Goal: Task Accomplishment & Management: Complete application form

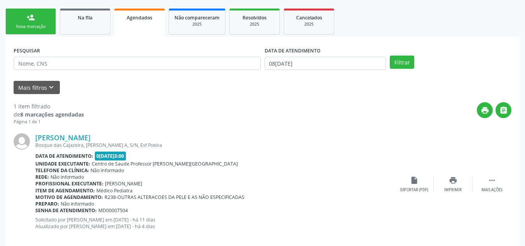
scroll to position [129, 0]
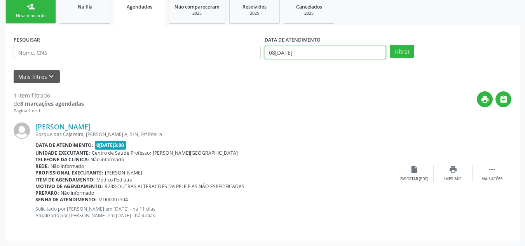
click at [316, 54] on input "08[DATE]" at bounding box center [326, 52] width 122 height 13
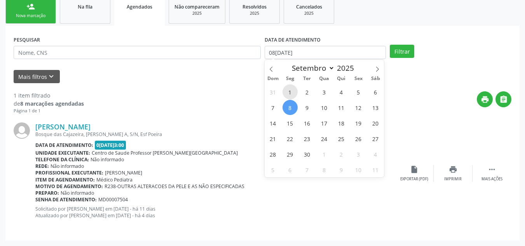
click at [290, 91] on span "1" at bounding box center [290, 91] width 15 height 15
type input "01/09/2025"
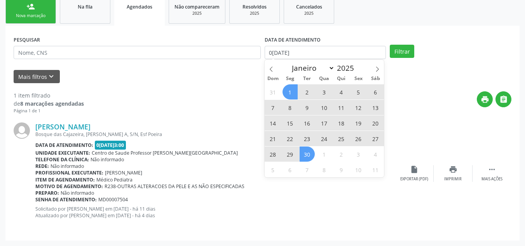
click at [309, 154] on span "30" at bounding box center [307, 154] width 15 height 15
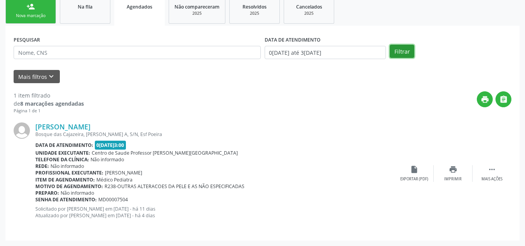
click at [404, 55] on button "Filtrar" at bounding box center [402, 51] width 24 height 13
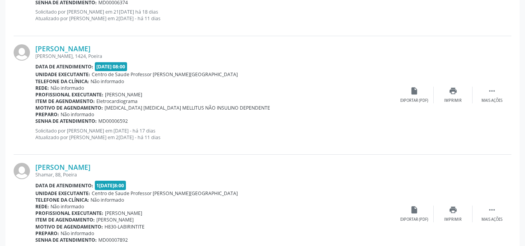
scroll to position [596, 0]
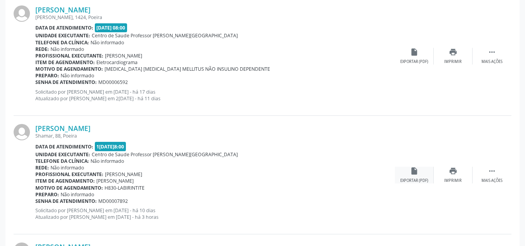
click at [420, 169] on div "insert_drive_file Exportar (PDF)" at bounding box center [414, 175] width 39 height 17
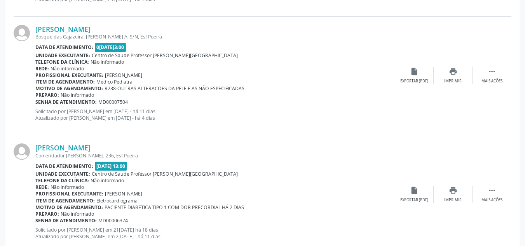
scroll to position [293, 0]
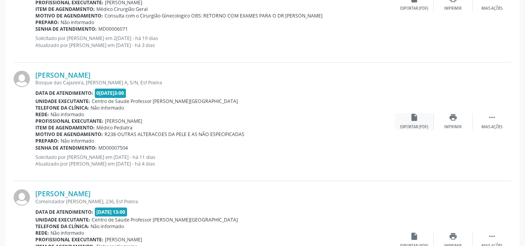
click at [406, 123] on div "insert_drive_file Exportar (PDF)" at bounding box center [414, 121] width 39 height 17
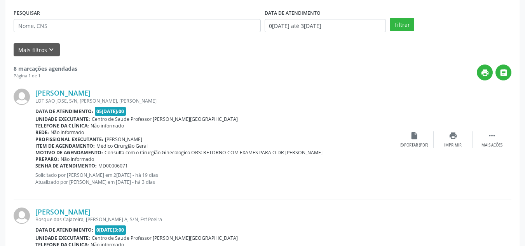
scroll to position [138, 0]
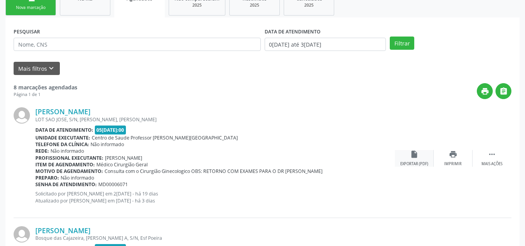
click at [417, 155] on icon "insert_drive_file" at bounding box center [414, 154] width 9 height 9
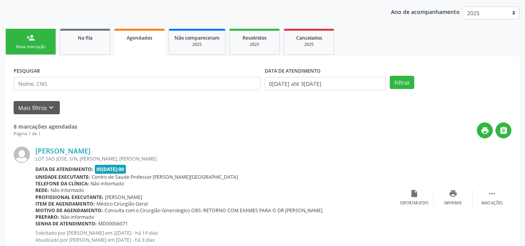
scroll to position [99, 0]
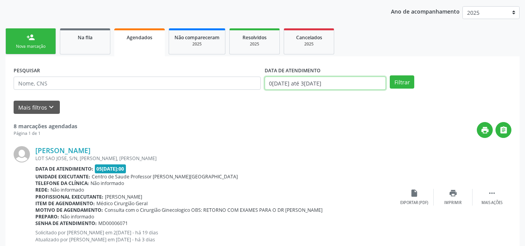
click at [344, 86] on body "Central de Marcação notifications Anayara Marcelly da Silva Lopes Recepcionista…" at bounding box center [262, 24] width 525 height 246
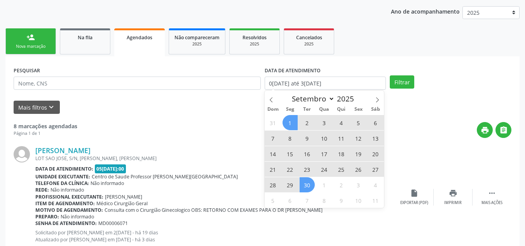
click at [293, 127] on span "1" at bounding box center [290, 122] width 15 height 15
type input "01/09/2025"
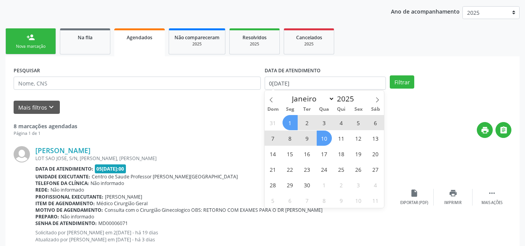
click at [330, 138] on span "10" at bounding box center [324, 138] width 15 height 15
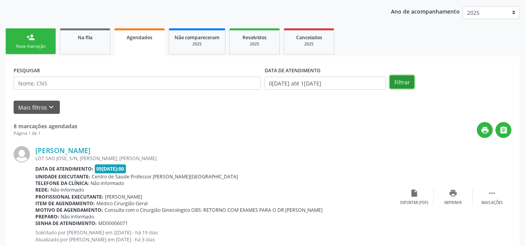
click at [405, 76] on button "Filtrar" at bounding box center [402, 81] width 24 height 13
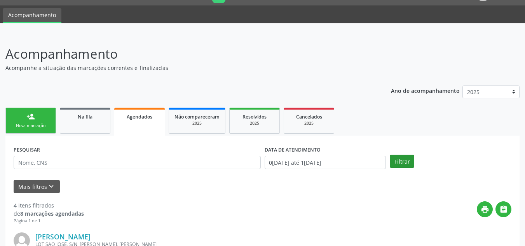
scroll to position [0, 0]
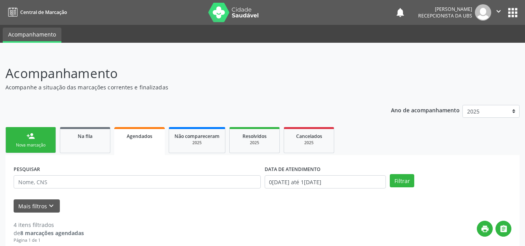
click at [25, 138] on link "person_add Nova marcação" at bounding box center [30, 140] width 51 height 26
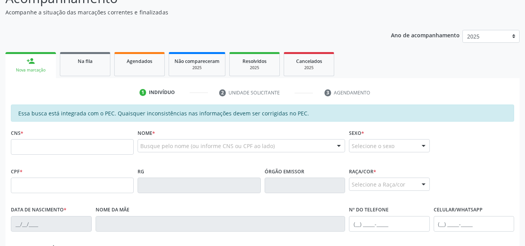
scroll to position [78, 0]
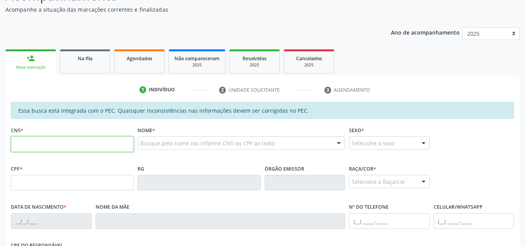
click at [32, 142] on input "text" at bounding box center [72, 144] width 123 height 16
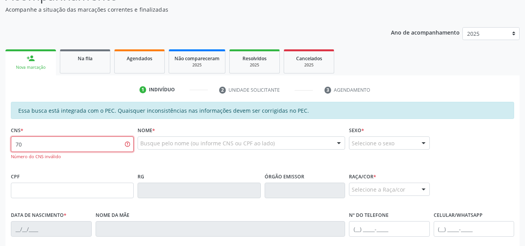
type input "7"
type input "704 6046 5508 4628"
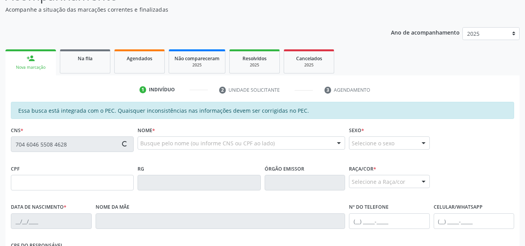
type input "083.549.734-84"
type input "23/11/1993"
type input "Izabel Laurindo Silva Lima"
type input "(82) 99190-5468"
type input "171"
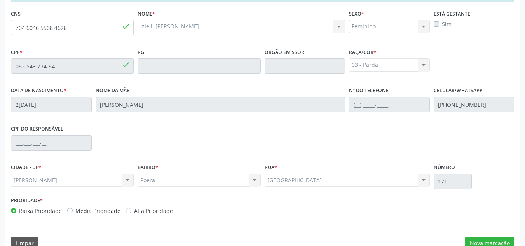
scroll to position [209, 0]
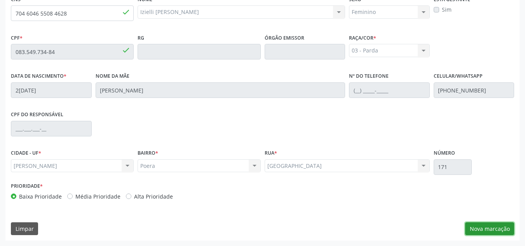
click at [503, 230] on button "Nova marcação" at bounding box center [489, 228] width 49 height 13
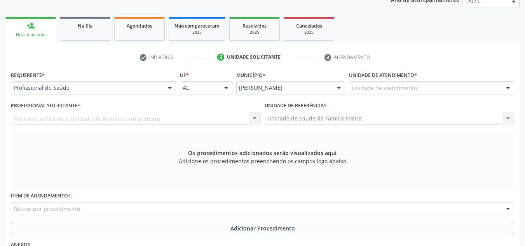
scroll to position [92, 0]
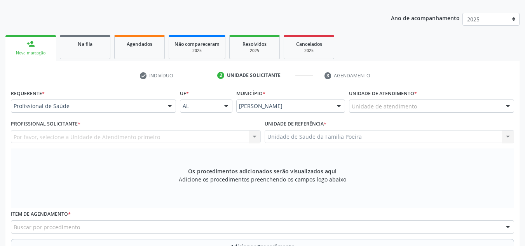
click at [505, 106] on div at bounding box center [508, 106] width 12 height 13
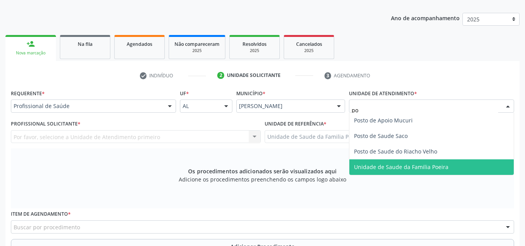
click at [440, 163] on span "Unidade de Saude da Familia Poeira" at bounding box center [401, 166] width 94 height 7
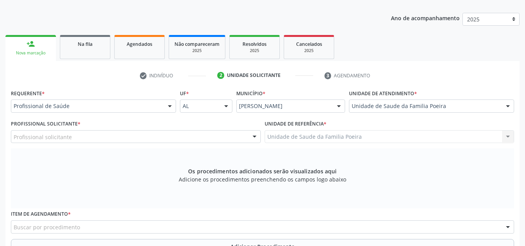
click at [129, 137] on div "Profissional solicitante" at bounding box center [136, 136] width 250 height 13
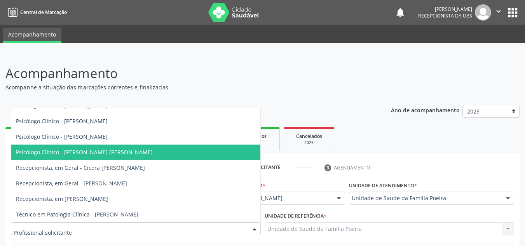
scroll to position [39, 0]
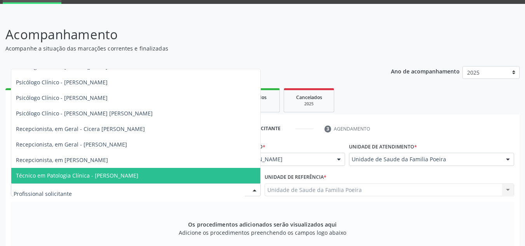
click at [135, 229] on div "Os procedimentos adicionados serão visualizados aqui Adicione os procedimentos …" at bounding box center [262, 232] width 503 height 60
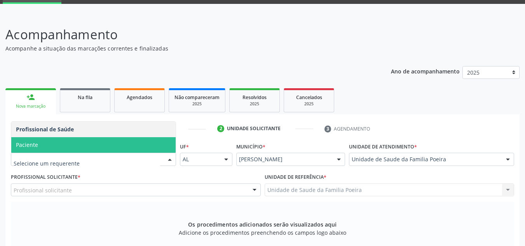
click at [149, 235] on div "Os procedimentos adicionados serão visualizados aqui Adicione os procedimentos …" at bounding box center [262, 232] width 503 height 60
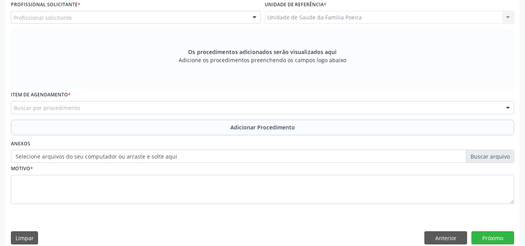
scroll to position [221, 0]
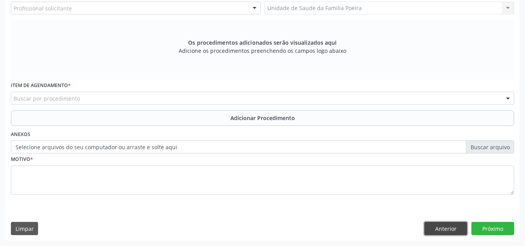
click at [437, 233] on button "Anterior" at bounding box center [446, 228] width 43 height 13
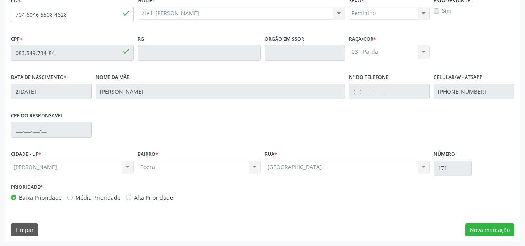
scroll to position [209, 0]
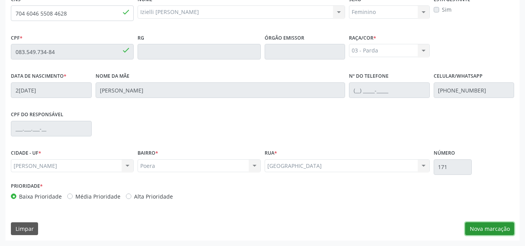
click at [487, 225] on button "Nova marcação" at bounding box center [489, 228] width 49 height 13
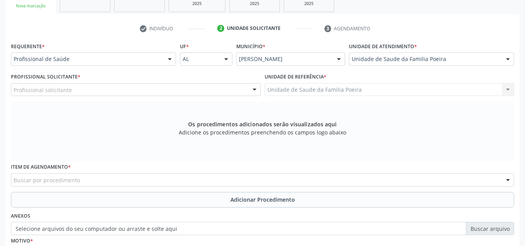
scroll to position [131, 0]
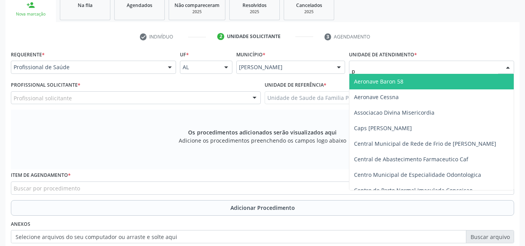
type input "po"
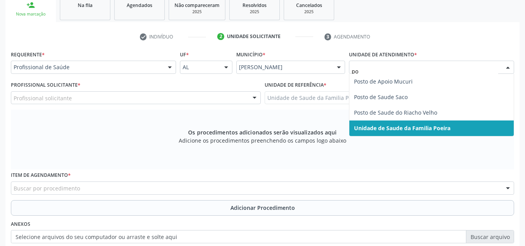
click at [435, 131] on span "Unidade de Saude da Familia Poeira" at bounding box center [402, 127] width 96 height 7
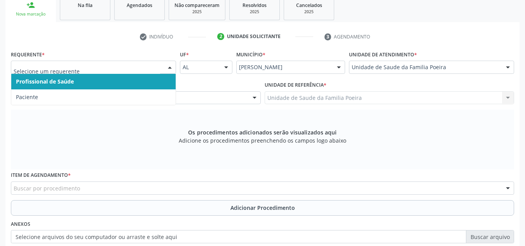
click at [107, 80] on span "Profissional de Saúde" at bounding box center [93, 82] width 164 height 16
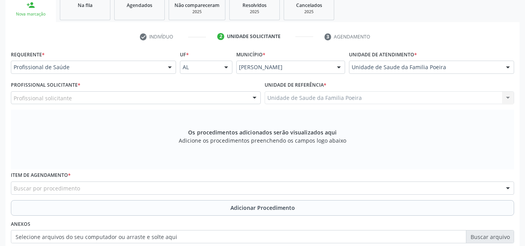
scroll to position [148, 0]
click at [206, 92] on div "Profissional solicitante" at bounding box center [136, 97] width 250 height 13
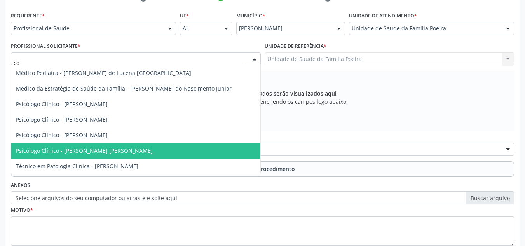
scroll to position [0, 0]
type input "cos"
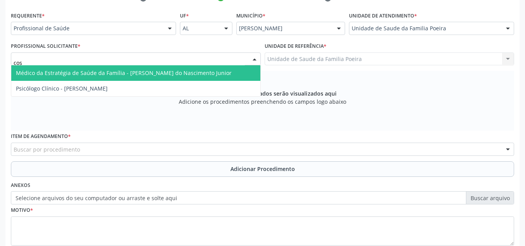
click at [128, 71] on span "Médico da Estratégia de Saúde da Família - [PERSON_NAME] do Nascimento Junior" at bounding box center [124, 72] width 216 height 7
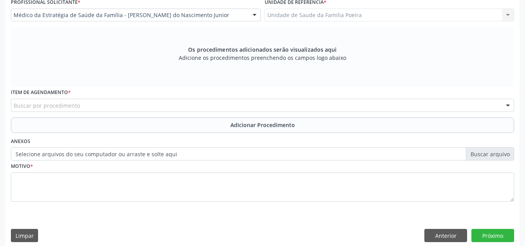
scroll to position [221, 0]
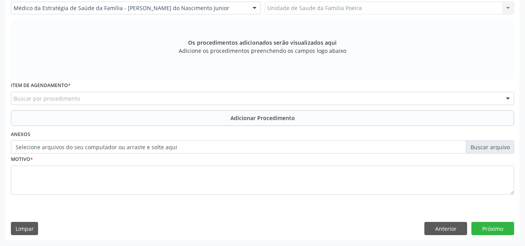
click at [169, 95] on div "Buscar por procedimento" at bounding box center [262, 98] width 503 height 13
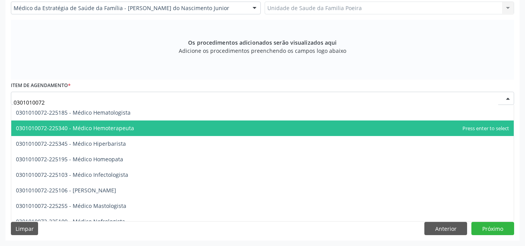
scroll to position [428, 0]
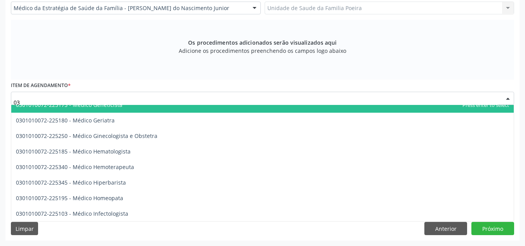
type input "0"
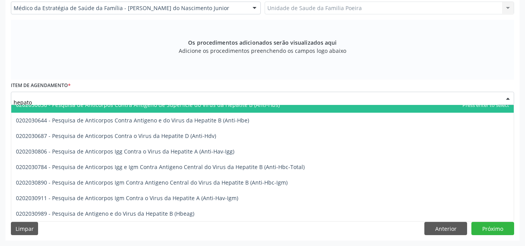
scroll to position [0, 0]
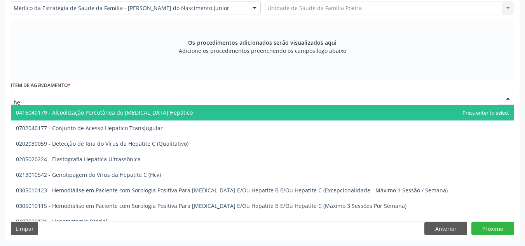
type input "h"
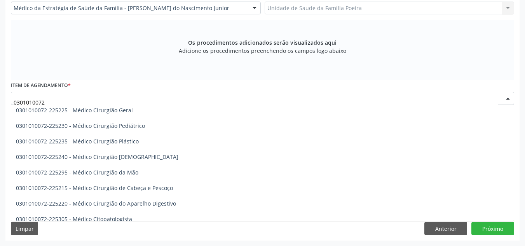
scroll to position [194, 0]
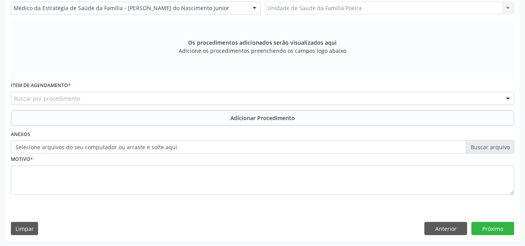
click at [106, 103] on div "Buscar por procedimento" at bounding box center [262, 98] width 503 height 13
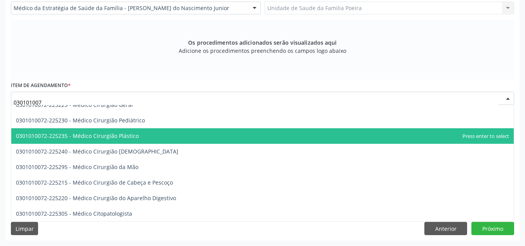
type input "0301010072"
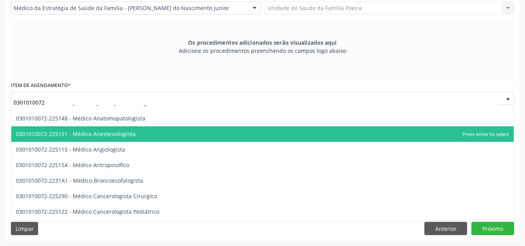
scroll to position [39, 0]
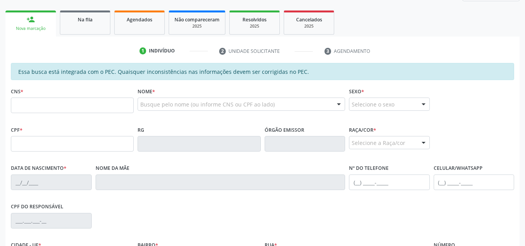
scroll to position [117, 0]
click at [30, 108] on input "text" at bounding box center [72, 106] width 123 height 16
type input "898 0027 8769 7609"
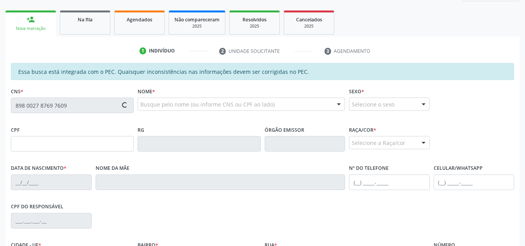
type input "150.967.074-23"
type input "2[DATE]"
type input "[PERSON_NAME]"
type input "[PHONE_NUMBER]"
type input "09"
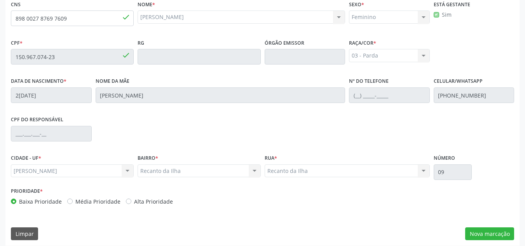
scroll to position [209, 0]
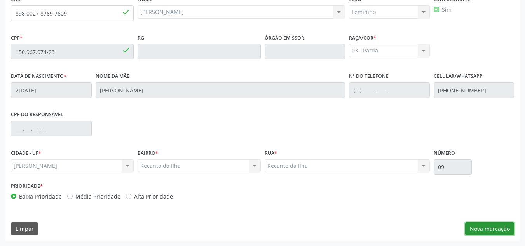
click at [492, 229] on button "Nova marcação" at bounding box center [489, 228] width 49 height 13
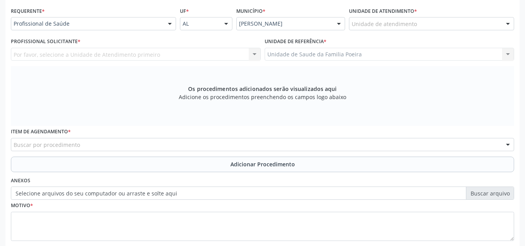
scroll to position [131, 0]
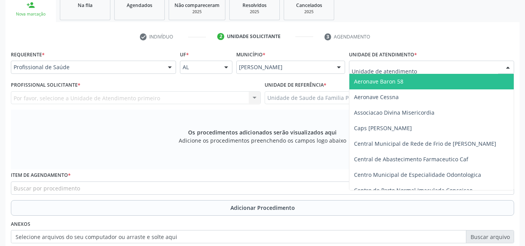
click at [489, 68] on div at bounding box center [431, 67] width 165 height 13
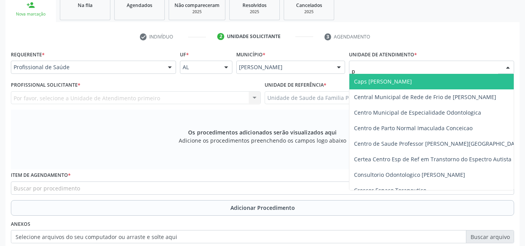
type input "po"
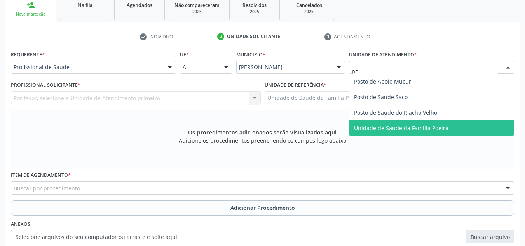
click at [441, 126] on span "Unidade de Saude da Familia Poeira" at bounding box center [401, 127] width 94 height 7
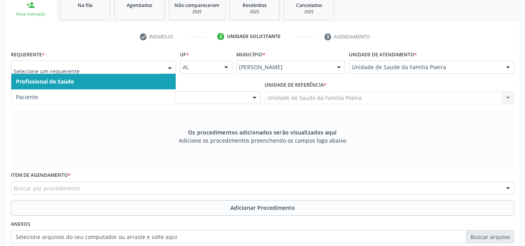
click at [54, 77] on span "Profissional de Saúde" at bounding box center [93, 82] width 164 height 16
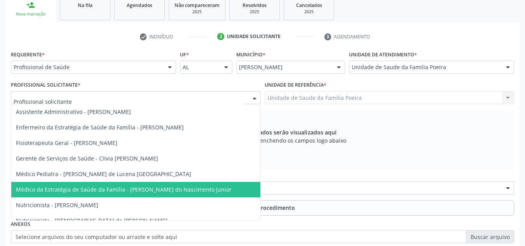
click at [40, 192] on span "Médico da Estratégia de Saúde da Família - [PERSON_NAME] do Nascimento Junior" at bounding box center [124, 189] width 216 height 7
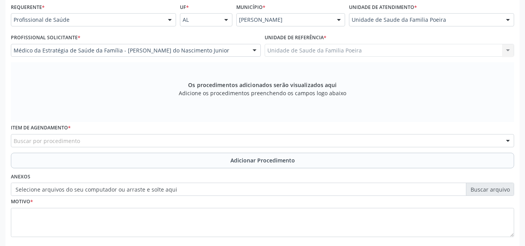
scroll to position [209, 0]
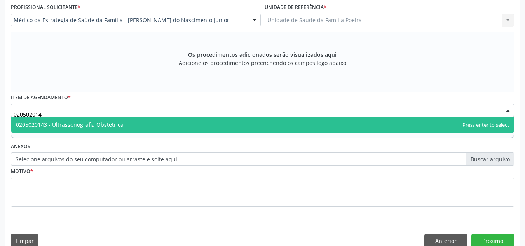
type input "0205020143"
click at [53, 124] on span "0205020143 - Ultrassonografia Obstetrica" at bounding box center [70, 124] width 108 height 7
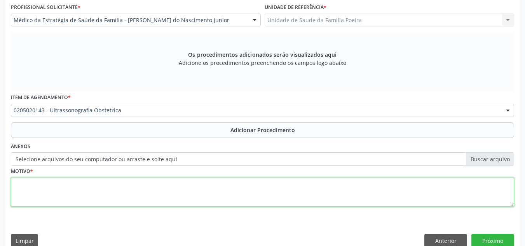
click at [74, 193] on textarea at bounding box center [262, 193] width 503 height 30
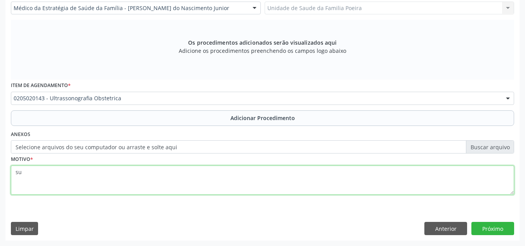
type textarea "s"
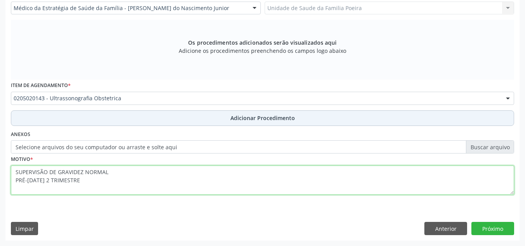
type textarea "SUPERVISÃO DE GRAVIDEZ NORMAL PRÉ-NATAL 2 TRIMESTRE"
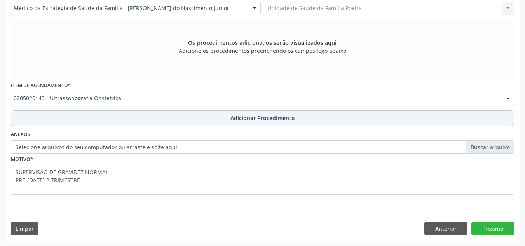
click at [252, 117] on span "Adicionar Procedimento" at bounding box center [263, 118] width 65 height 8
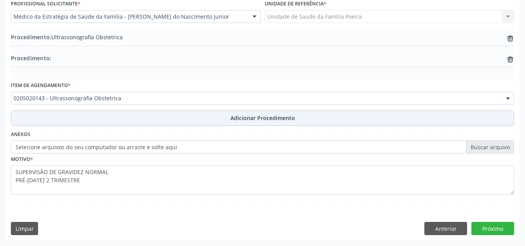
scroll to position [212, 0]
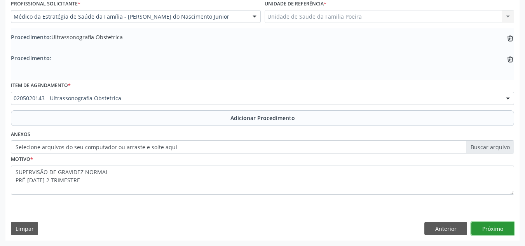
click at [489, 224] on button "Próximo" at bounding box center [493, 228] width 43 height 13
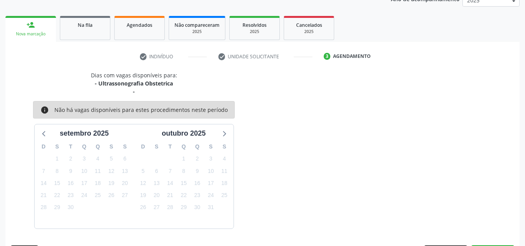
scroll to position [134, 0]
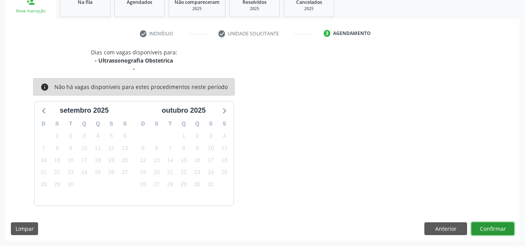
click at [489, 226] on button "Confirmar" at bounding box center [493, 228] width 43 height 13
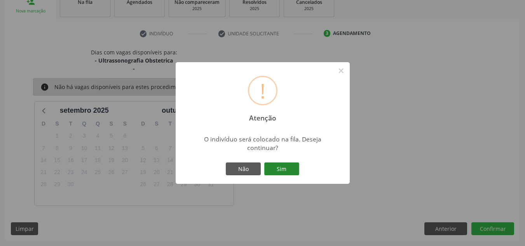
click at [287, 166] on button "Sim" at bounding box center [281, 169] width 35 height 13
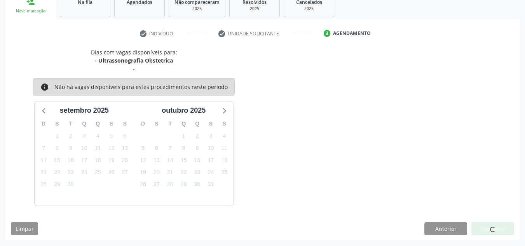
scroll to position [21, 0]
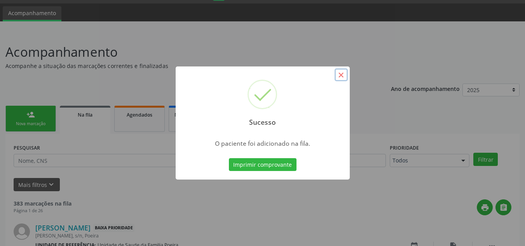
click at [344, 73] on button "×" at bounding box center [341, 74] width 13 height 13
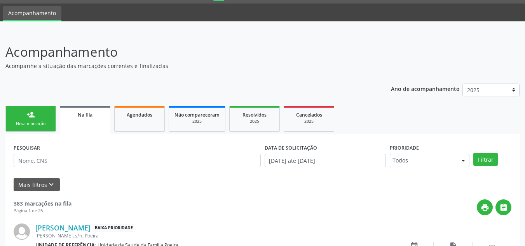
click at [45, 113] on link "person_add Nova marcação" at bounding box center [30, 119] width 51 height 26
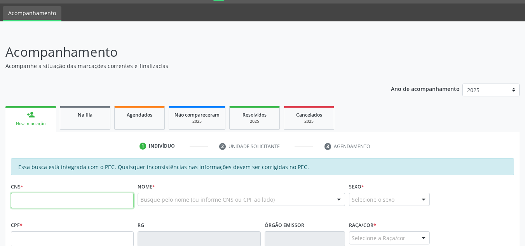
click at [58, 199] on input "text" at bounding box center [72, 201] width 123 height 16
type input "163 7616 7536 0004"
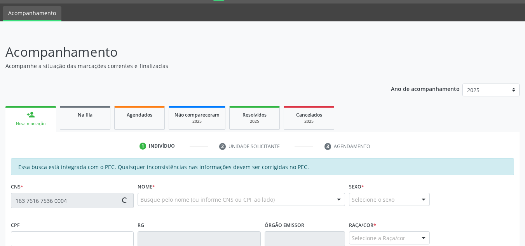
type input "090.013.614-63"
type input "19/04/1992"
type input "Maria de Lourdes Santos de Oliveira"
type input "(82) 99382-2197"
type input "42"
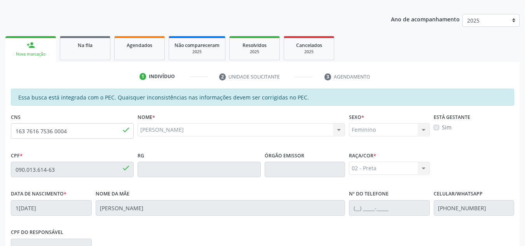
scroll to position [99, 0]
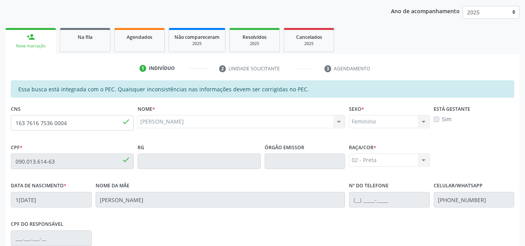
click at [437, 116] on div "Sim" at bounding box center [474, 119] width 81 height 8
click at [442, 119] on label "Sim" at bounding box center [447, 119] width 10 height 8
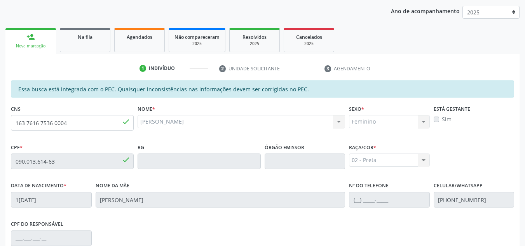
click at [442, 119] on label "Sim" at bounding box center [447, 119] width 10 height 8
click at [441, 140] on div "Está gestante Sim" at bounding box center [474, 122] width 85 height 38
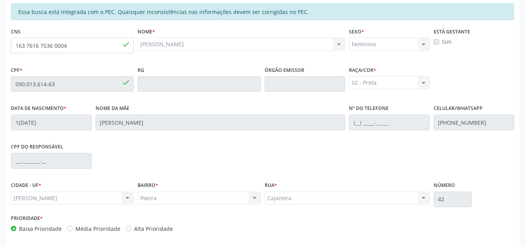
scroll to position [209, 0]
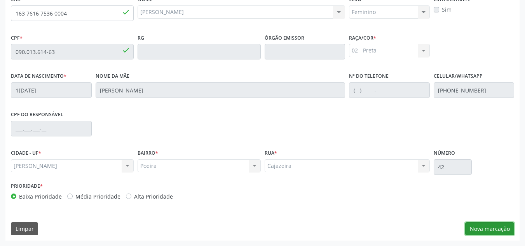
click at [488, 229] on button "Nova marcação" at bounding box center [489, 228] width 49 height 13
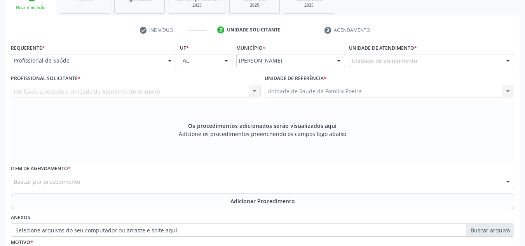
scroll to position [131, 0]
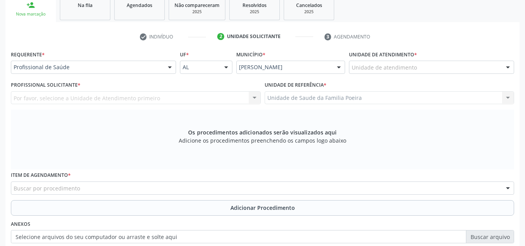
click at [438, 73] on div "Unidade de atendimento" at bounding box center [431, 67] width 165 height 13
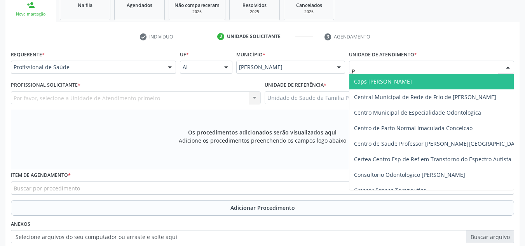
type input "PO"
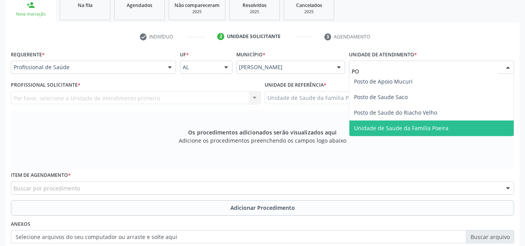
click at [416, 125] on span "Unidade de Saude da Familia Poeira" at bounding box center [401, 127] width 94 height 7
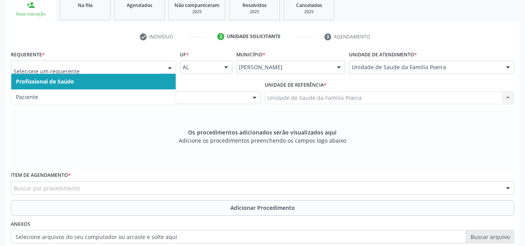
click at [65, 82] on span "Profissional de Saúde" at bounding box center [45, 81] width 58 height 7
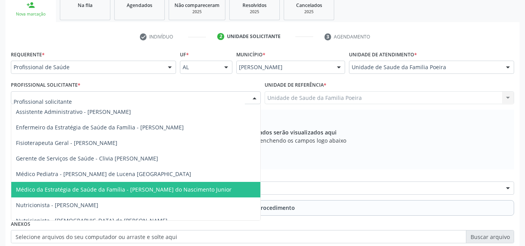
click at [78, 186] on span "Médico da Estratégia de Saúde da Família - Cosmo Faustino do Nascimento Junior" at bounding box center [124, 189] width 216 height 7
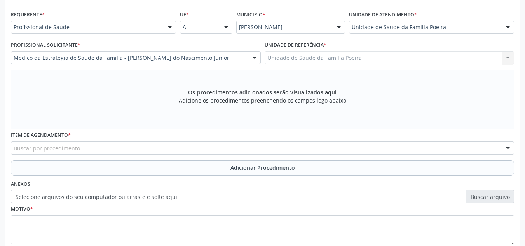
scroll to position [221, 0]
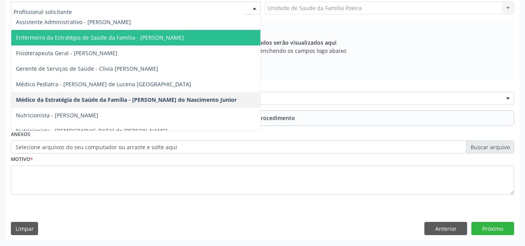
click at [134, 38] on span "Enfermeiro da Estratégia de Saúde da Família - Maria Reneusa Reis dos Santos" at bounding box center [100, 37] width 168 height 7
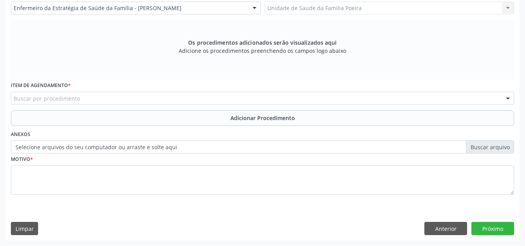
click at [80, 98] on div "Buscar por procedimento" at bounding box center [262, 98] width 503 height 13
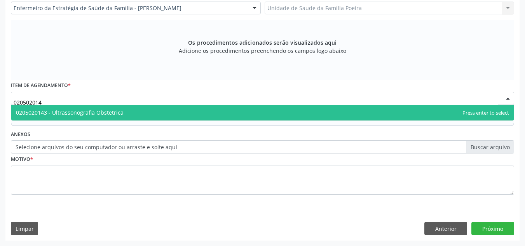
type input "0205020143"
click at [101, 116] on span "0205020143 - Ultrassonografia Obstetrica" at bounding box center [70, 112] width 108 height 7
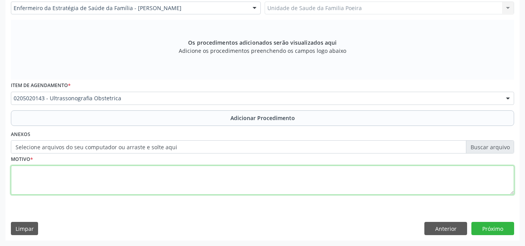
click at [94, 179] on textarea at bounding box center [262, 181] width 503 height 30
type textarea "S"
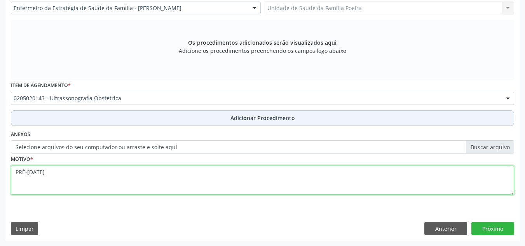
type textarea "PRÉ-NATAL"
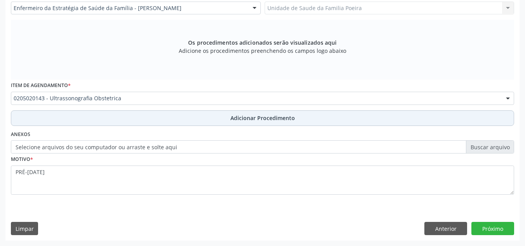
click at [280, 117] on span "Adicionar Procedimento" at bounding box center [263, 118] width 65 height 8
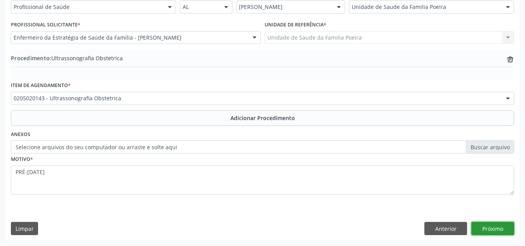
click at [497, 228] on button "Próximo" at bounding box center [493, 228] width 43 height 13
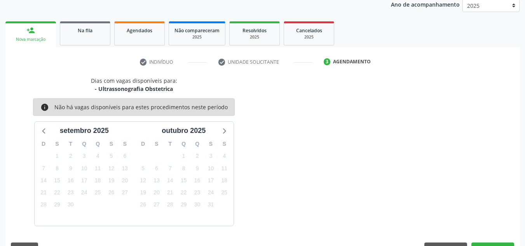
scroll to position [87, 0]
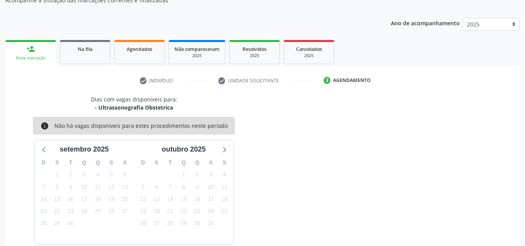
drag, startPoint x: 85, startPoint y: 46, endPoint x: 92, endPoint y: 68, distance: 22.5
click at [85, 46] on span "Na fila" at bounding box center [85, 49] width 15 height 7
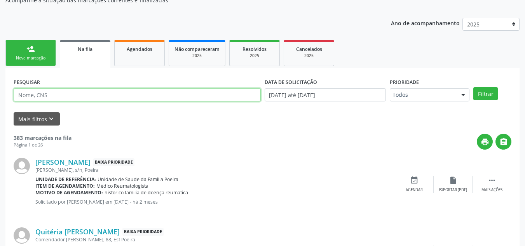
click at [44, 91] on input "text" at bounding box center [137, 94] width 247 height 13
type input "H"
type input "J"
type input "JOÃO VIEIRA"
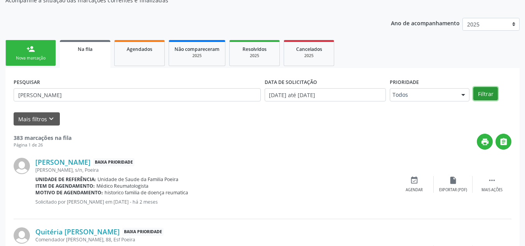
click at [486, 95] on button "Filtrar" at bounding box center [486, 93] width 24 height 13
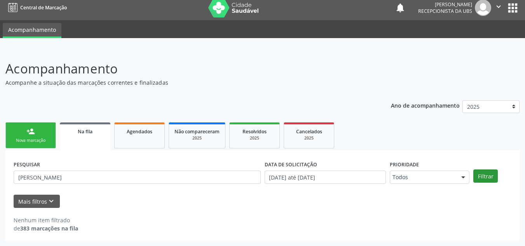
scroll to position [5, 0]
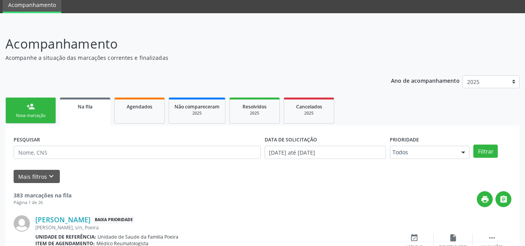
scroll to position [121, 0]
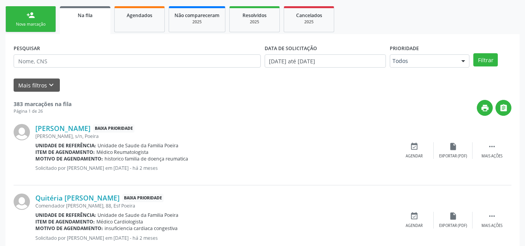
click at [48, 150] on b "Item de agendamento:" at bounding box center [64, 152] width 59 height 7
click at [58, 68] on div "PESQUISAR" at bounding box center [137, 57] width 251 height 30
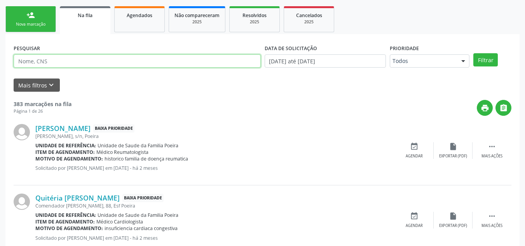
click input "text"
type input "JOÃO VIEIRA"
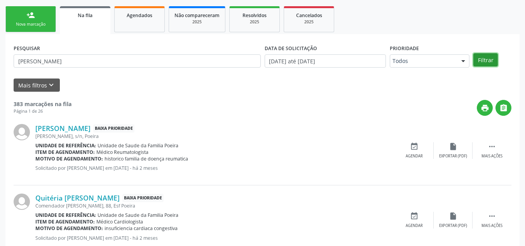
click button "Filtrar"
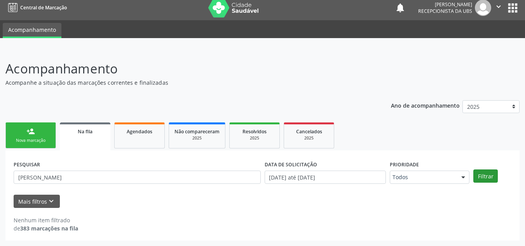
scroll to position [5, 0]
click link "person_add Nova marcação"
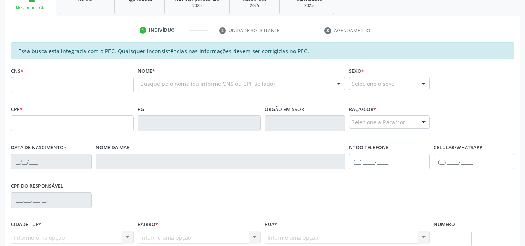
scroll to position [131, 0]
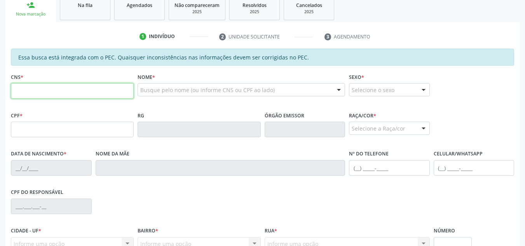
click input "text"
type input "702 5073 6003 1938"
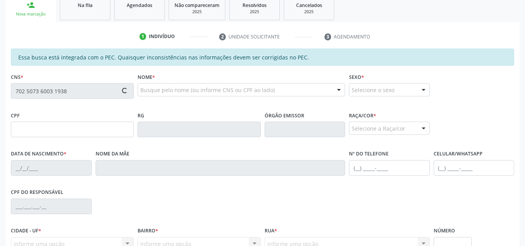
type input "088.181.504-72"
type input "08/02/1936"
type input "Maria Leonita da Conceição"
type input "(82) 99418-8240"
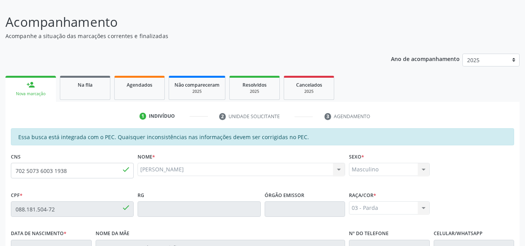
scroll to position [14, 0]
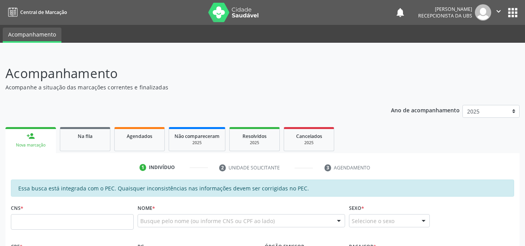
scroll to position [14, 0]
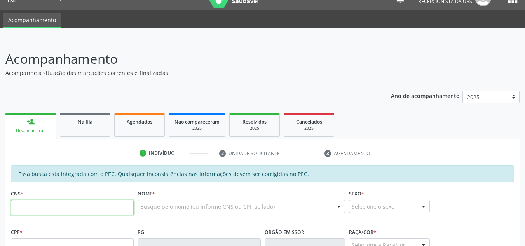
paste input "706 4051 6158 8780"
type input "706 4051 6158 8780"
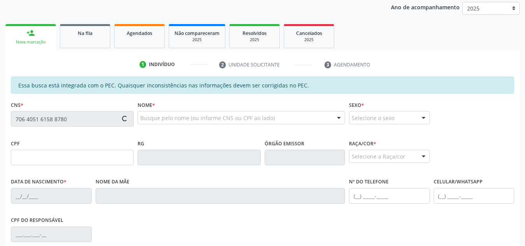
scroll to position [131, 0]
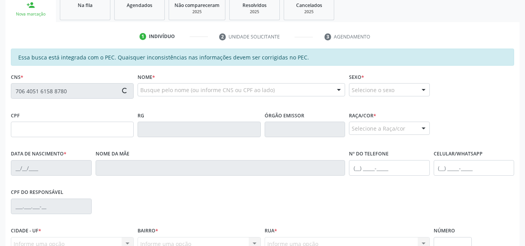
type input "021.820.324-10"
type input "06/07/1969"
type input "Alaíde Correia de Lima"
type input "(82) 99945-1039"
type input "38"
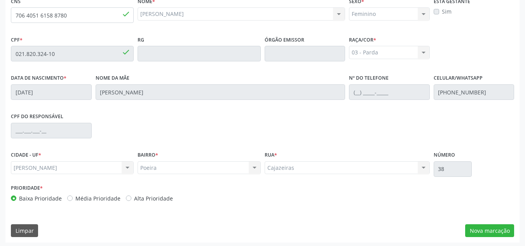
scroll to position [209, 0]
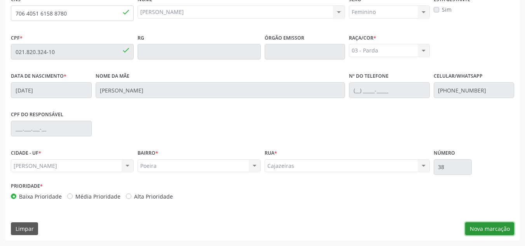
click at [484, 222] on button "Nova marcação" at bounding box center [489, 228] width 49 height 13
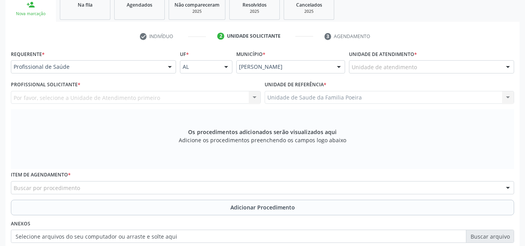
scroll to position [131, 0]
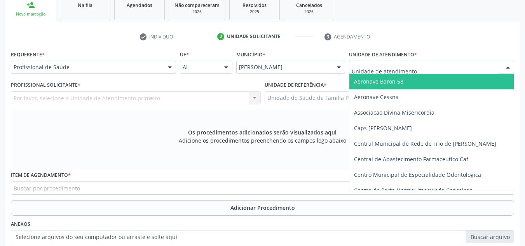
click at [444, 68] on div at bounding box center [431, 67] width 165 height 13
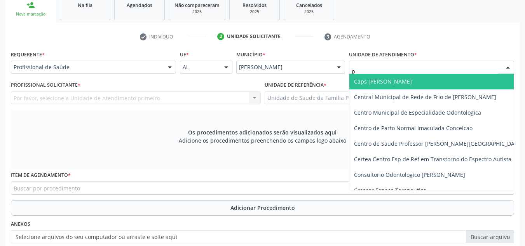
type input "po"
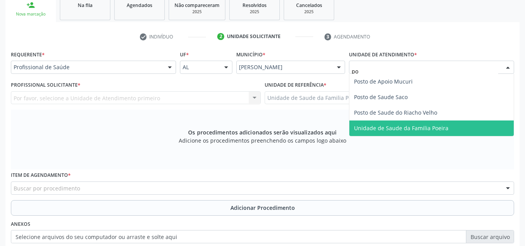
click at [425, 130] on span "Unidade de Saude da Familia Poeira" at bounding box center [401, 127] width 94 height 7
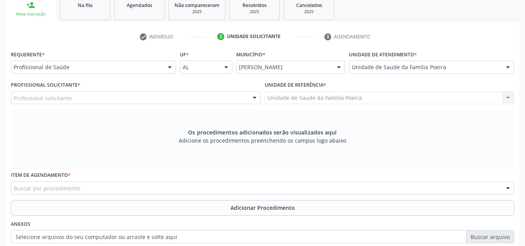
click at [93, 96] on div "Profissional solicitante" at bounding box center [136, 97] width 250 height 13
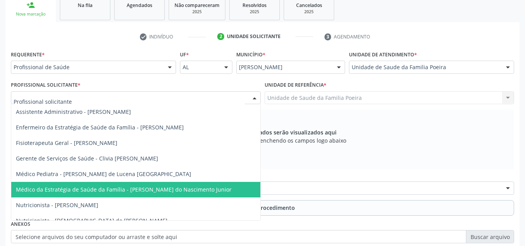
click at [100, 192] on span "Médico da Estratégia de Saúde da Família - [PERSON_NAME] do Nascimento Junior" at bounding box center [124, 189] width 216 height 7
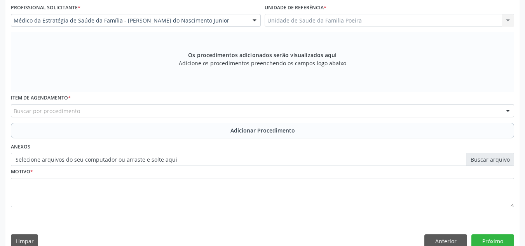
scroll to position [221, 0]
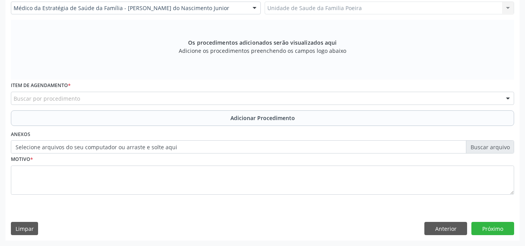
click at [64, 93] on div "Buscar por procedimento" at bounding box center [262, 98] width 503 height 13
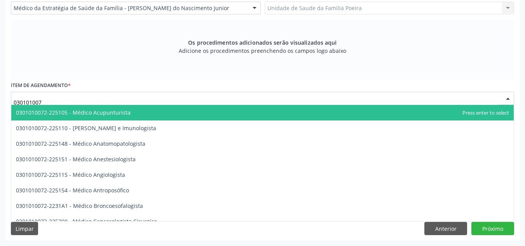
type input "0301010072"
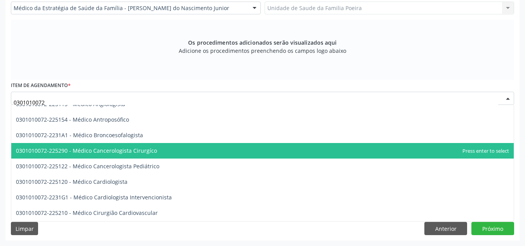
scroll to position [117, 0]
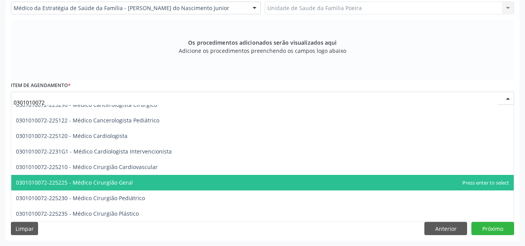
click at [98, 182] on span "0301010072-225225 - Médico Cirurgião Geral" at bounding box center [74, 182] width 117 height 7
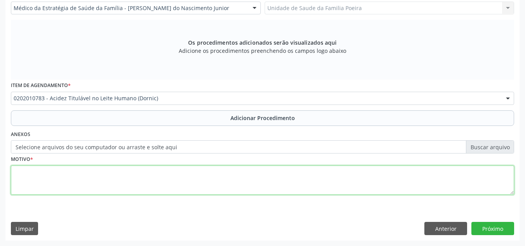
click at [98, 182] on textarea at bounding box center [262, 181] width 503 height 30
type textarea "3"
type textarea "e"
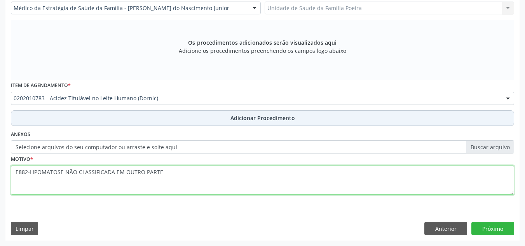
type textarea "E882-LIPOMATOSE NÃO CLASSIFICADA EM OUTRO PARTE"
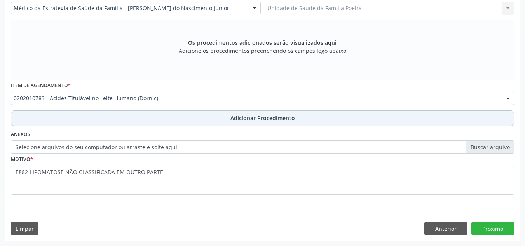
click at [243, 114] on span "Adicionar Procedimento" at bounding box center [263, 118] width 65 height 8
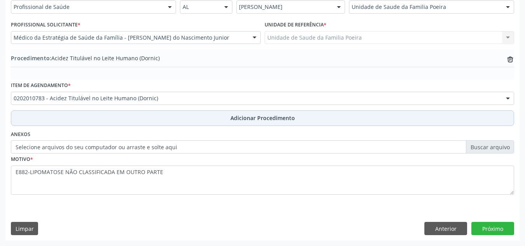
scroll to position [191, 0]
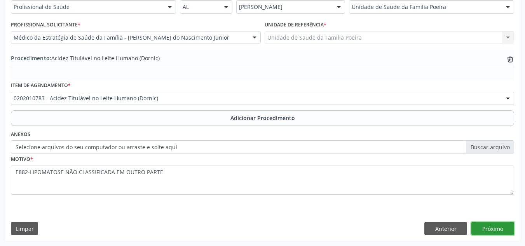
click at [501, 225] on button "Próximo" at bounding box center [493, 228] width 43 height 13
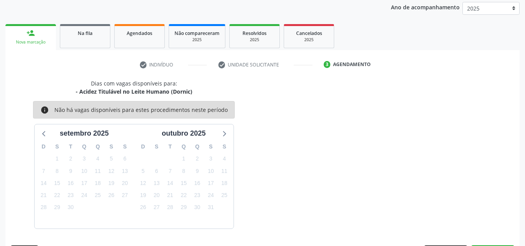
scroll to position [126, 0]
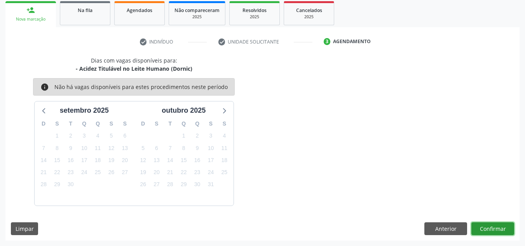
click at [501, 225] on button "Confirmar" at bounding box center [493, 228] width 43 height 13
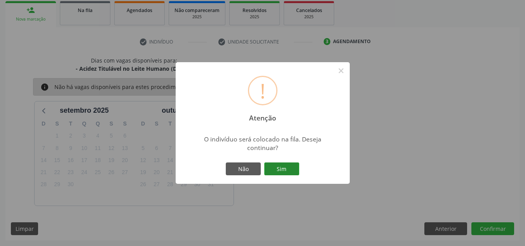
click at [283, 168] on button "Sim" at bounding box center [281, 169] width 35 height 13
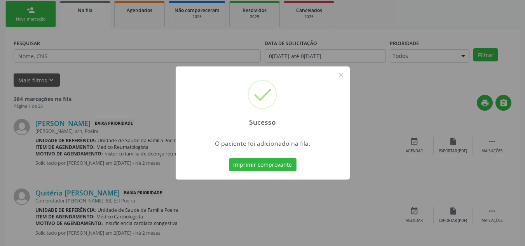
scroll to position [21, 0]
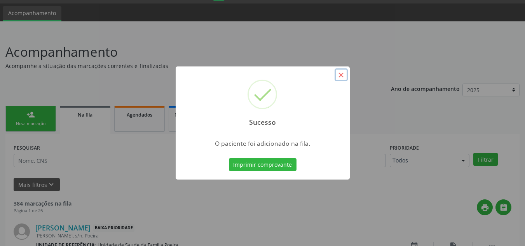
click at [341, 75] on button "×" at bounding box center [341, 74] width 13 height 13
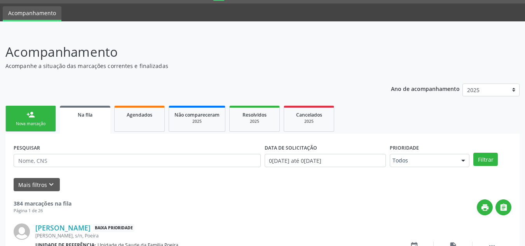
drag, startPoint x: 29, startPoint y: 114, endPoint x: 97, endPoint y: 36, distance: 103.4
click at [29, 114] on div "person_add" at bounding box center [30, 114] width 9 height 9
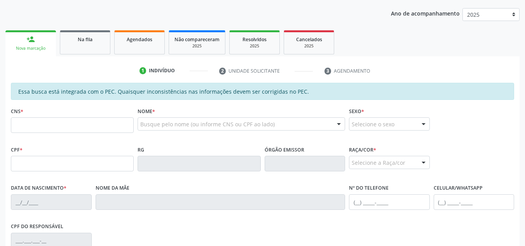
scroll to position [138, 0]
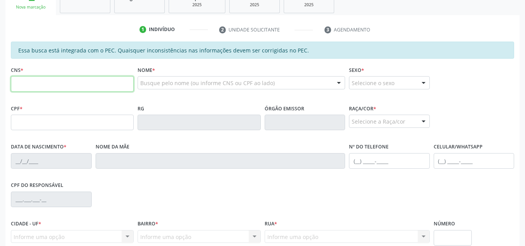
click at [33, 84] on input "text" at bounding box center [72, 84] width 123 height 16
paste input "701 8032 9324 6678"
type input "701 8032 9324 6678"
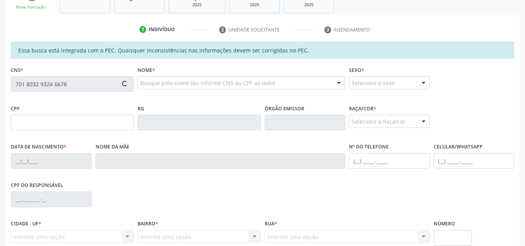
type input "127.737.704-98"
type input "22/06/2001"
type input "Maria Benedita Lima dos Santos"
type input "(82) 99436-0750"
type input "S/N"
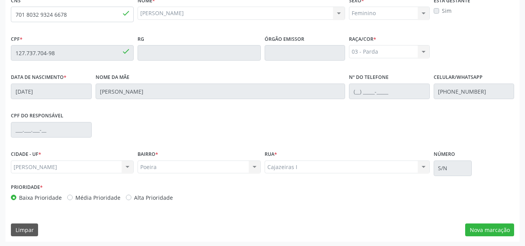
scroll to position [209, 0]
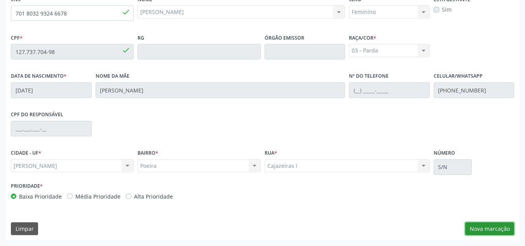
click at [483, 225] on button "Nova marcação" at bounding box center [489, 228] width 49 height 13
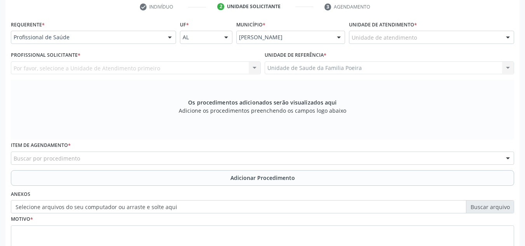
scroll to position [131, 0]
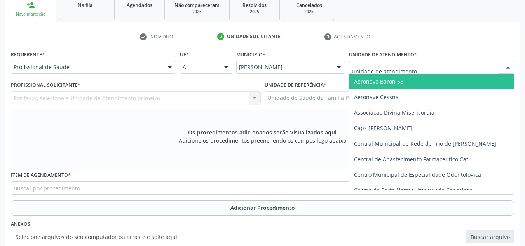
click at [492, 66] on div at bounding box center [431, 67] width 165 height 13
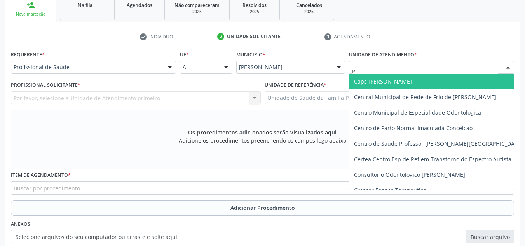
type input "PO"
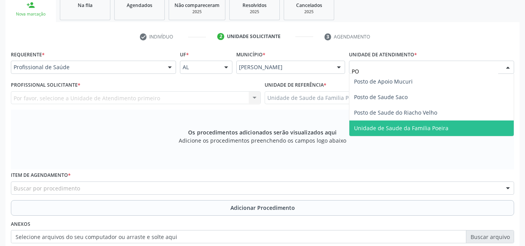
click at [406, 126] on span "Unidade de Saude da Familia Poeira" at bounding box center [401, 127] width 94 height 7
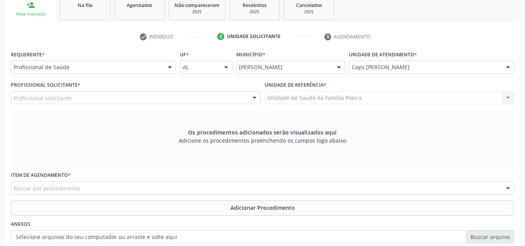
click at [140, 97] on div "Profissional solicitante" at bounding box center [136, 97] width 250 height 13
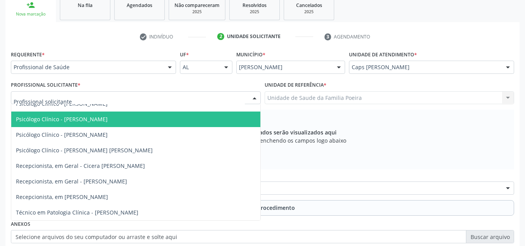
scroll to position [109, 0]
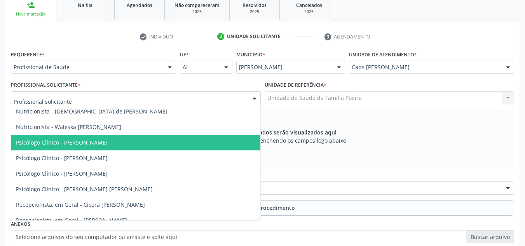
click at [108, 142] on span "Psicólogo Clínico - [PERSON_NAME]" at bounding box center [62, 142] width 92 height 7
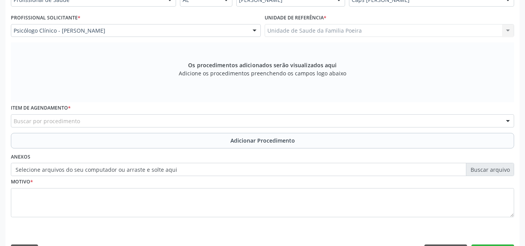
scroll to position [209, 0]
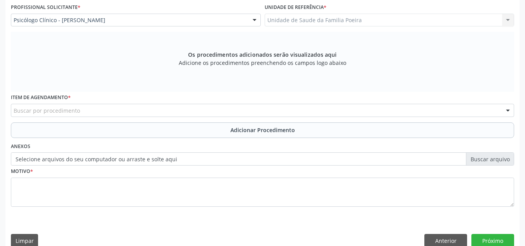
click at [114, 107] on div "Buscar por procedimento" at bounding box center [262, 110] width 503 height 13
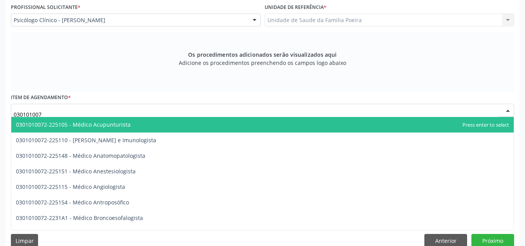
type input "0301010072"
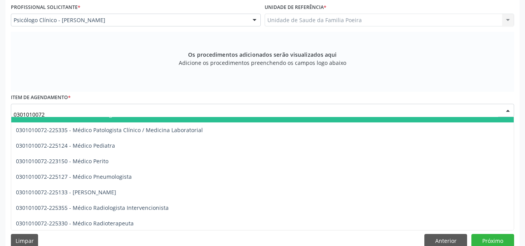
scroll to position [739, 0]
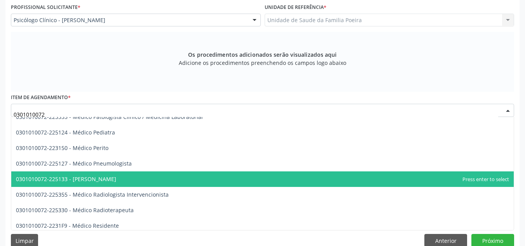
click at [113, 178] on span "0301010072-225133 - Médico Psiquiatra" at bounding box center [66, 178] width 100 height 7
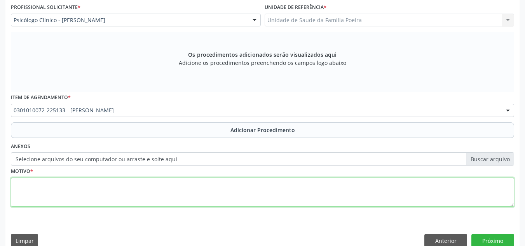
click at [115, 181] on textarea at bounding box center [262, 193] width 503 height 30
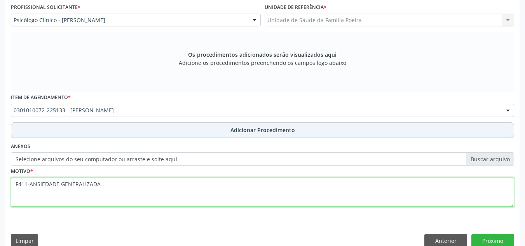
type textarea "F411-ANSIEDADE GENERALIZADA"
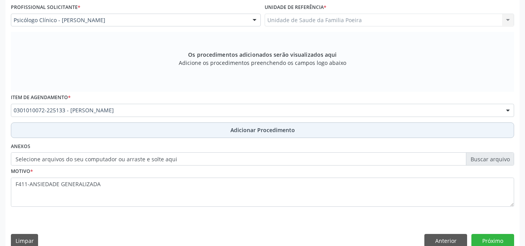
click at [232, 133] on span "Adicionar Procedimento" at bounding box center [263, 130] width 65 height 8
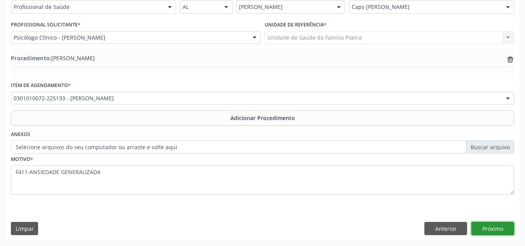
click at [500, 231] on button "Próximo" at bounding box center [493, 228] width 43 height 13
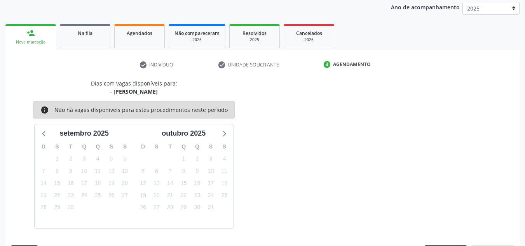
scroll to position [126, 0]
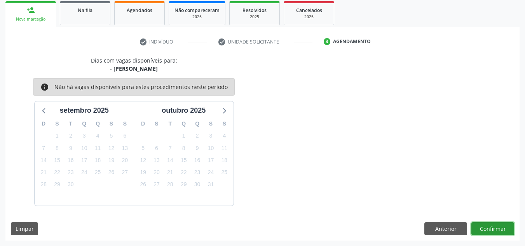
click at [500, 231] on button "Confirmar" at bounding box center [493, 228] width 43 height 13
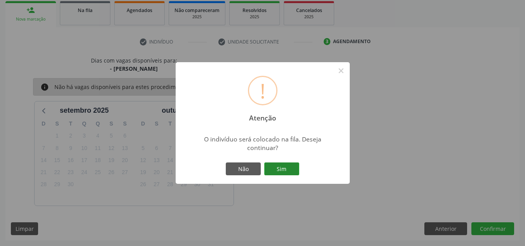
click at [274, 171] on button "Sim" at bounding box center [281, 169] width 35 height 13
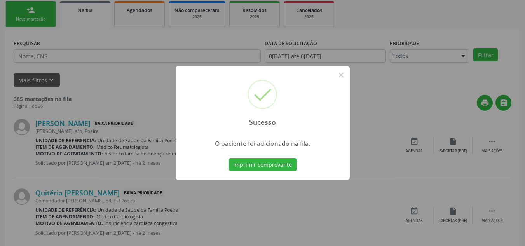
scroll to position [21, 0]
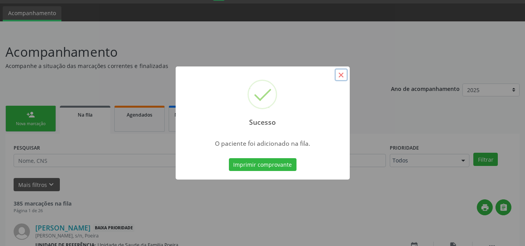
click at [339, 74] on button "×" at bounding box center [341, 74] width 13 height 13
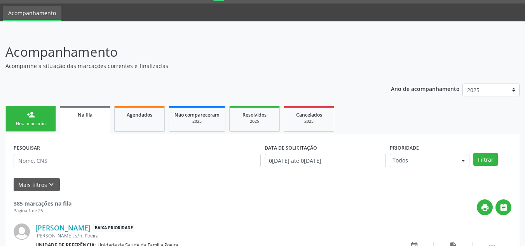
click at [37, 122] on div "Nova marcação" at bounding box center [30, 124] width 39 height 6
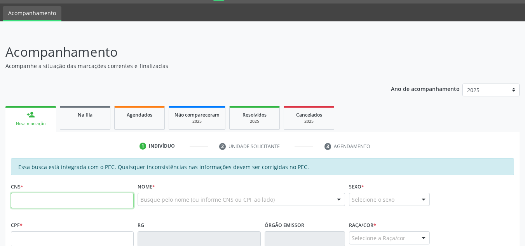
click at [38, 196] on input "text" at bounding box center [72, 201] width 123 height 16
type input "704 2002 9992 2982"
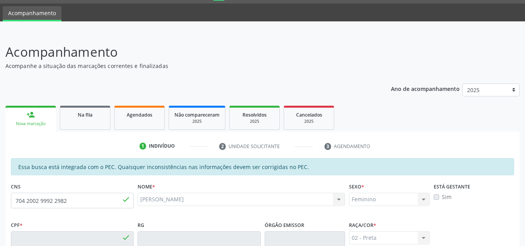
type input "725.429.344-87"
type input "02/10/1961"
type input "Maria de Lourdes Ferreira"
type input "(82) 99391-0128"
type input "230"
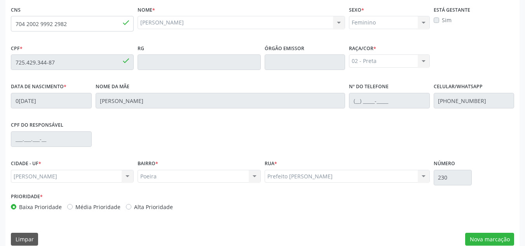
scroll to position [209, 0]
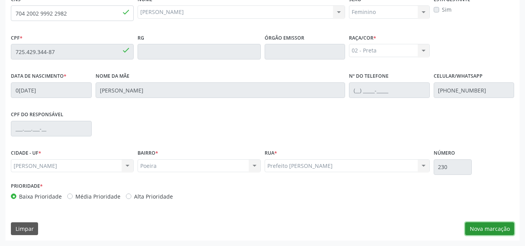
click at [491, 228] on button "Nova marcação" at bounding box center [489, 228] width 49 height 13
click at [0, 0] on div "Requerente * Profissional de Saúde Profissional de Saúde Paciente Nenhum result…" at bounding box center [0, 0] width 0 height 0
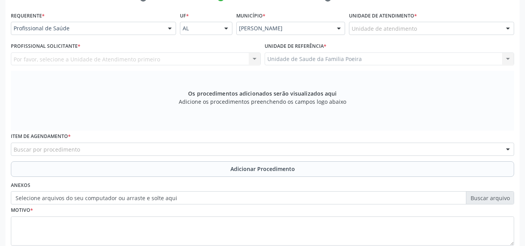
scroll to position [131, 0]
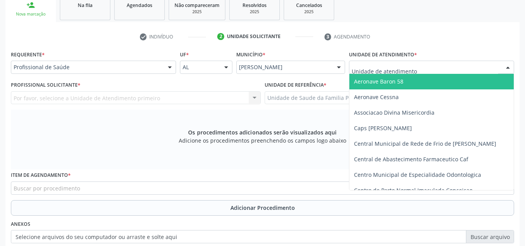
click at [469, 70] on div at bounding box center [431, 67] width 165 height 13
type input "PO"
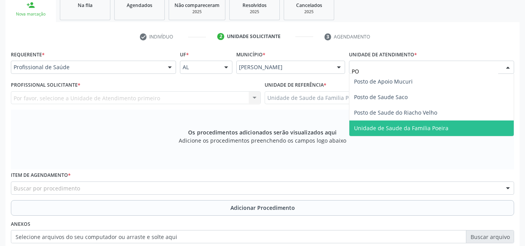
click at [420, 129] on span "Unidade de Saude da Familia Poeira" at bounding box center [401, 127] width 94 height 7
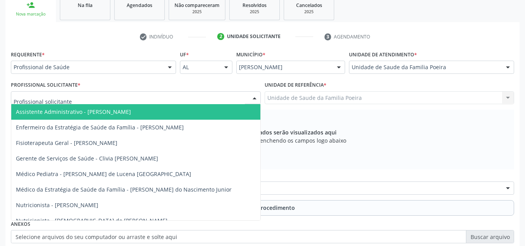
click at [91, 98] on div at bounding box center [136, 97] width 250 height 13
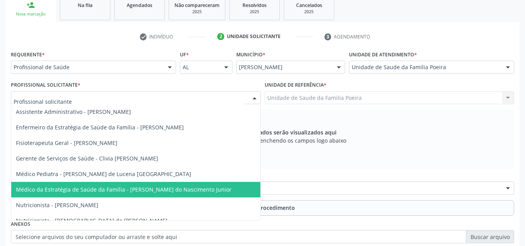
click at [90, 189] on span "Médico da Estratégia de Saúde da Família - Cosmo Faustino do Nascimento Junior" at bounding box center [124, 189] width 216 height 7
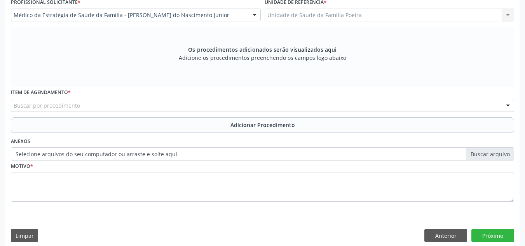
scroll to position [221, 0]
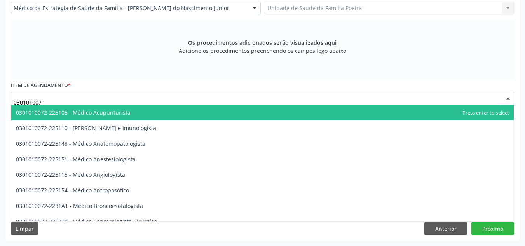
type input "0301010072"
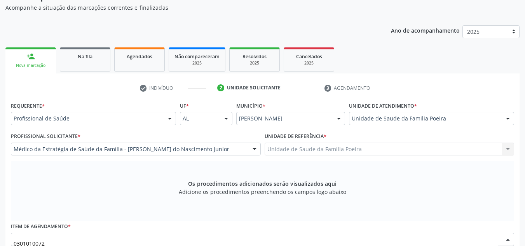
scroll to position [26, 0]
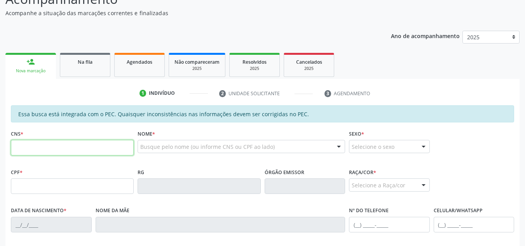
scroll to position [104, 0]
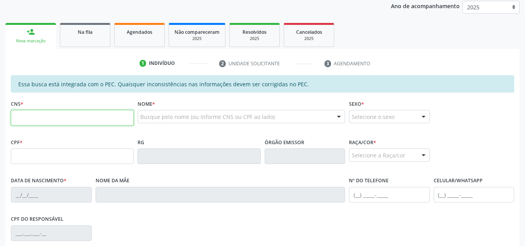
paste input "704 1082 5579 3980"
type input "704 1082 5579 3980"
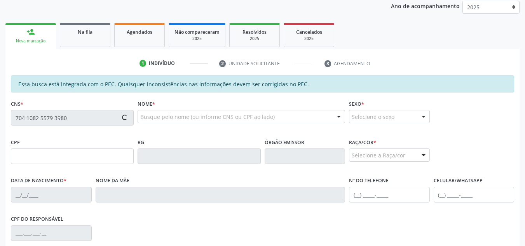
type input "036.120.144-39"
type input "[DATE]"
type input "[PERSON_NAME]"
type input "[PHONE_NUMBER]"
type input "S/N"
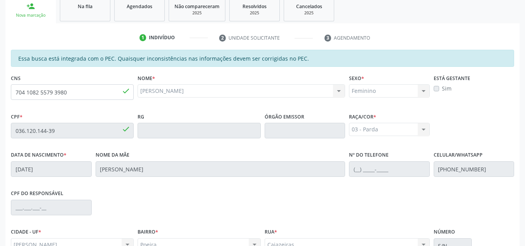
scroll to position [209, 0]
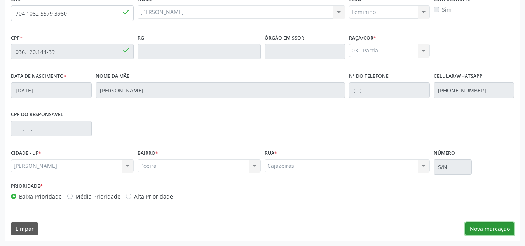
click at [475, 228] on button "Nova marcação" at bounding box center [489, 228] width 49 height 13
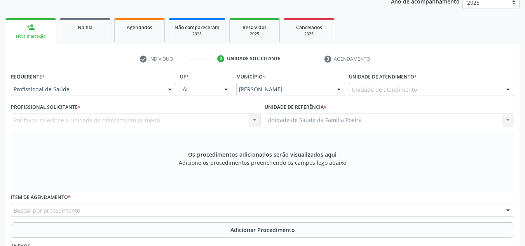
scroll to position [92, 0]
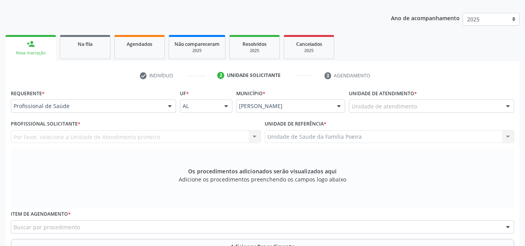
click at [478, 101] on div "Unidade de atendimento" at bounding box center [431, 106] width 165 height 13
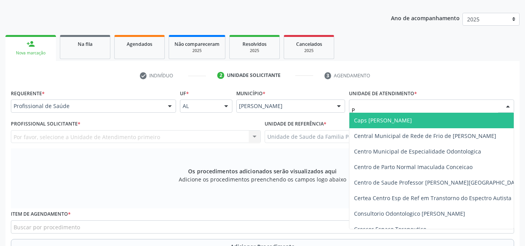
type input "PO"
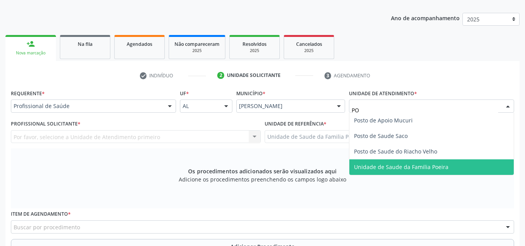
click at [431, 166] on span "Unidade de Saude da Familia Poeira" at bounding box center [401, 166] width 94 height 7
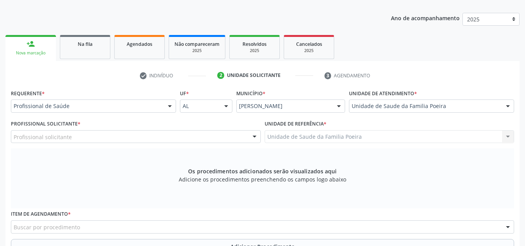
click at [89, 129] on div "Profissional Solicitante * Profissional solicitante Assistente Administrativo -…" at bounding box center [136, 130] width 250 height 25
click at [85, 134] on div "Profissional solicitante" at bounding box center [136, 136] width 250 height 13
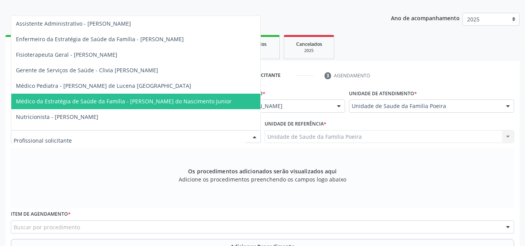
click at [96, 106] on span "Médico da Estratégia de Saúde da Família - [PERSON_NAME] do Nascimento Junior" at bounding box center [135, 102] width 249 height 16
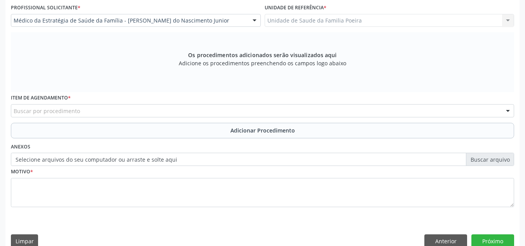
scroll to position [209, 0]
click at [14, 114] on input "text" at bounding box center [14, 115] width 0 height 16
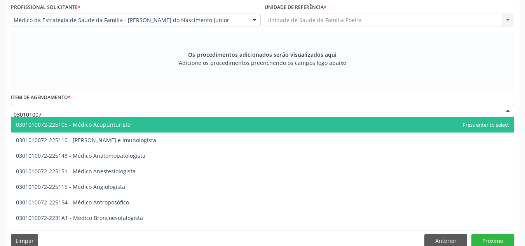
type input "0301010072"
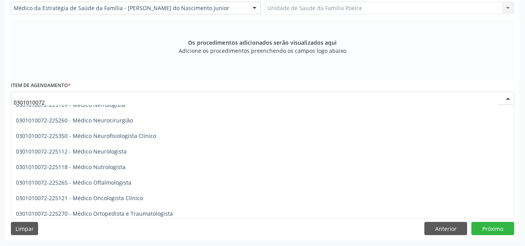
scroll to position [622, 0]
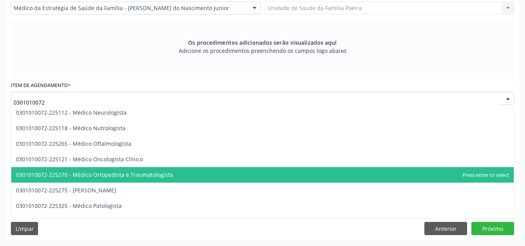
click at [94, 178] on span "0301010072-225270 - Médico Ortopedista e Traumatologista" at bounding box center [94, 174] width 157 height 7
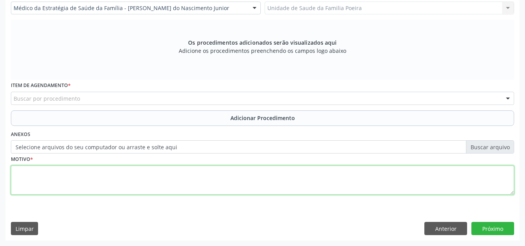
click at [94, 178] on textarea at bounding box center [262, 181] width 503 height 30
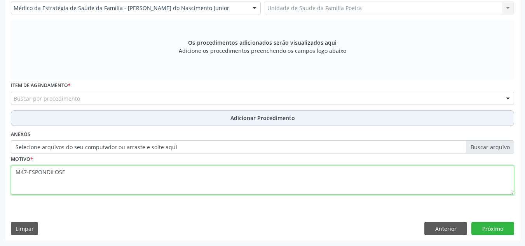
type textarea "M47-ESPONDILOSE"
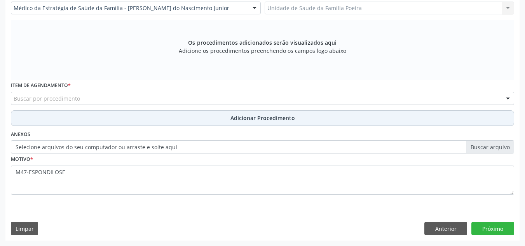
click at [163, 122] on button "Adicionar Procedimento" at bounding box center [262, 118] width 503 height 16
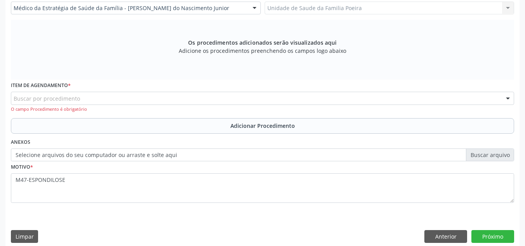
click at [89, 99] on div "Buscar por procedimento" at bounding box center [262, 98] width 503 height 13
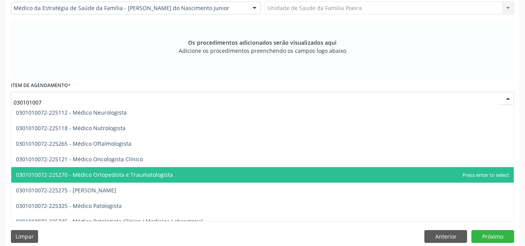
type input "0301010072"
click at [108, 179] on span "0301010072-225270 - Médico Ortopedista e Traumatologista" at bounding box center [262, 175] width 503 height 16
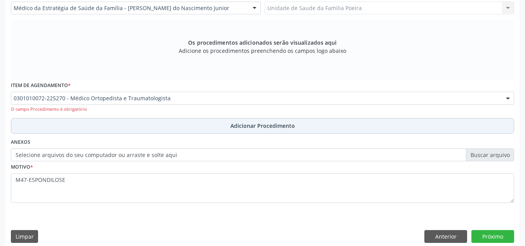
click at [282, 121] on button "Adicionar Procedimento" at bounding box center [262, 126] width 503 height 16
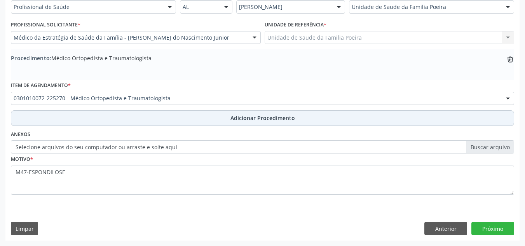
scroll to position [191, 0]
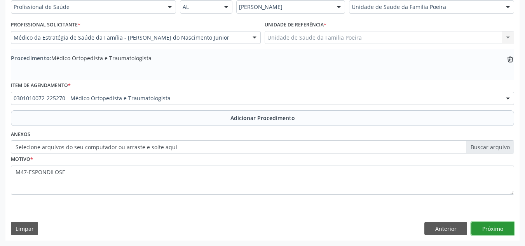
click at [497, 231] on button "Próximo" at bounding box center [493, 228] width 43 height 13
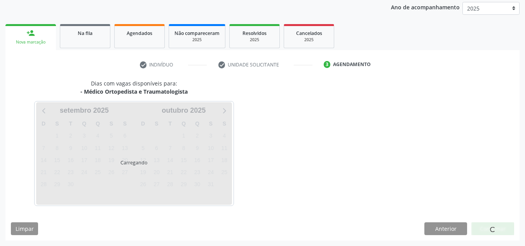
scroll to position [126, 0]
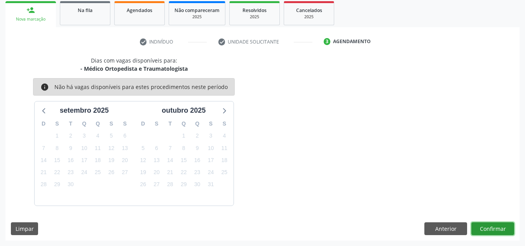
click at [497, 231] on button "Confirmar" at bounding box center [493, 228] width 43 height 13
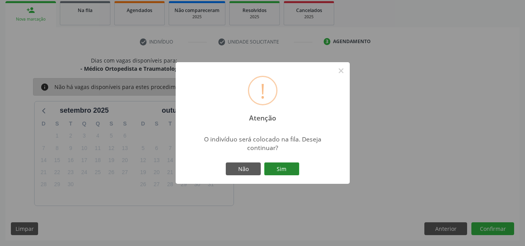
click at [285, 163] on button "Sim" at bounding box center [281, 169] width 35 height 13
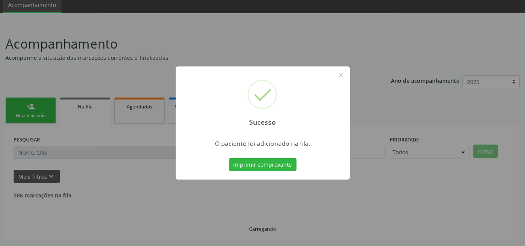
scroll to position [21, 0]
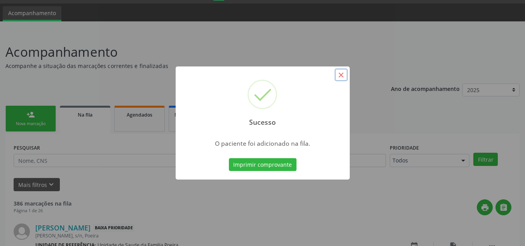
click at [344, 72] on button "×" at bounding box center [341, 74] width 13 height 13
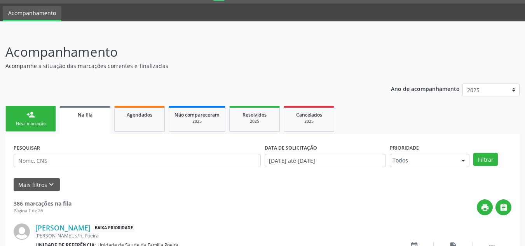
click at [45, 121] on link "person_add Nova marcação" at bounding box center [30, 119] width 51 height 26
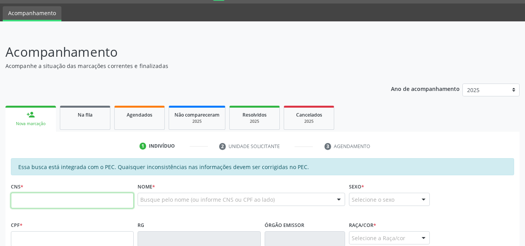
click at [46, 204] on input "text" at bounding box center [72, 201] width 123 height 16
paste input "708 1055 2509 0030"
type input "708 1055 2509 0030"
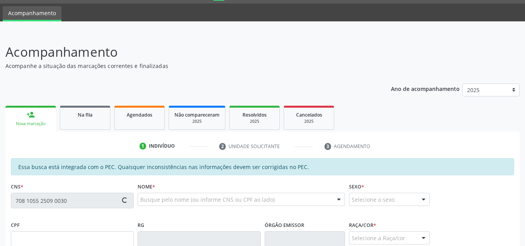
type input "279.145.558-27"
type input "14/04/1960"
type input "Benedita Maria da Conceião"
type input "(82) 98873-9286"
type input "66"
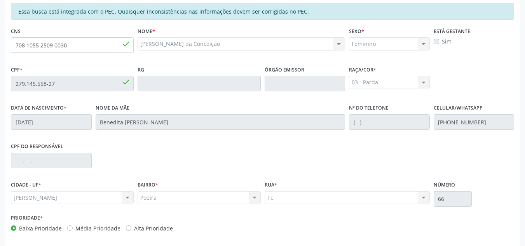
scroll to position [209, 0]
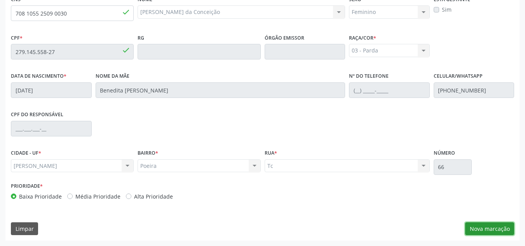
click at [474, 225] on button "Nova marcação" at bounding box center [489, 228] width 49 height 13
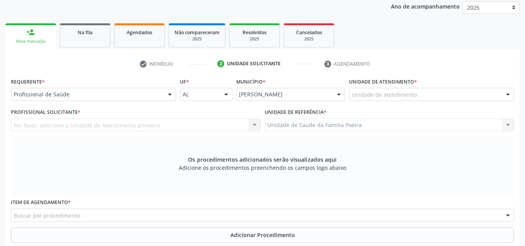
scroll to position [92, 0]
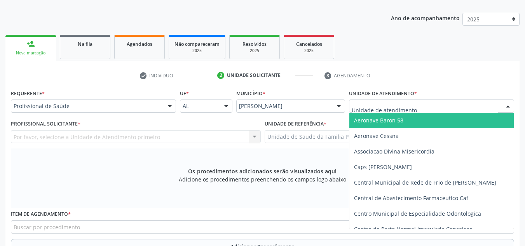
click at [435, 108] on div at bounding box center [431, 106] width 165 height 13
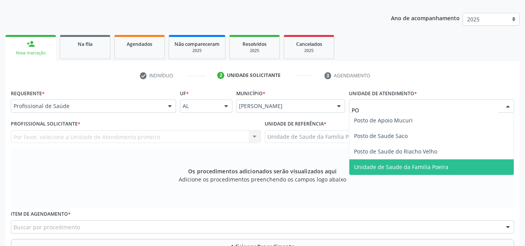
click at [437, 168] on span "Unidade de Saude da Familia Poeira" at bounding box center [401, 166] width 94 height 7
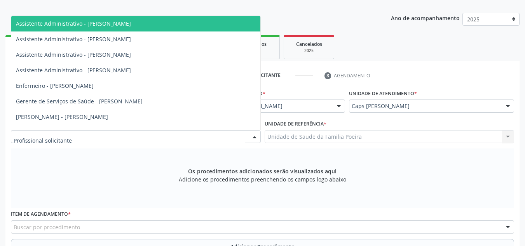
click at [115, 136] on div at bounding box center [136, 136] width 250 height 13
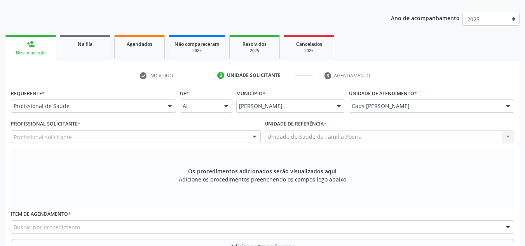
click at [137, 175] on div "Os procedimentos adicionados serão visualizados aqui Adicione os procedimentos …" at bounding box center [262, 179] width 503 height 60
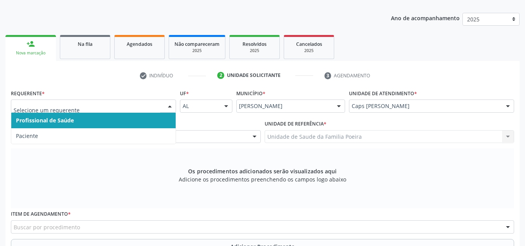
click at [121, 108] on input "text" at bounding box center [87, 110] width 147 height 16
click at [116, 127] on span "Profissional de Saúde" at bounding box center [93, 121] width 164 height 16
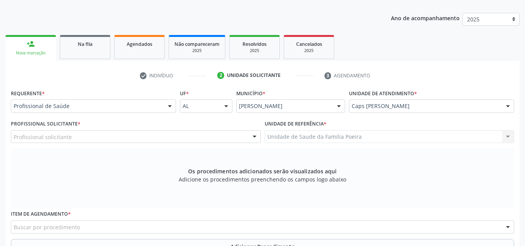
click at [116, 133] on div "Profissional solicitante" at bounding box center [136, 136] width 250 height 13
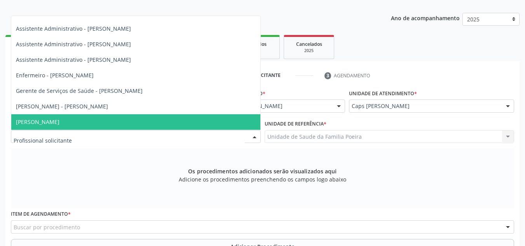
scroll to position [0, 0]
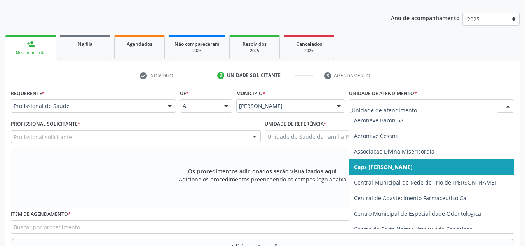
click at [502, 111] on div at bounding box center [508, 106] width 12 height 13
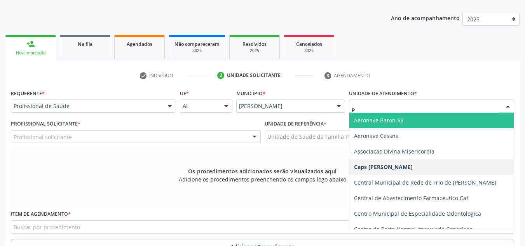
type input "PO"
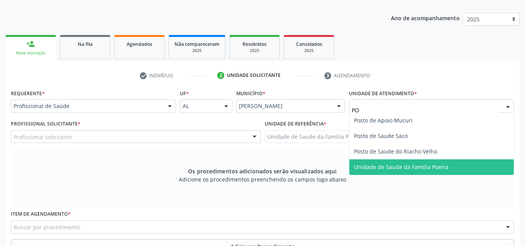
click at [456, 172] on span "Unidade de Saude da Familia Poeira" at bounding box center [431, 167] width 164 height 16
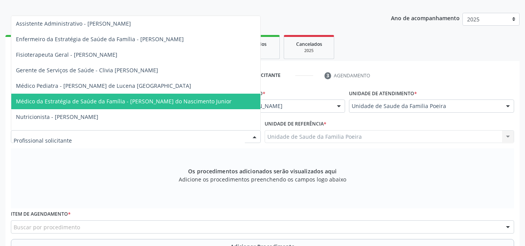
click at [88, 138] on div at bounding box center [136, 136] width 250 height 13
click at [88, 138] on input "text" at bounding box center [129, 141] width 231 height 16
click at [91, 99] on span "Médico da Estratégia de Saúde da Família - [PERSON_NAME] do Nascimento Junior" at bounding box center [124, 101] width 216 height 7
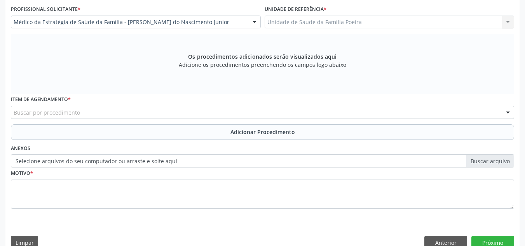
scroll to position [209, 0]
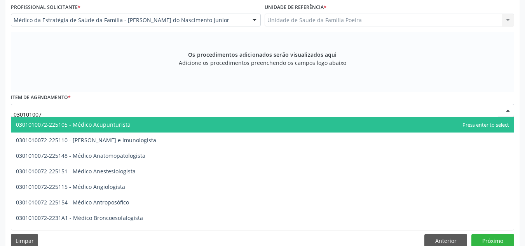
type input "0301010072"
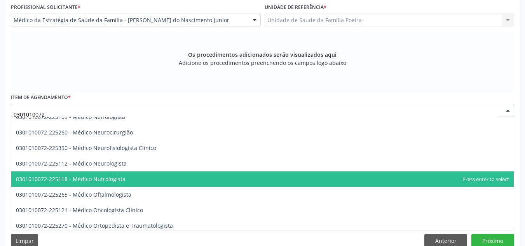
scroll to position [622, 0]
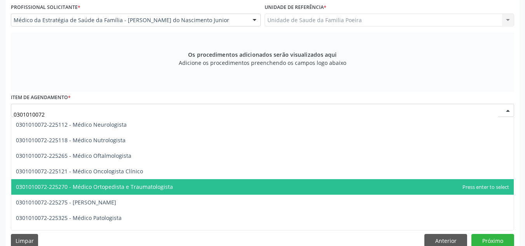
click at [125, 190] on span "0301010072-225270 - Médico Ortopedista e Traumatologista" at bounding box center [94, 186] width 157 height 7
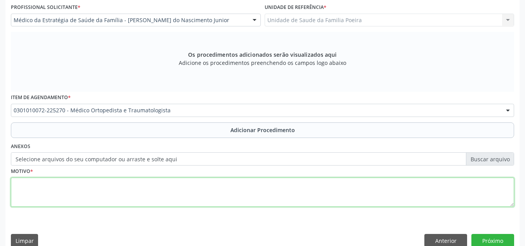
click at [125, 190] on textarea at bounding box center [262, 193] width 503 height 30
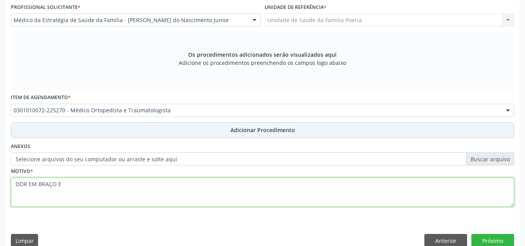
type textarea "DOR EM BRAÇO E"
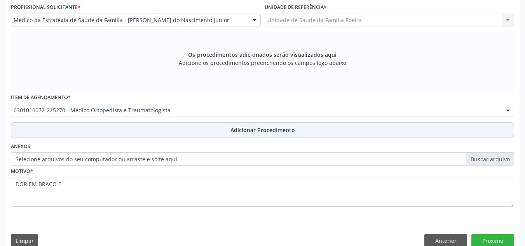
click at [216, 131] on button "Adicionar Procedimento" at bounding box center [262, 130] width 503 height 16
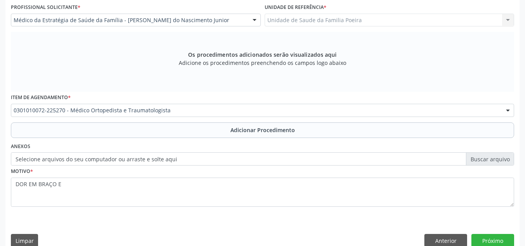
click at [216, 141] on div "Anexos Selecione arquivos do seu computador ou arraste e solte aqui" at bounding box center [262, 153] width 507 height 25
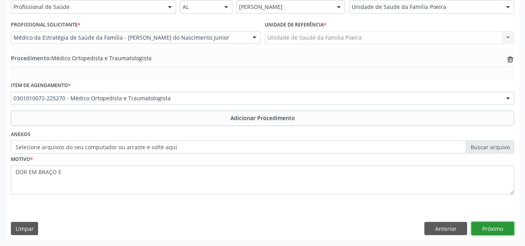
click at [488, 228] on button "Próximo" at bounding box center [493, 228] width 43 height 13
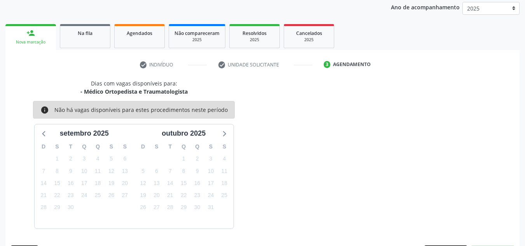
scroll to position [126, 0]
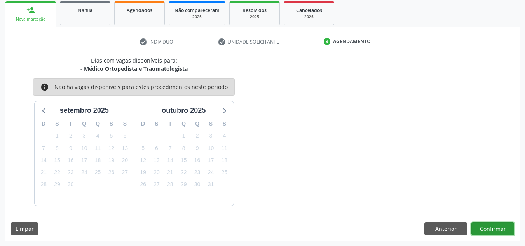
click at [485, 227] on button "Confirmar" at bounding box center [493, 228] width 43 height 13
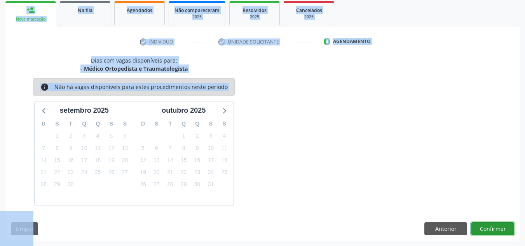
click at [490, 225] on button "Confirmar" at bounding box center [493, 228] width 43 height 13
click at [490, 231] on button "Confirmar" at bounding box center [493, 228] width 43 height 13
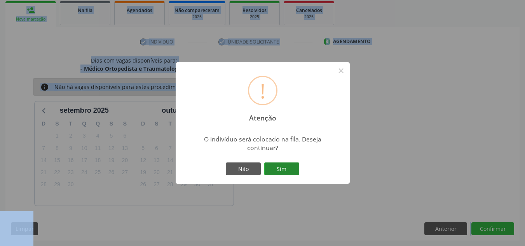
click at [286, 166] on button "Sim" at bounding box center [281, 169] width 35 height 13
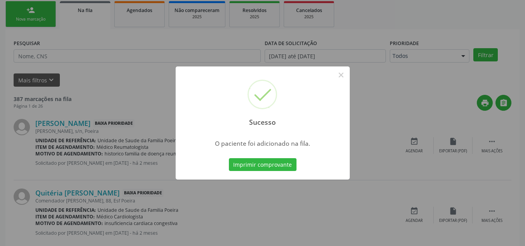
scroll to position [21, 0]
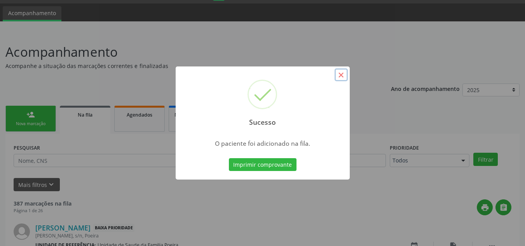
click at [342, 73] on button "×" at bounding box center [341, 74] width 13 height 13
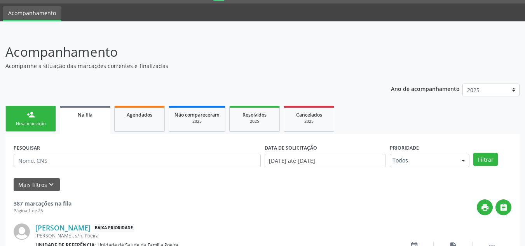
drag, startPoint x: 34, startPoint y: 122, endPoint x: 49, endPoint y: 109, distance: 20.1
click at [34, 122] on div "Nova marcação" at bounding box center [30, 124] width 39 height 6
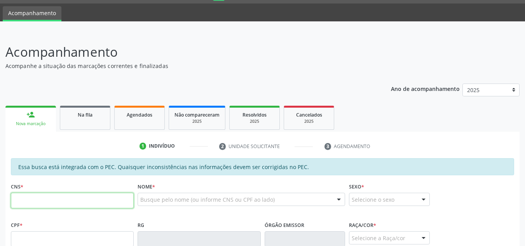
paste input "705 0042 6091 9852"
type input "705 0042 6091 9852"
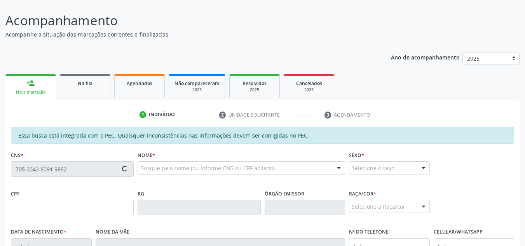
scroll to position [138, 0]
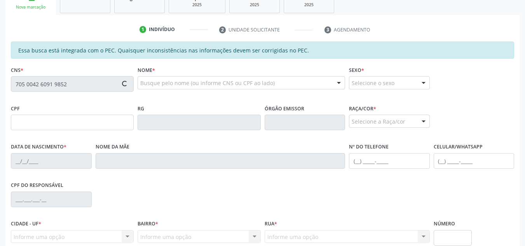
type input "026.780.964-67"
type input "07/05/1963"
type input "Rosa Clarinda dos Santos"
type input "(82) 99383-6820"
type input "14"
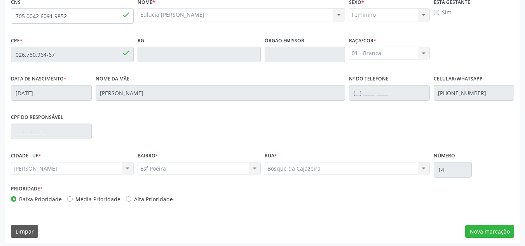
scroll to position [209, 0]
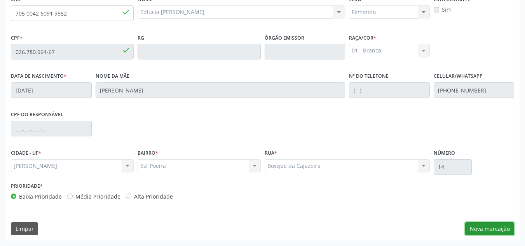
click at [499, 229] on button "Nova marcação" at bounding box center [489, 228] width 49 height 13
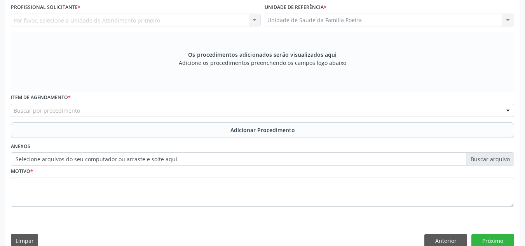
scroll to position [131, 0]
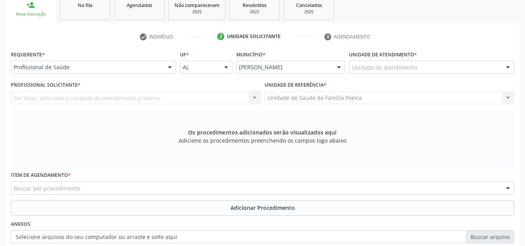
click at [465, 68] on div "Unidade de atendimento" at bounding box center [431, 67] width 165 height 13
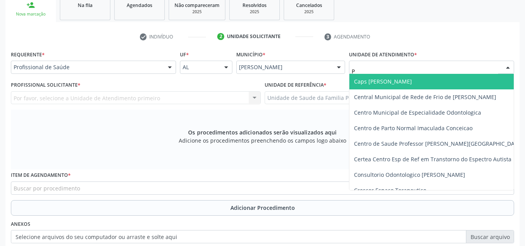
type input "PO"
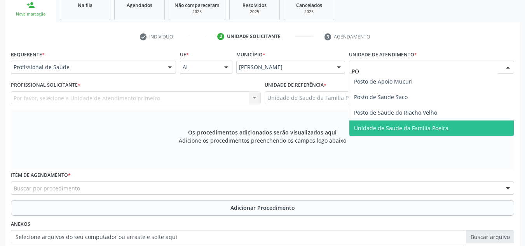
click at [465, 125] on span "Unidade de Saude da Familia Poeira" at bounding box center [431, 129] width 164 height 16
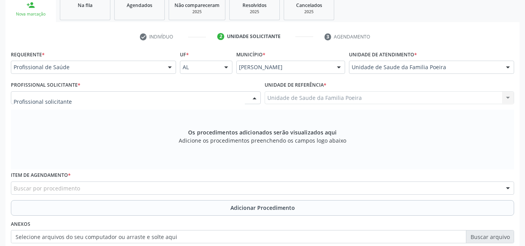
click at [75, 102] on div at bounding box center [136, 97] width 250 height 13
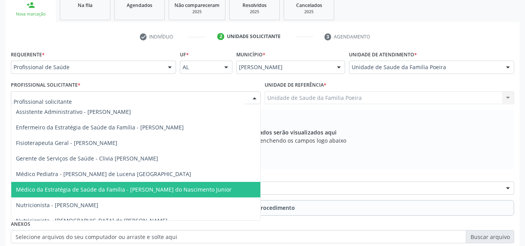
click at [96, 193] on span "Médico da Estratégia de Saúde da Família - [PERSON_NAME] do Nascimento Junior" at bounding box center [124, 189] width 216 height 7
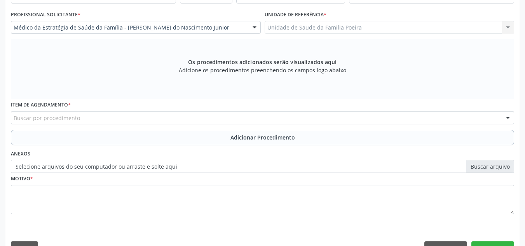
scroll to position [209, 0]
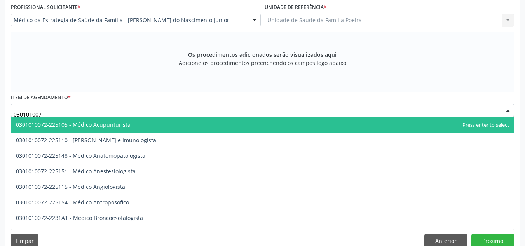
type input "0301010072"
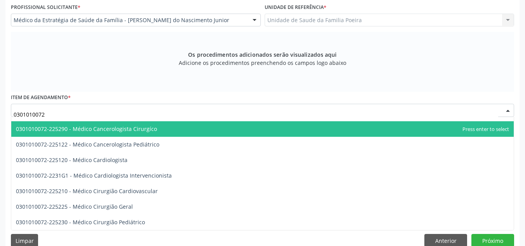
scroll to position [117, 0]
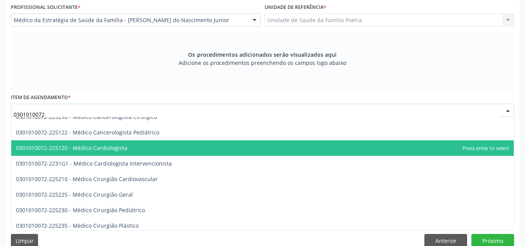
click at [100, 150] on span "0301010072-225120 - Médico Cardiologista" at bounding box center [72, 147] width 112 height 7
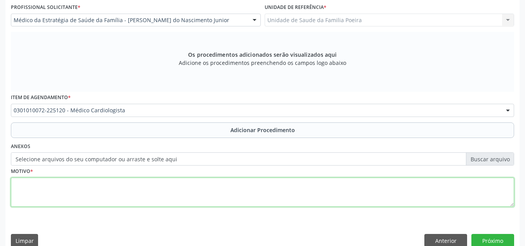
click at [91, 182] on textarea at bounding box center [262, 193] width 503 height 30
type textarea "I50-INSUFICIENCIA CARDIACA"
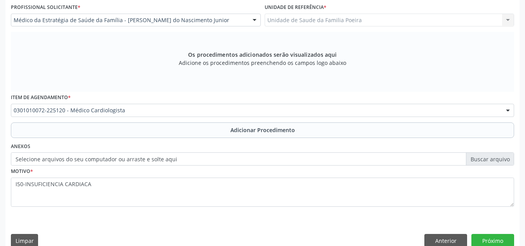
click at [225, 131] on button "Adicionar Procedimento" at bounding box center [262, 130] width 503 height 16
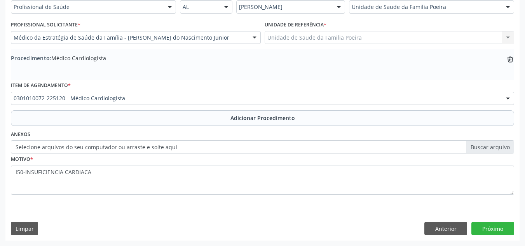
scroll to position [191, 0]
click at [485, 226] on button "Próximo" at bounding box center [493, 228] width 43 height 13
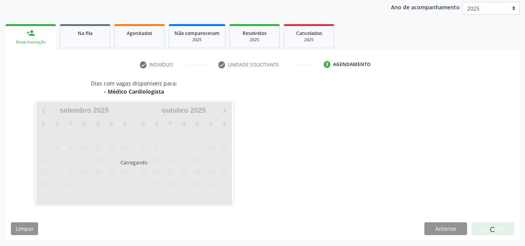
scroll to position [126, 0]
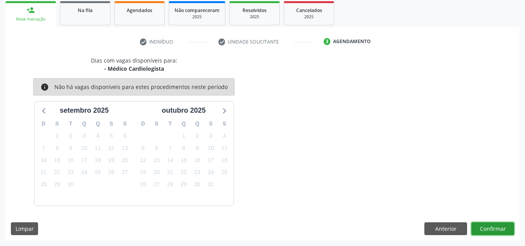
click at [482, 234] on button "Confirmar" at bounding box center [493, 228] width 43 height 13
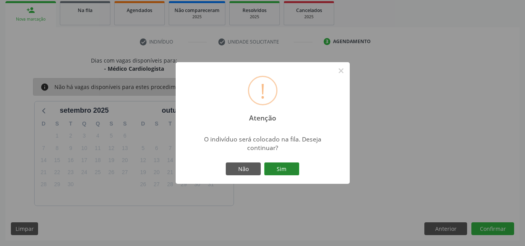
click at [278, 164] on button "Sim" at bounding box center [281, 169] width 35 height 13
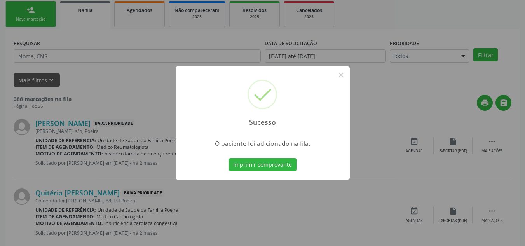
scroll to position [21, 0]
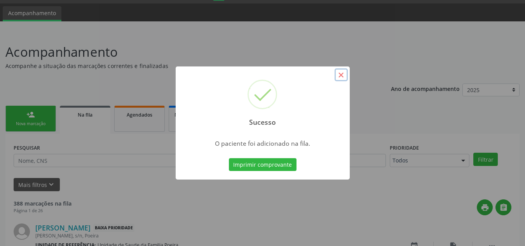
click at [342, 76] on button "×" at bounding box center [341, 74] width 13 height 13
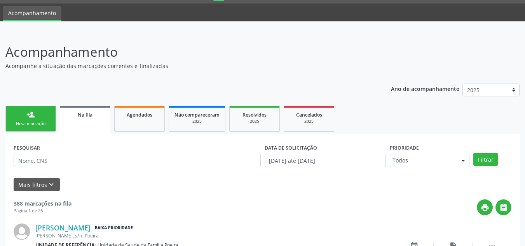
click at [26, 115] on link "person_add Nova marcação" at bounding box center [30, 119] width 51 height 26
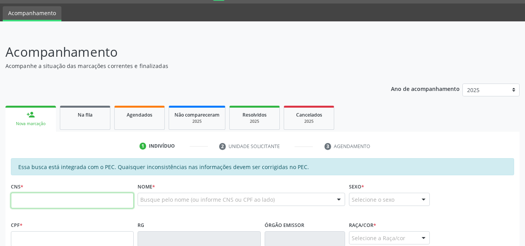
click at [55, 201] on input "text" at bounding box center [72, 201] width 123 height 16
type input "708 2091 2392 4444"
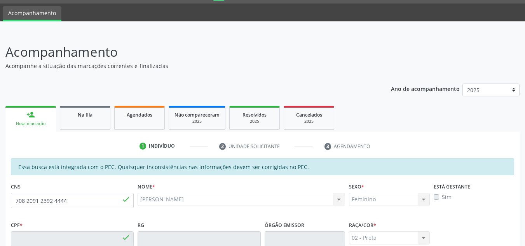
type input "075.512.644-00"
type input "27/05/1985"
type input "Maria de Fatima Melo dos Santos"
type input "(82) 99116-5687"
type input "S/N"
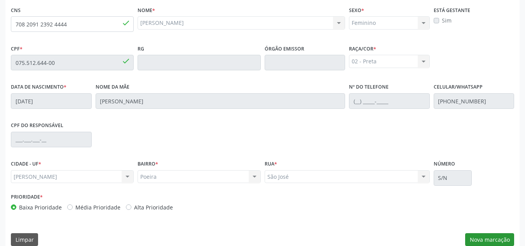
scroll to position [209, 0]
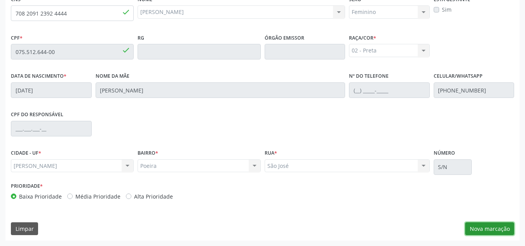
click at [479, 225] on button "Nova marcação" at bounding box center [489, 228] width 49 height 13
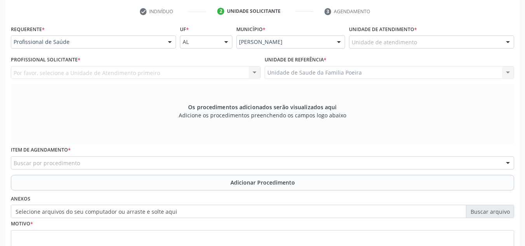
scroll to position [131, 0]
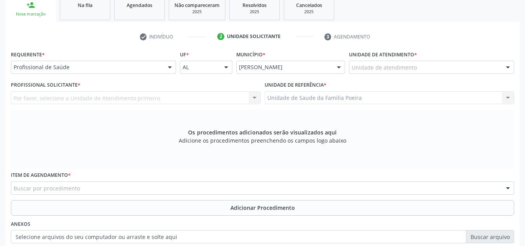
click at [464, 66] on div "Unidade de atendimento" at bounding box center [431, 67] width 165 height 13
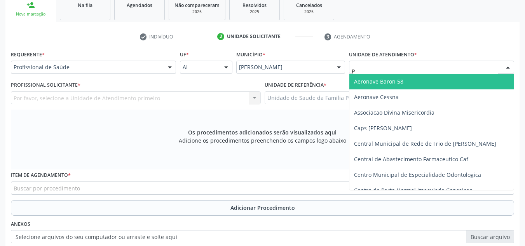
type input "PO"
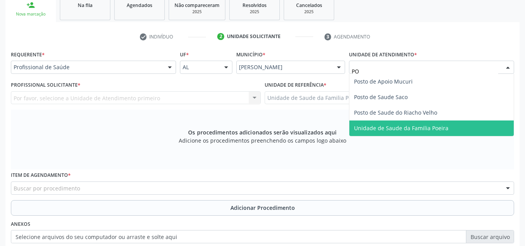
click at [465, 131] on span "Unidade de Saude da Familia Poeira" at bounding box center [431, 129] width 164 height 16
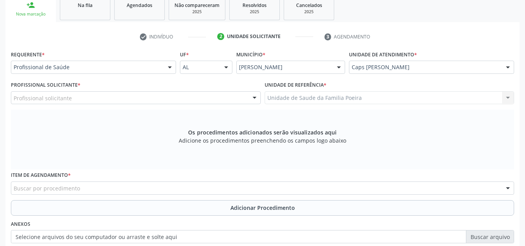
click at [69, 108] on div "Profissional Solicitante * Profissional solicitante Assistente Administrativo -…" at bounding box center [136, 94] width 254 height 30
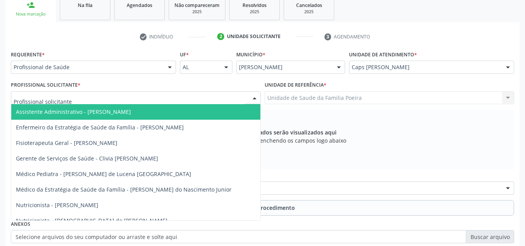
click at [72, 98] on div at bounding box center [136, 97] width 250 height 13
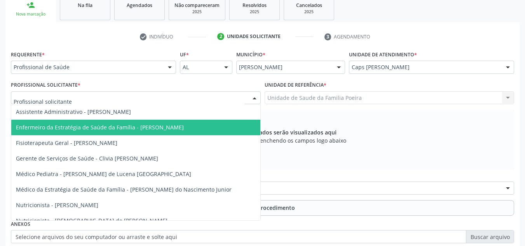
click at [92, 131] on span "Enfermeiro da Estratégia de Saúde da Família - Maria Reneusa Reis dos Santos" at bounding box center [100, 127] width 168 height 7
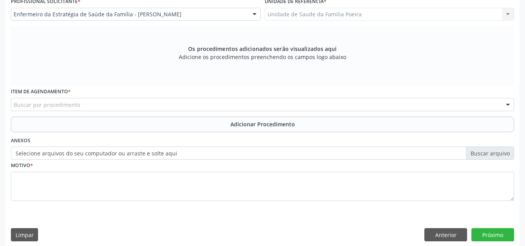
scroll to position [221, 0]
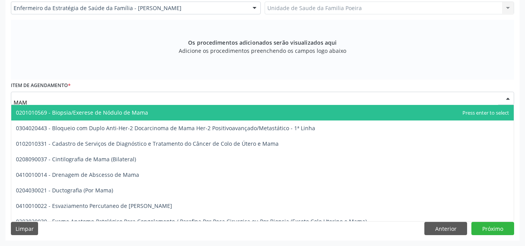
type input "MAMO"
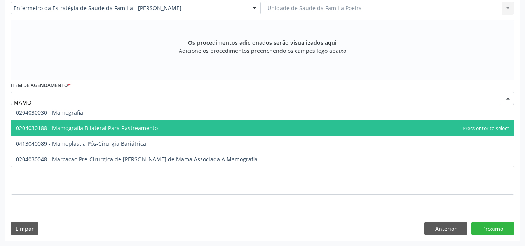
click at [82, 131] on span "0204030188 - Mamografia Bilateral Para Rastreamento" at bounding box center [87, 127] width 142 height 7
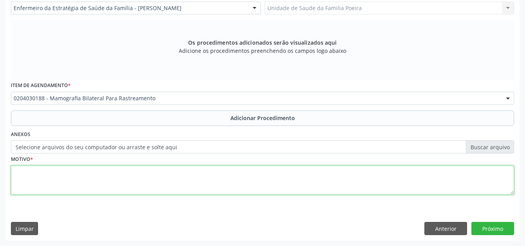
click at [98, 178] on textarea at bounding box center [262, 181] width 503 height 30
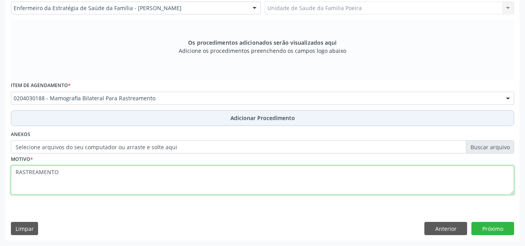
type textarea "RASTREAMENTO"
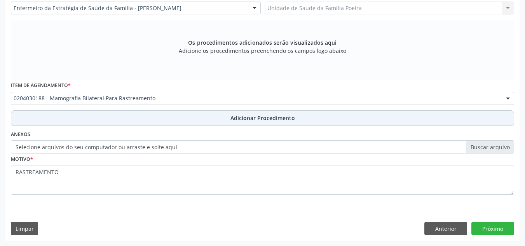
click at [178, 110] on button "Adicionar Procedimento" at bounding box center [262, 118] width 503 height 16
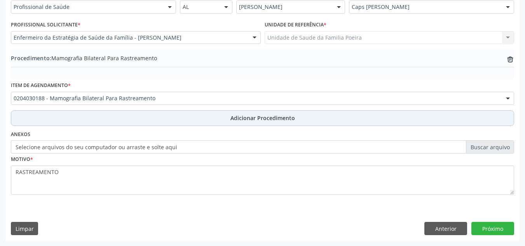
scroll to position [191, 0]
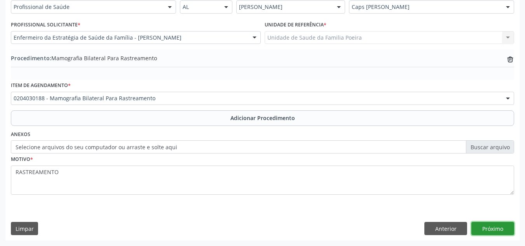
click at [495, 224] on button "Próximo" at bounding box center [493, 228] width 43 height 13
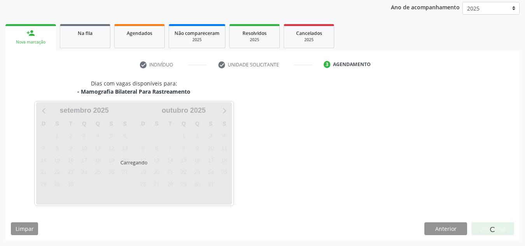
scroll to position [126, 0]
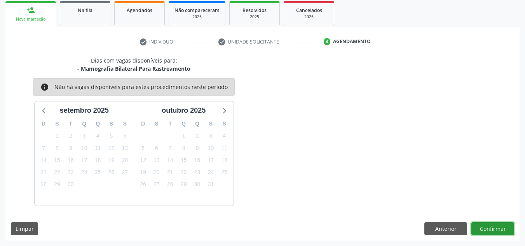
click at [495, 228] on button "Confirmar" at bounding box center [493, 228] width 43 height 13
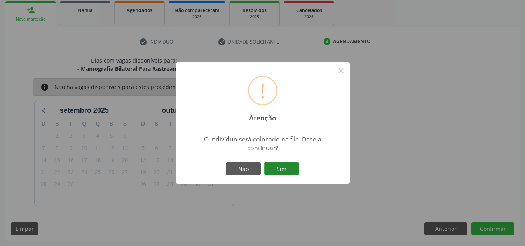
click at [289, 168] on button "Sim" at bounding box center [281, 169] width 35 height 13
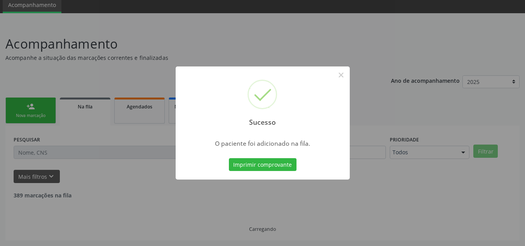
scroll to position [21, 0]
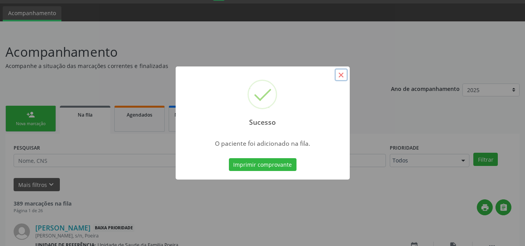
click at [341, 72] on button "×" at bounding box center [341, 74] width 13 height 13
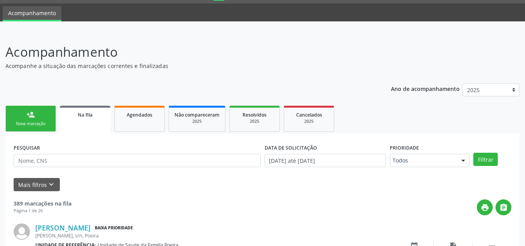
click at [22, 117] on link "person_add Nova marcação" at bounding box center [30, 119] width 51 height 26
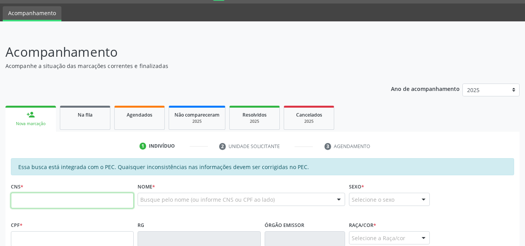
click at [46, 203] on input "text" at bounding box center [72, 201] width 123 height 16
type input "708 4007 9512 9765"
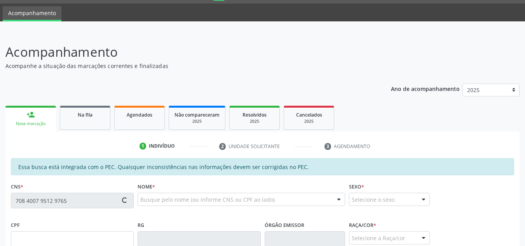
type input "141.417.344-03"
type input "24/09/2007"
type input "Maria Helena dos Santos"
type input "(82) 99148-4871"
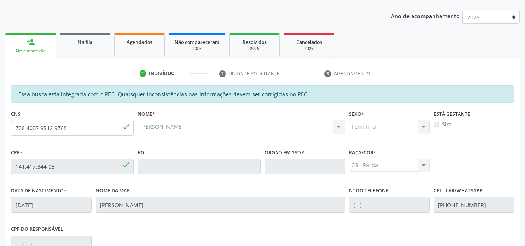
scroll to position [92, 0]
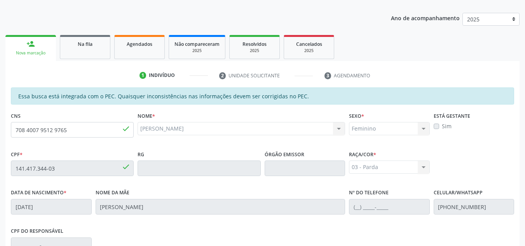
click at [442, 128] on label "Sim" at bounding box center [447, 126] width 10 height 8
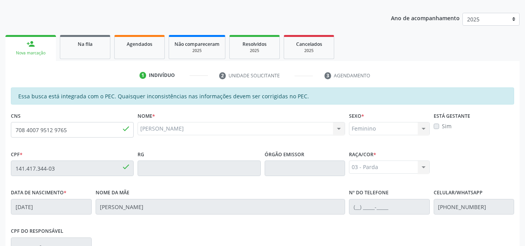
click at [442, 128] on label "Sim" at bounding box center [447, 126] width 10 height 8
drag, startPoint x: 65, startPoint y: 134, endPoint x: 17, endPoint y: 132, distance: 48.7
click at [17, 132] on input "708 4007 9512 9765" at bounding box center [72, 130] width 123 height 16
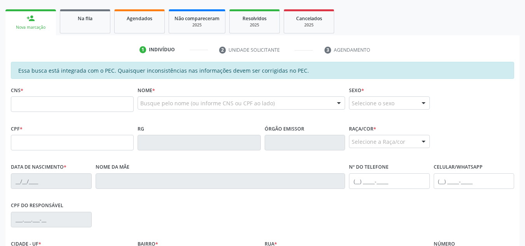
scroll to position [118, 0]
paste input "708 5053 7198 7172"
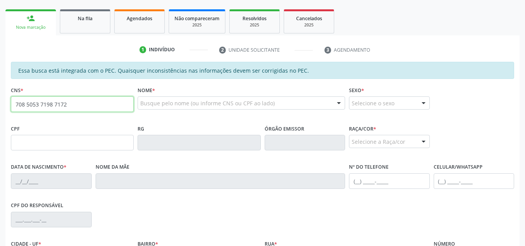
type input "708 5053 7198 7172"
type input "161.287.384-78"
type input "23/11/2014"
type input "Maria Eluzia Silva Barros"
type input "(82) 98848-2229"
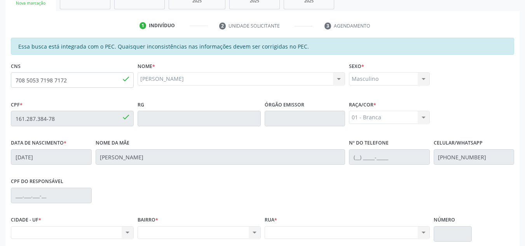
scroll to position [131, 0]
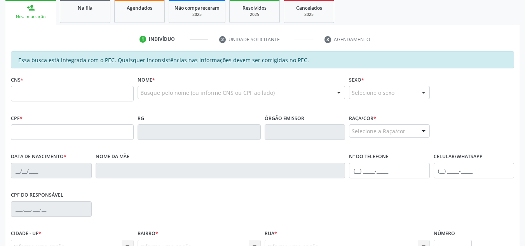
scroll to position [79, 0]
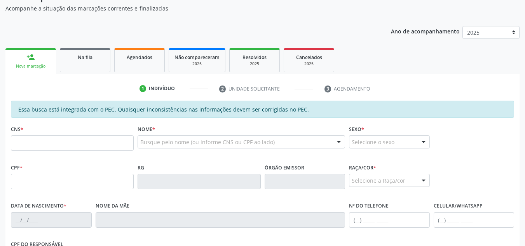
drag, startPoint x: 75, startPoint y: 58, endPoint x: 59, endPoint y: 72, distance: 21.2
click at [75, 58] on div "Na fila" at bounding box center [85, 57] width 39 height 8
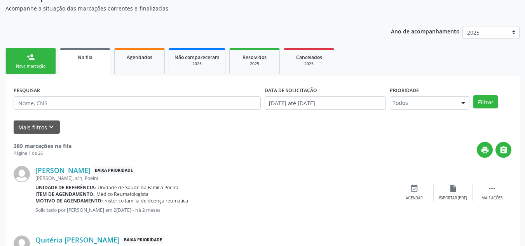
scroll to position [118, 0]
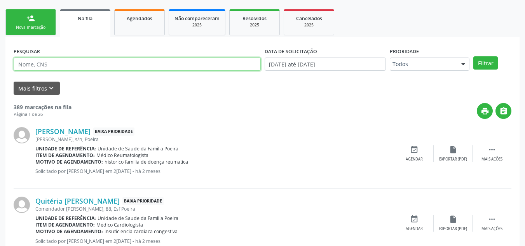
click at [81, 70] on input "text" at bounding box center [137, 64] width 247 height 13
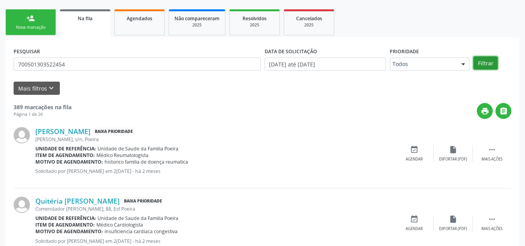
click at [485, 59] on button "Filtrar" at bounding box center [486, 62] width 24 height 13
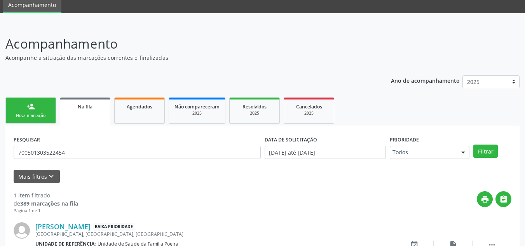
scroll to position [80, 0]
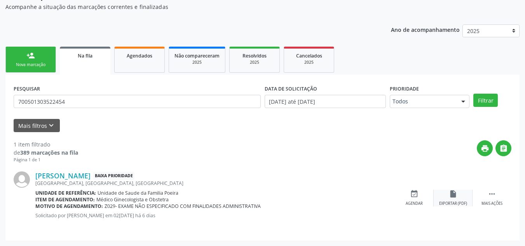
click at [462, 196] on div "insert_drive_file Exportar (PDF)" at bounding box center [453, 198] width 39 height 17
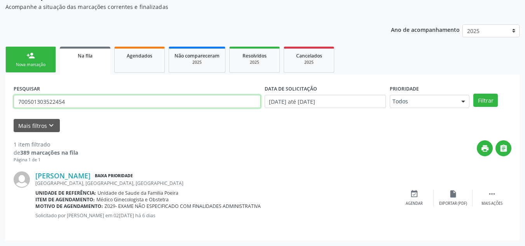
click at [91, 100] on input "700501303522454" at bounding box center [137, 101] width 247 height 13
type input "7"
type input "704108841455450"
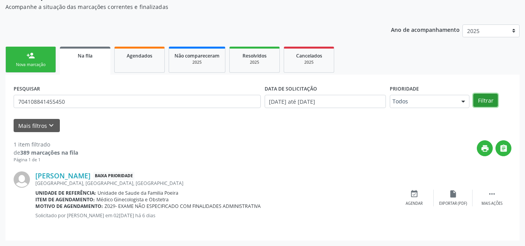
click at [489, 101] on button "Filtrar" at bounding box center [486, 100] width 24 height 13
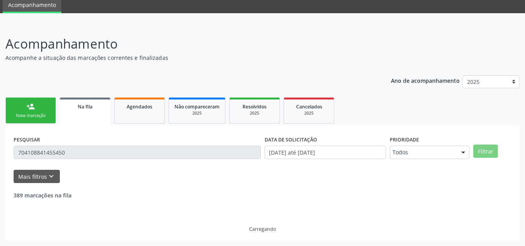
click at [489, 101] on ul "person_add Nova marcação Na fila Agendados Não compareceram 2025 Resolvidos 202…" at bounding box center [262, 111] width 514 height 30
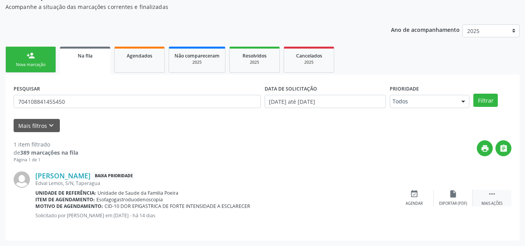
click at [486, 204] on div "Mais ações" at bounding box center [492, 203] width 21 height 5
click at [424, 199] on div "cancel Cancelar" at bounding box center [414, 198] width 39 height 17
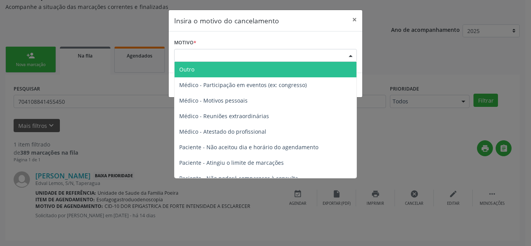
click at [356, 56] on div at bounding box center [351, 55] width 12 height 13
click at [308, 65] on span "Outro" at bounding box center [266, 70] width 182 height 16
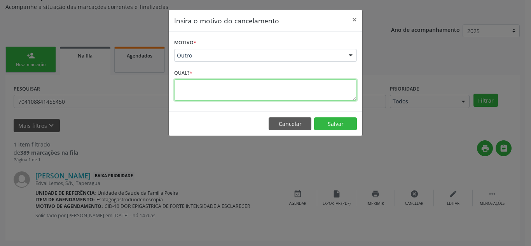
click at [256, 88] on textarea at bounding box center [265, 89] width 183 height 21
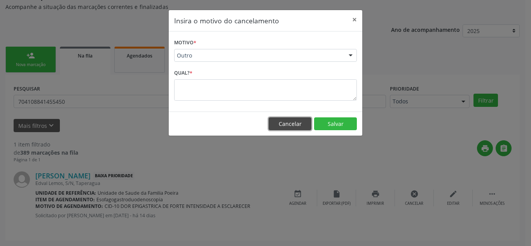
click at [289, 119] on button "Cancelar" at bounding box center [290, 123] width 43 height 13
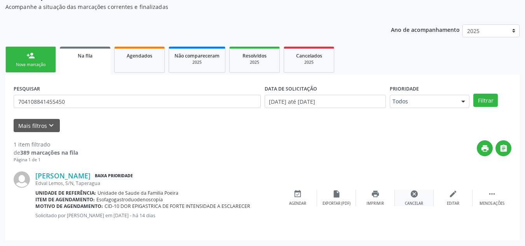
click at [411, 199] on div "cancel Cancelar" at bounding box center [414, 198] width 39 height 17
click at [413, 194] on icon "cancel" at bounding box center [414, 194] width 9 height 9
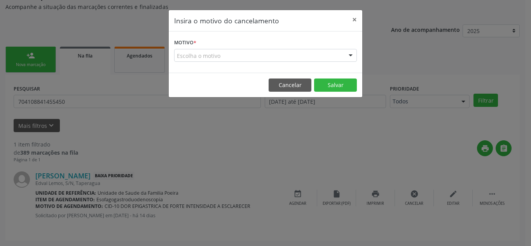
click at [229, 57] on div "Escolha o motivo" at bounding box center [265, 55] width 183 height 13
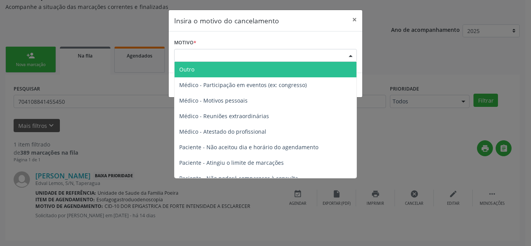
click at [223, 70] on span "Outro" at bounding box center [266, 70] width 182 height 16
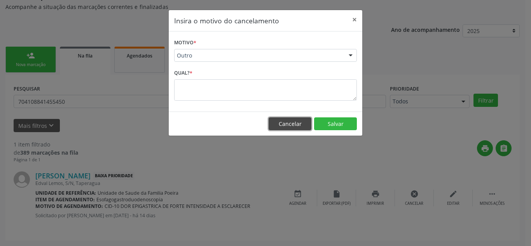
click at [285, 127] on button "Cancelar" at bounding box center [290, 123] width 43 height 13
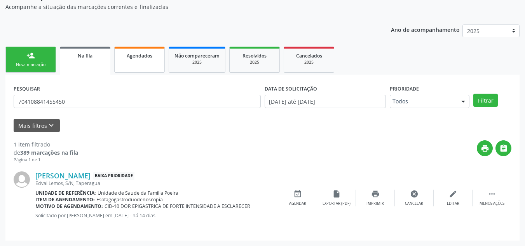
click at [137, 64] on link "Agendados" at bounding box center [139, 60] width 51 height 26
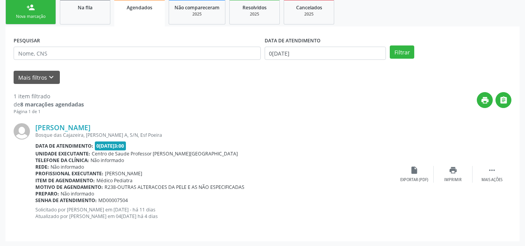
scroll to position [129, 0]
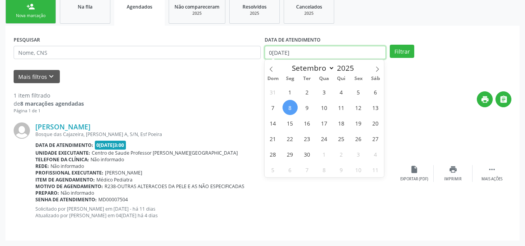
click at [362, 52] on input "08/09/2025" at bounding box center [326, 52] width 122 height 13
click at [287, 90] on span "1" at bounding box center [290, 91] width 15 height 15
type input "01/09/2025"
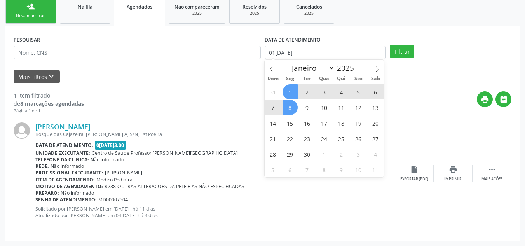
click at [289, 104] on span "8" at bounding box center [290, 107] width 15 height 15
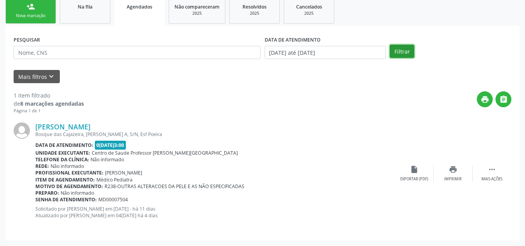
click at [396, 54] on button "Filtrar" at bounding box center [402, 51] width 24 height 13
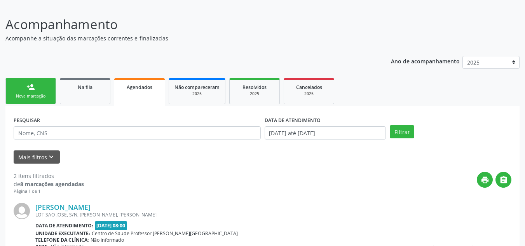
scroll to position [15, 0]
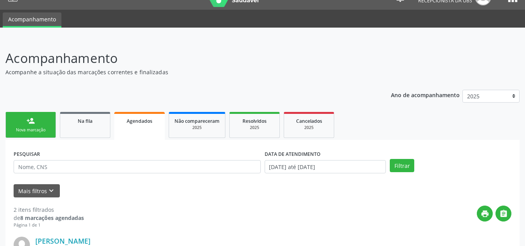
click at [23, 125] on link "person_add Nova marcação" at bounding box center [30, 125] width 51 height 26
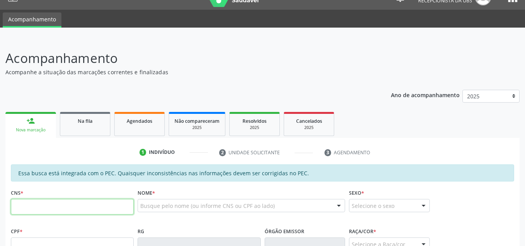
click at [72, 203] on input "text" at bounding box center [72, 207] width 123 height 16
paste input "705 0022 8451 3250"
type input "705 0022 8451 3250"
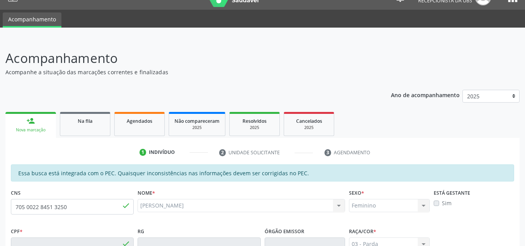
type input "061.299.924-67"
type input "03/04/1986"
type input "Maria Gedinalva dos Santos Ferreira"
type input "(82) 99164-8388"
type input "117"
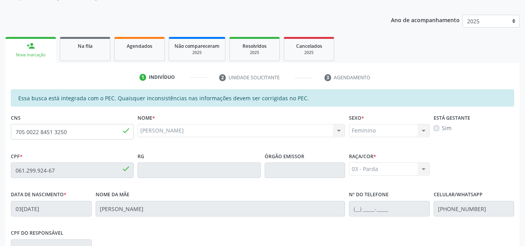
scroll to position [209, 0]
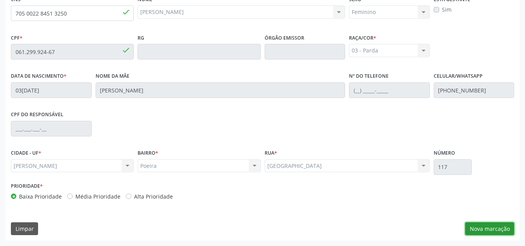
click at [486, 225] on button "Nova marcação" at bounding box center [489, 228] width 49 height 13
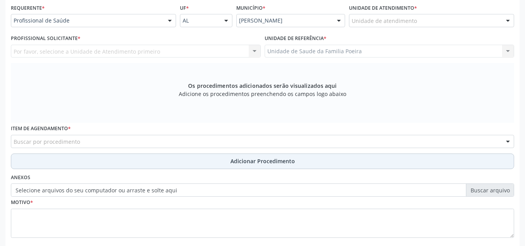
scroll to position [131, 0]
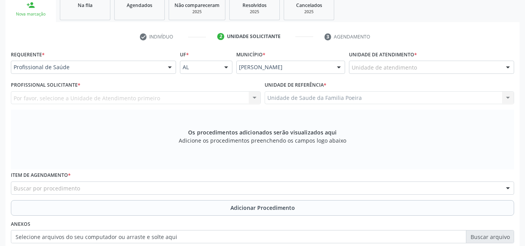
click at [449, 59] on div "Unidade de atendimento * Unidade de atendimento Aeronave Baron 58 Aeronave Cess…" at bounding box center [431, 61] width 165 height 25
click at [449, 64] on div "Unidade de atendimento" at bounding box center [431, 67] width 165 height 13
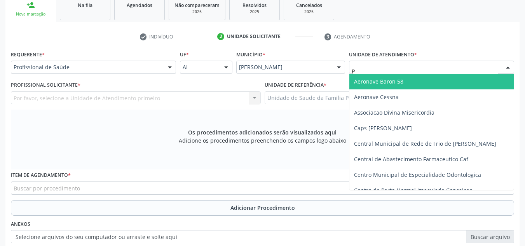
type input "PO"
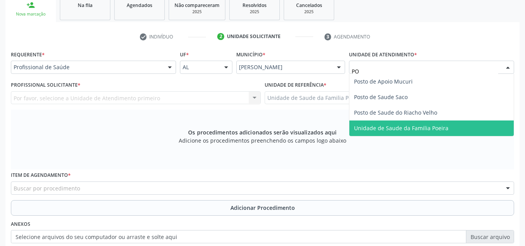
click at [418, 127] on span "Unidade de Saude da Familia Poeira" at bounding box center [401, 127] width 94 height 7
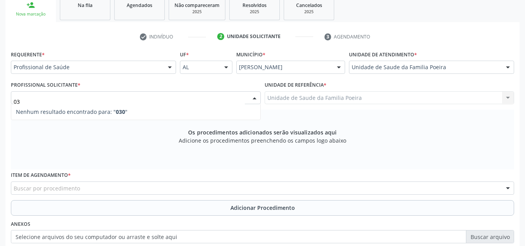
type input "0"
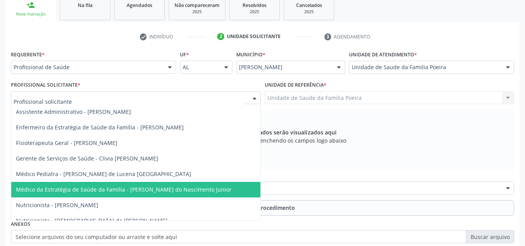
click at [108, 192] on span "Médico da Estratégia de Saúde da Família - Cosmo Faustino do Nascimento Junior" at bounding box center [124, 189] width 216 height 7
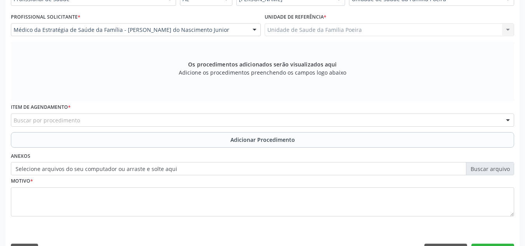
scroll to position [209, 0]
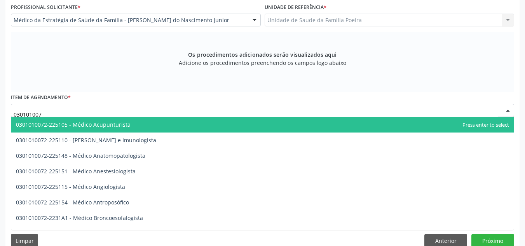
type input "0301010072"
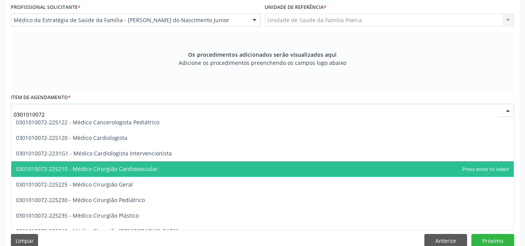
scroll to position [156, 0]
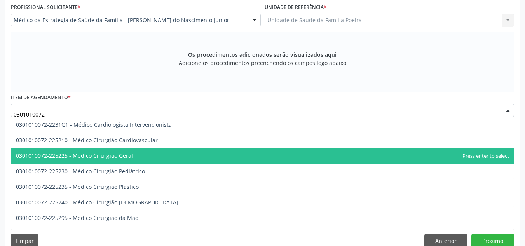
click at [126, 157] on span "0301010072-225225 - Médico Cirurgião Geral" at bounding box center [74, 155] width 117 height 7
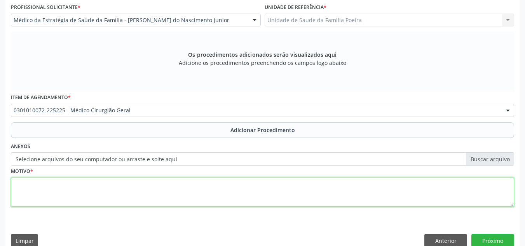
click at [114, 189] on textarea at bounding box center [262, 193] width 503 height 30
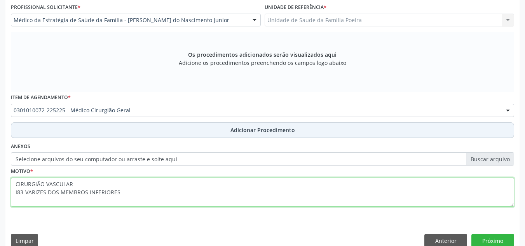
type textarea "CIRURGIÃO VASCULAR I83-VARIZES DOS MEMBROS INFERIORES"
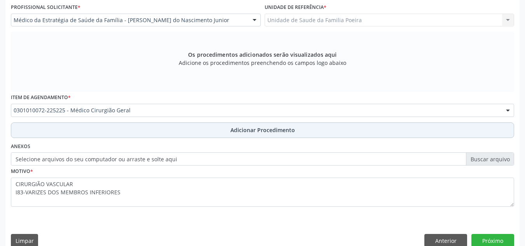
click at [227, 133] on button "Adicionar Procedimento" at bounding box center [262, 130] width 503 height 16
click at [227, 141] on div "Anexos Selecione arquivos do seu computador ou arraste e solte aqui" at bounding box center [262, 153] width 507 height 25
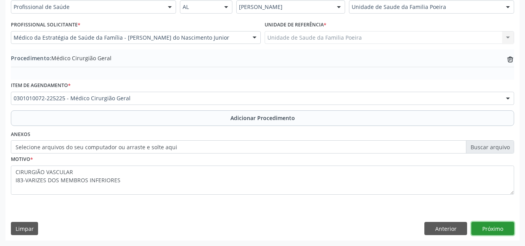
click at [499, 227] on button "Próximo" at bounding box center [493, 228] width 43 height 13
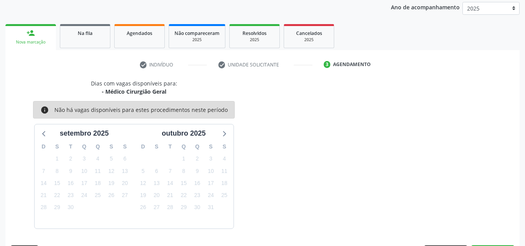
scroll to position [126, 0]
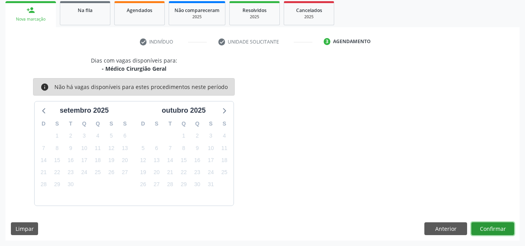
click at [489, 232] on button "Confirmar" at bounding box center [493, 228] width 43 height 13
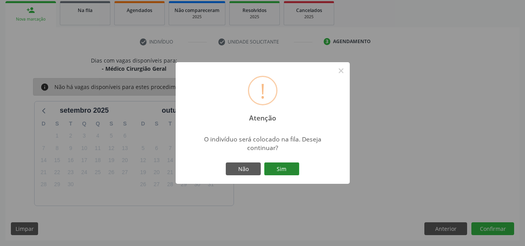
click at [287, 165] on button "Sim" at bounding box center [281, 169] width 35 height 13
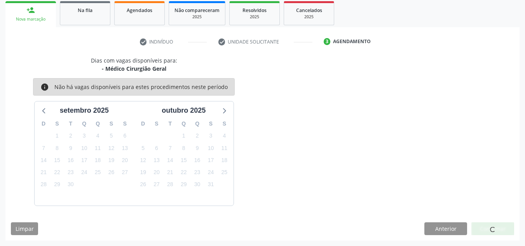
scroll to position [21, 0]
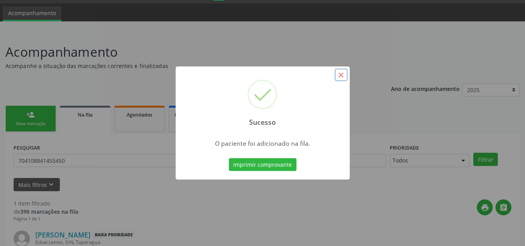
click at [336, 75] on button "×" at bounding box center [341, 74] width 13 height 13
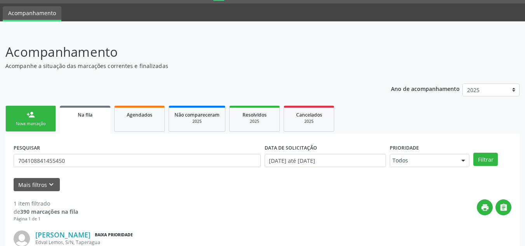
click at [37, 126] on div "Nova marcação" at bounding box center [30, 124] width 39 height 6
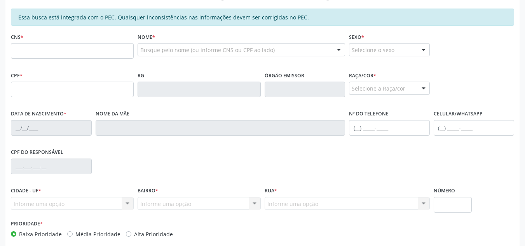
scroll to position [177, 0]
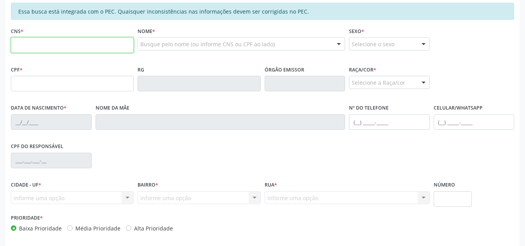
click at [80, 46] on input "text" at bounding box center [72, 45] width 123 height 16
paste input "708 3042 4341 8060"
type input "708 3042 4341 8060"
type input "150.464.394-17"
type input "04/06/2008"
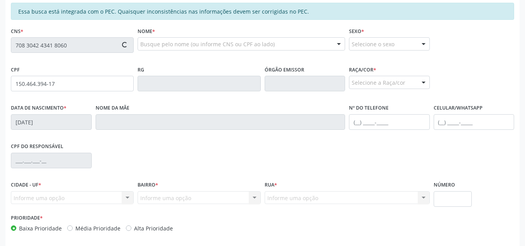
type input "Silvana de Paula da Silva"
type input "(82) 99150-0669"
type input "118"
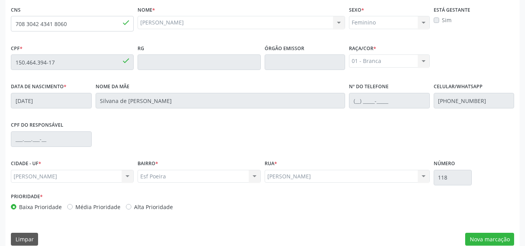
scroll to position [209, 0]
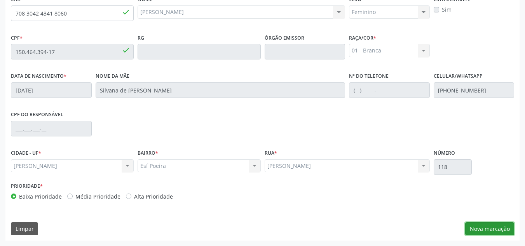
click at [490, 227] on button "Nova marcação" at bounding box center [489, 228] width 49 height 13
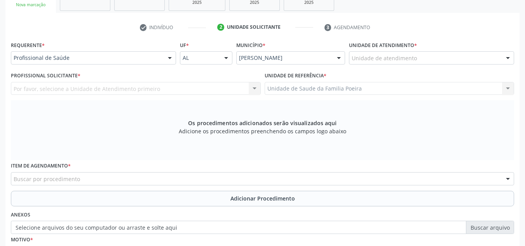
scroll to position [131, 0]
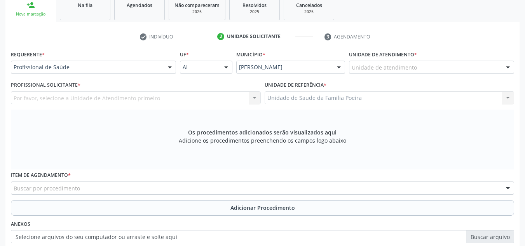
click at [439, 68] on div "Unidade de atendimento" at bounding box center [431, 67] width 165 height 13
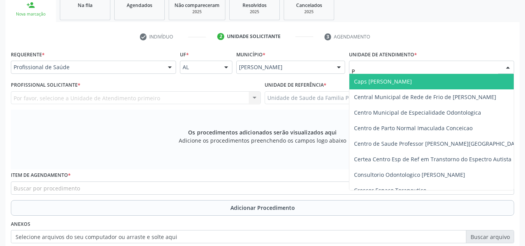
type input "PO"
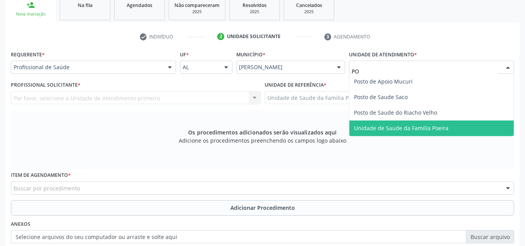
click at [410, 132] on span "Unidade de Saude da Familia Poeira" at bounding box center [431, 129] width 164 height 16
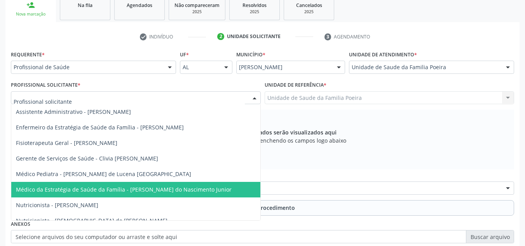
click at [52, 189] on span "Médico da Estratégia de Saúde da Família - Cosmo Faustino do Nascimento Junior" at bounding box center [124, 189] width 216 height 7
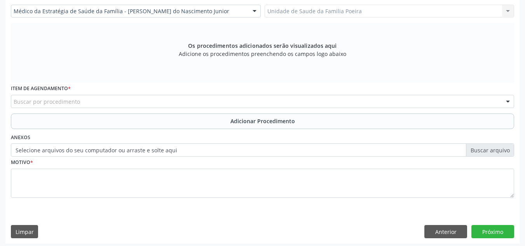
scroll to position [221, 0]
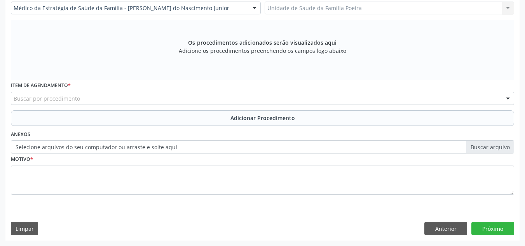
click at [93, 97] on div "Buscar por procedimento" at bounding box center [262, 98] width 503 height 13
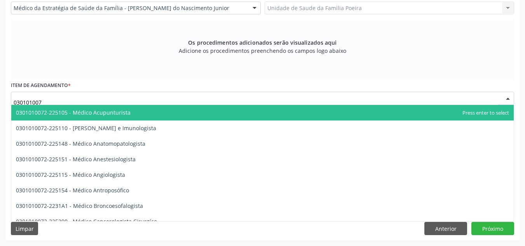
type input "0301010072"
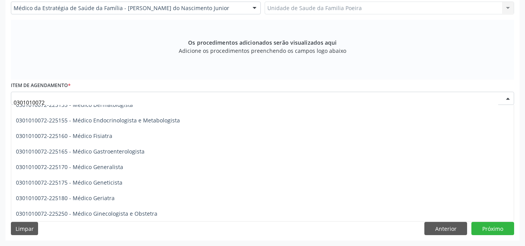
scroll to position [389, 0]
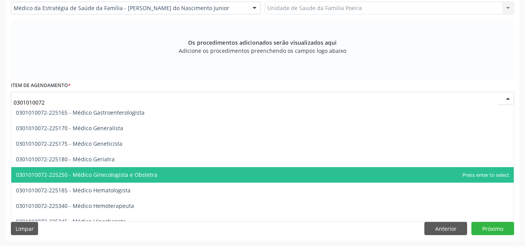
click at [127, 174] on span "0301010072-225250 - Médico Ginecologista e Obstetra" at bounding box center [87, 174] width 142 height 7
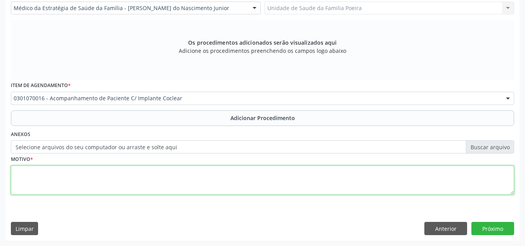
click at [124, 175] on textarea at bounding box center [262, 181] width 503 height 30
type textarea "Z"
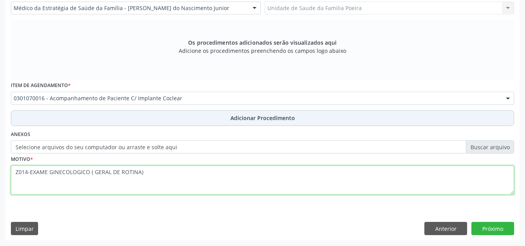
type textarea "Z014-EXAME GINECOLOGICO ( GERAL DE ROTINA)"
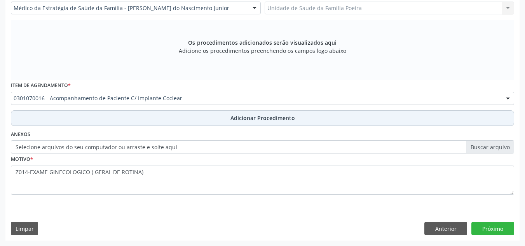
click at [210, 124] on button "Adicionar Procedimento" at bounding box center [262, 118] width 503 height 16
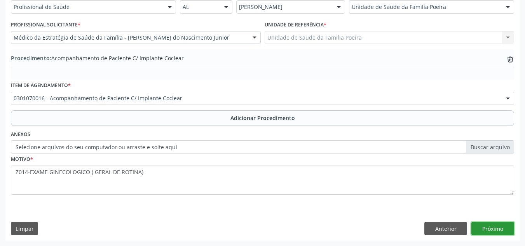
click at [491, 230] on button "Próximo" at bounding box center [493, 228] width 43 height 13
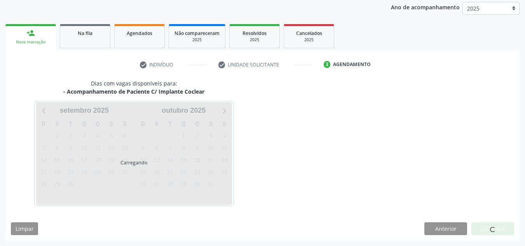
scroll to position [126, 0]
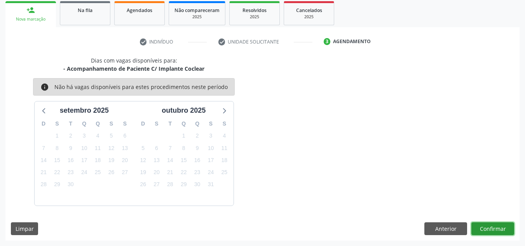
click at [501, 226] on button "Confirmar" at bounding box center [493, 228] width 43 height 13
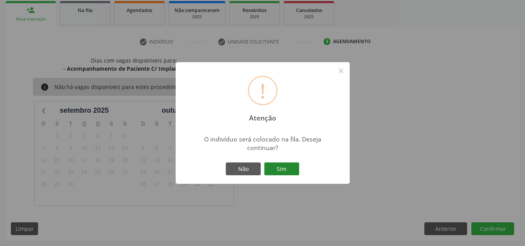
click at [283, 168] on button "Sim" at bounding box center [281, 169] width 35 height 13
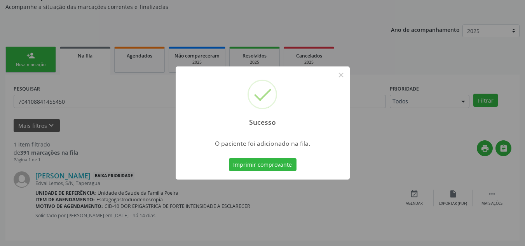
scroll to position [21, 0]
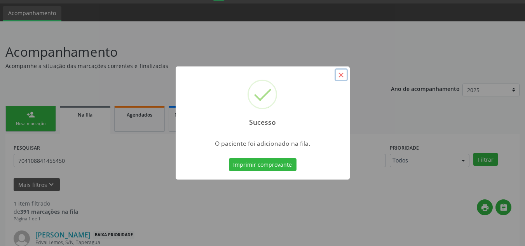
click at [342, 71] on button "×" at bounding box center [341, 74] width 13 height 13
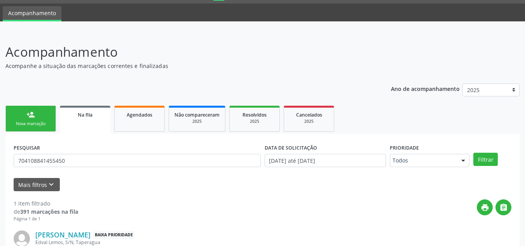
drag, startPoint x: 41, startPoint y: 120, endPoint x: 0, endPoint y: 189, distance: 79.9
click at [41, 120] on link "person_add Nova marcação" at bounding box center [30, 119] width 51 height 26
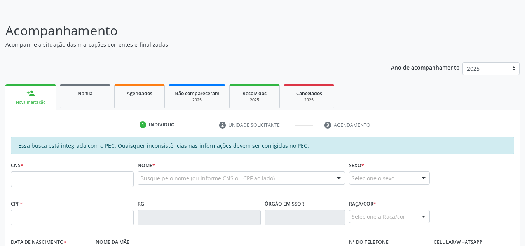
scroll to position [60, 0]
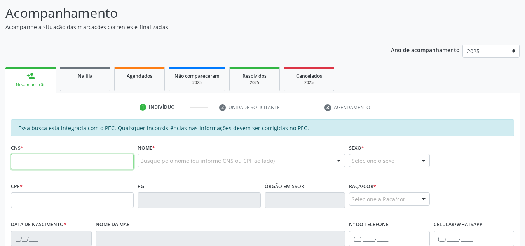
click at [44, 159] on input "text" at bounding box center [72, 162] width 123 height 16
type input "708 2041 9976 9542"
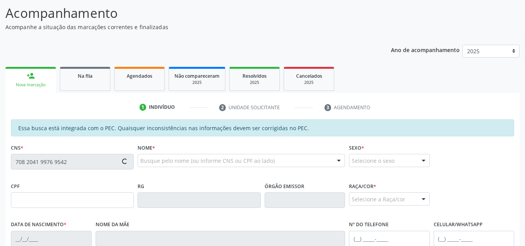
type input "483.036.584-68"
type input "19/06/1955"
type input "Benedita Gomes dos Santos"
type input "(82) 99400-0415"
type input "1679"
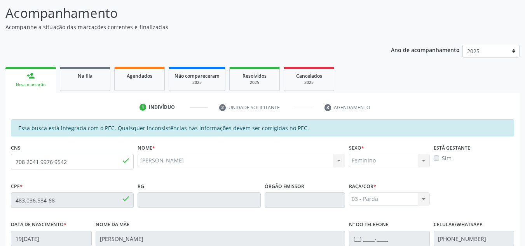
scroll to position [209, 0]
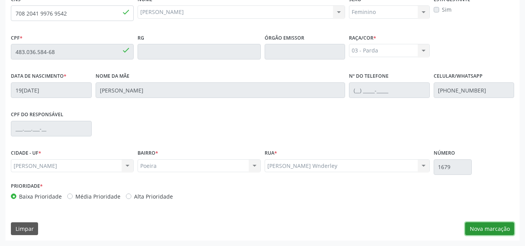
click at [489, 231] on button "Nova marcação" at bounding box center [489, 228] width 49 height 13
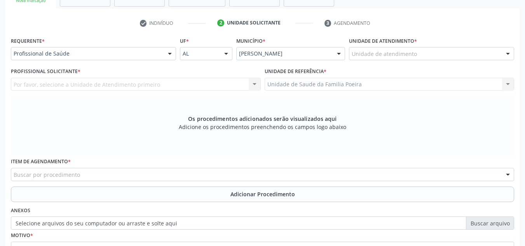
scroll to position [131, 0]
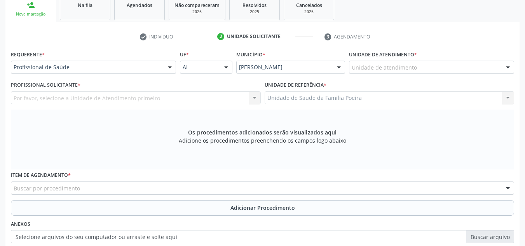
click at [433, 67] on div "Unidade de atendimento" at bounding box center [431, 67] width 165 height 13
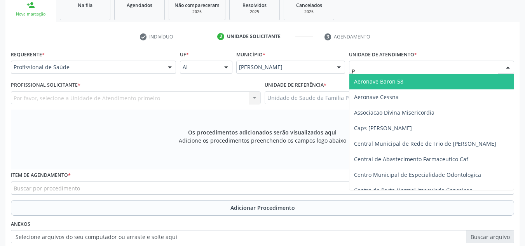
type input "PO"
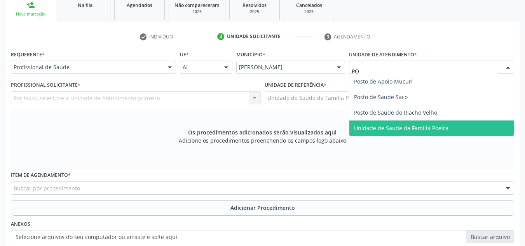
click at [419, 128] on span "Unidade de Saude da Familia Poeira" at bounding box center [401, 127] width 94 height 7
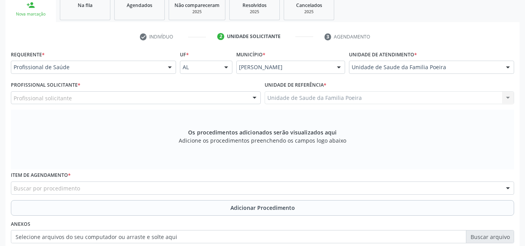
click at [92, 98] on div "Profissional solicitante" at bounding box center [136, 97] width 250 height 13
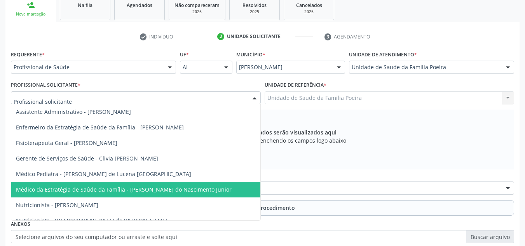
click at [96, 194] on span "Médico da Estratégia de Saúde da Família - Cosmo Faustino do Nascimento Junior" at bounding box center [135, 190] width 249 height 16
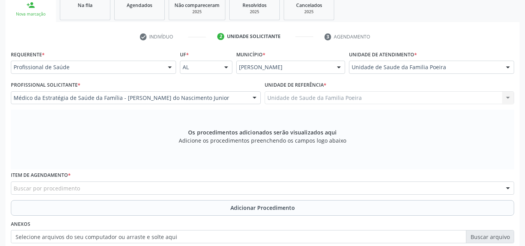
click at [90, 182] on div "Buscar por procedimento" at bounding box center [262, 188] width 503 height 13
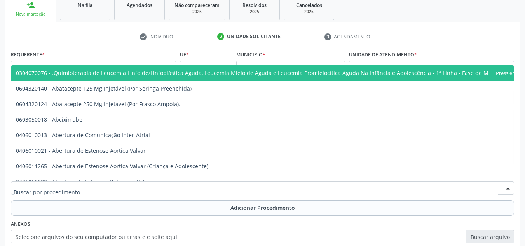
click at [91, 187] on input "text" at bounding box center [256, 192] width 485 height 16
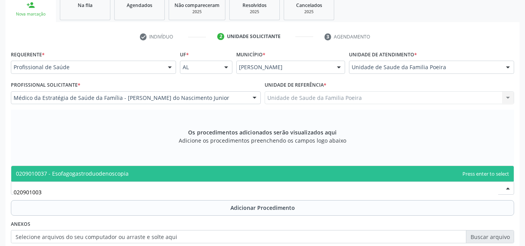
type input "0209010037"
click at [110, 166] on span "0209010037 - Esofagogastroduodenoscopia" at bounding box center [262, 174] width 503 height 16
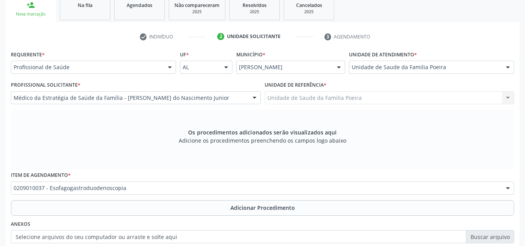
click at [108, 175] on div "Item de agendamento * 0209010037 - Esofagogastroduodenoscopia 0304070076 - .Qui…" at bounding box center [262, 181] width 503 height 25
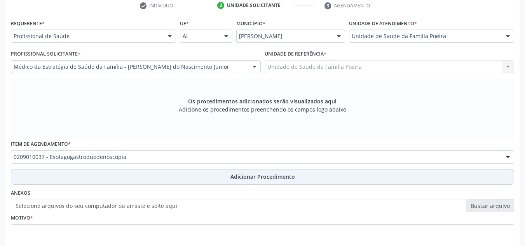
scroll to position [221, 0]
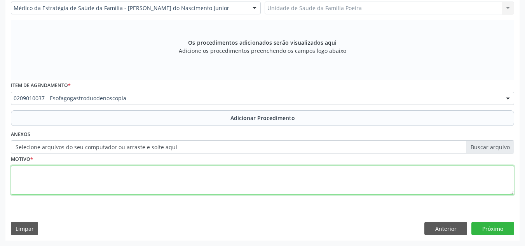
click at [90, 185] on textarea at bounding box center [262, 181] width 503 height 30
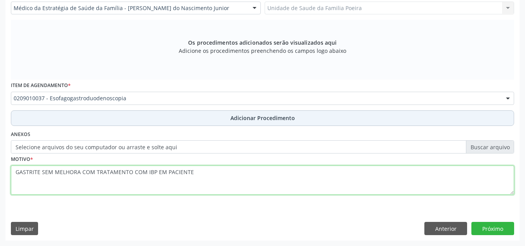
type textarea "GASTRITE SEM MELHORA COM TRATAMENTO COM IBP EM PACIENTE"
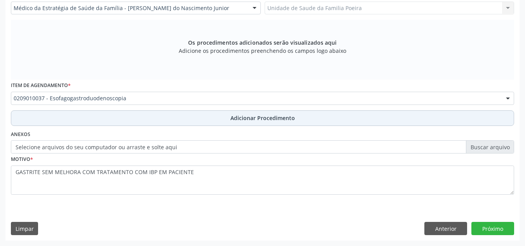
click at [229, 119] on button "Adicionar Procedimento" at bounding box center [262, 118] width 503 height 16
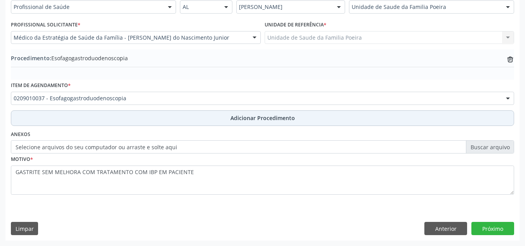
scroll to position [191, 0]
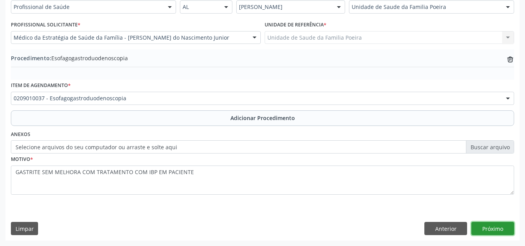
click at [500, 231] on button "Próximo" at bounding box center [493, 228] width 43 height 13
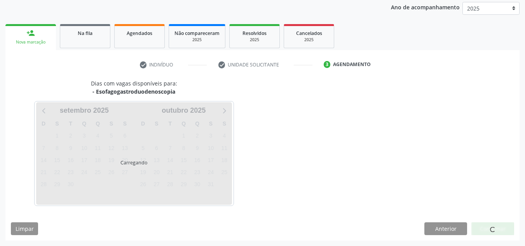
scroll to position [126, 0]
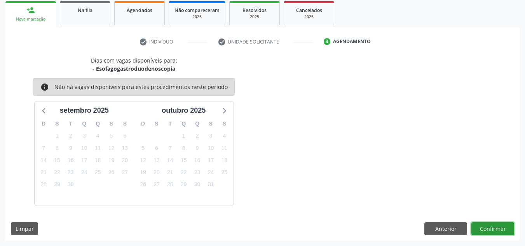
click at [496, 225] on button "Confirmar" at bounding box center [493, 228] width 43 height 13
click at [481, 228] on button "Confirmar" at bounding box center [493, 228] width 43 height 13
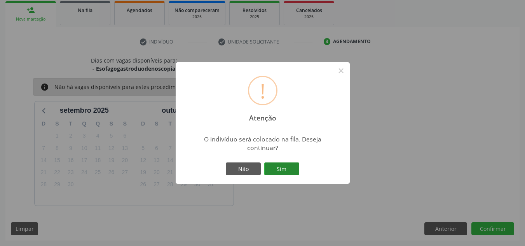
click at [286, 166] on button "Sim" at bounding box center [281, 169] width 35 height 13
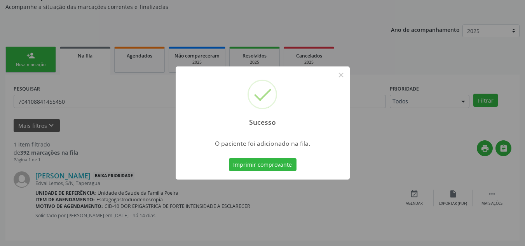
scroll to position [21, 0]
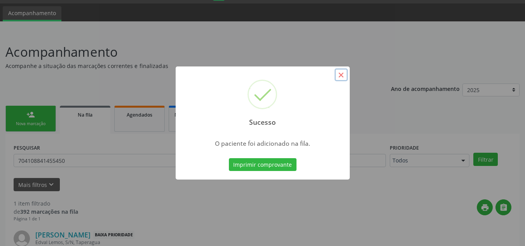
click at [338, 76] on button "×" at bounding box center [341, 74] width 13 height 13
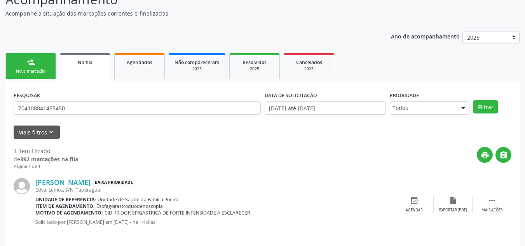
scroll to position [80, 0]
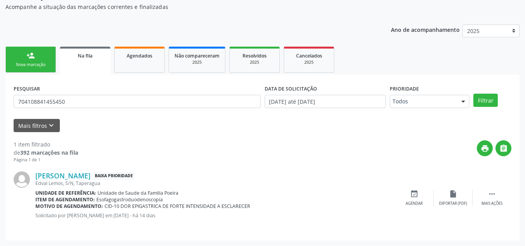
click at [32, 61] on link "person_add Nova marcação" at bounding box center [30, 60] width 51 height 26
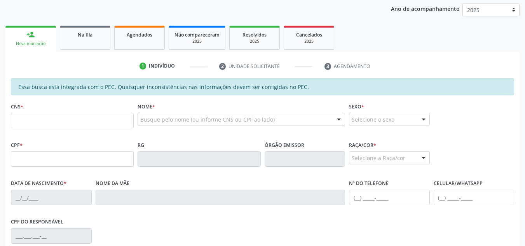
scroll to position [119, 0]
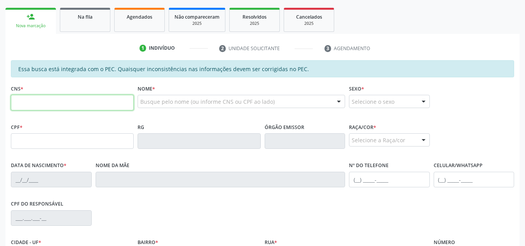
click at [49, 107] on input "text" at bounding box center [72, 103] width 123 height 16
type input "700 5013 0352 2454"
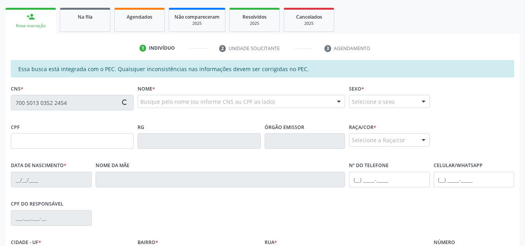
type input "112.995.704-70"
type input "26/04/1995"
type input "Dilma Barbosa Viana"
type input "(82) 99185-0978"
type input "S/N"
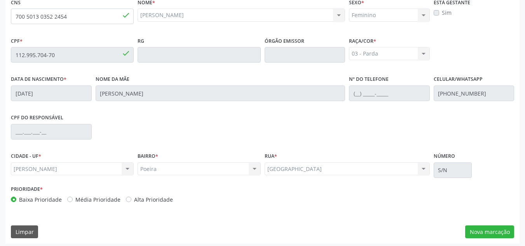
scroll to position [209, 0]
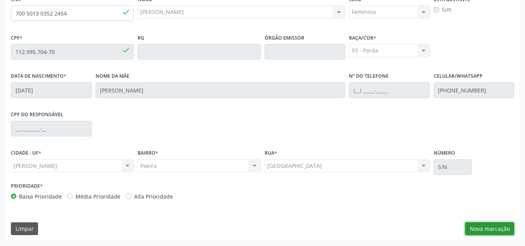
drag, startPoint x: 501, startPoint y: 229, endPoint x: 495, endPoint y: 229, distance: 5.5
click at [499, 229] on button "Nova marcação" at bounding box center [489, 228] width 49 height 13
click at [0, 0] on div "Requerente * Profissional de Saúde Profissional de Saúde Paciente Nenhum result…" at bounding box center [0, 0] width 0 height 0
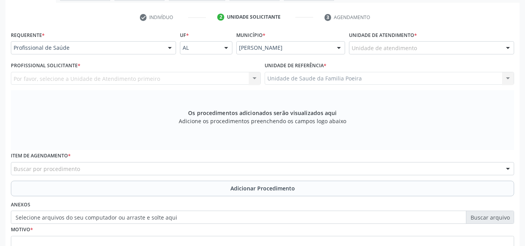
scroll to position [65, 0]
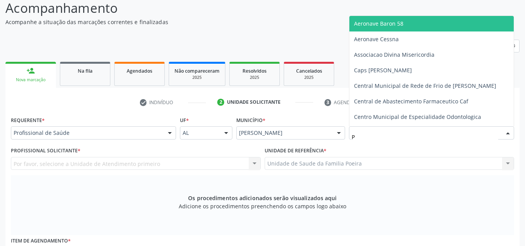
type input "PO"
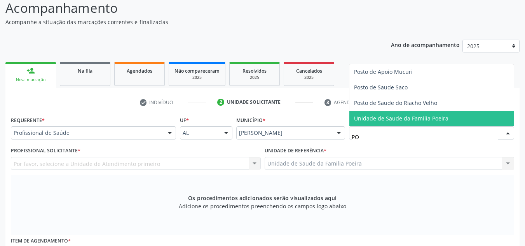
click at [415, 117] on span "Unidade de Saude da Familia Poeira" at bounding box center [401, 118] width 94 height 7
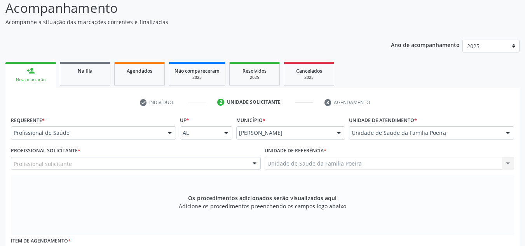
click at [87, 164] on div "Profissional solicitante" at bounding box center [136, 163] width 250 height 13
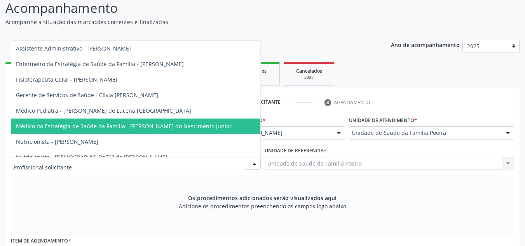
click at [88, 124] on span "Médico da Estratégia de Saúde da Família - Cosmo Faustino do Nascimento Junior" at bounding box center [124, 125] width 216 height 7
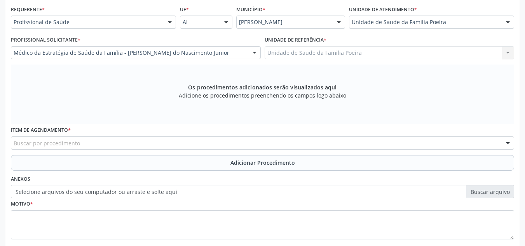
scroll to position [221, 0]
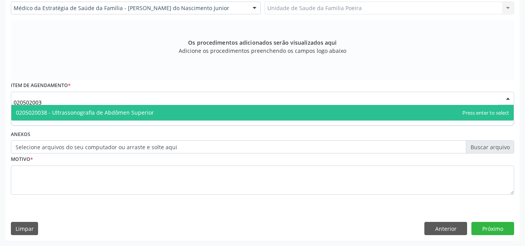
type input "0205020038"
click at [96, 110] on span "0205020038 - Ultrassonografia de Abdômen Superior" at bounding box center [85, 112] width 138 height 7
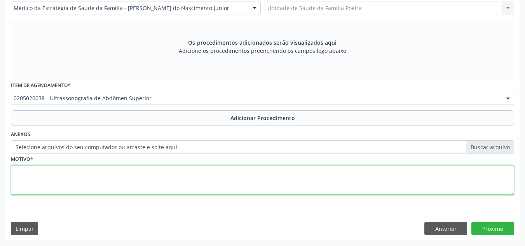
click at [122, 183] on textarea at bounding box center [262, 181] width 503 height 30
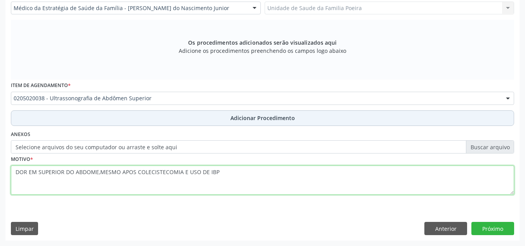
type textarea "DOR EM SUPERIOR DO ABDOME,MESMO APOS COLECISTECOMIA E USO DE IBP"
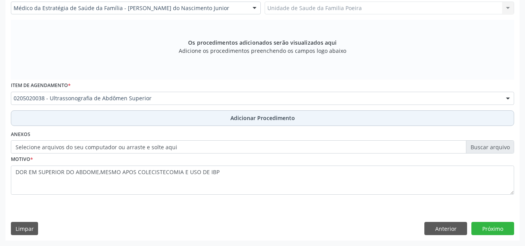
click at [274, 117] on span "Adicionar Procedimento" at bounding box center [263, 118] width 65 height 8
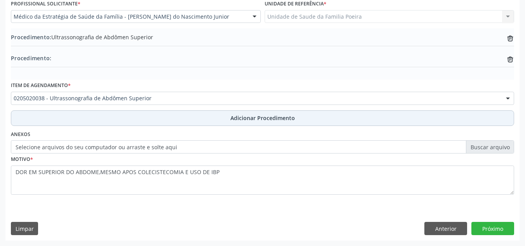
scroll to position [212, 0]
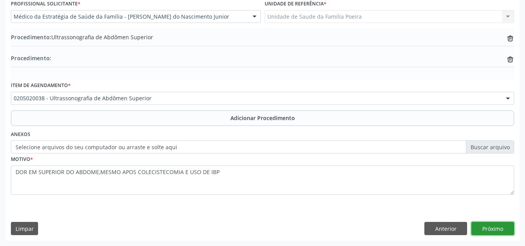
click at [503, 229] on button "Próximo" at bounding box center [493, 228] width 43 height 13
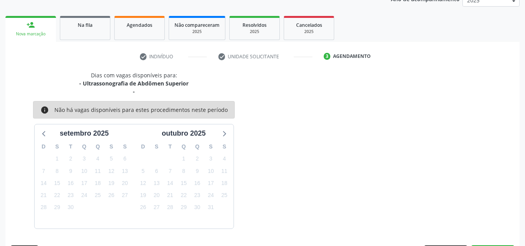
scroll to position [134, 0]
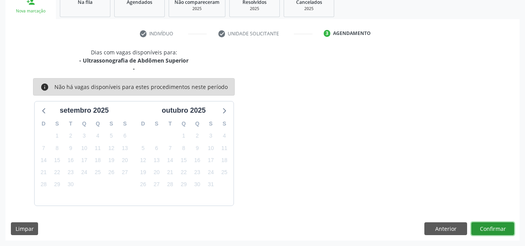
click at [501, 230] on button "Confirmar" at bounding box center [493, 228] width 43 height 13
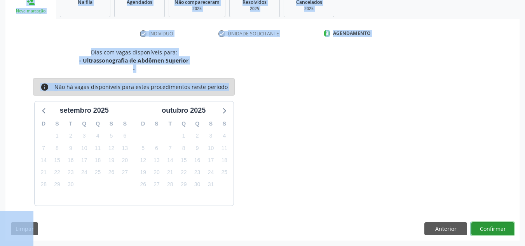
click at [500, 230] on button "Confirmar" at bounding box center [493, 228] width 43 height 13
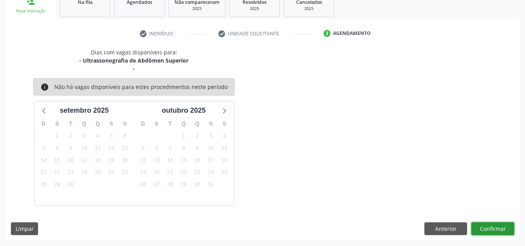
click at [500, 230] on button "Confirmar" at bounding box center [493, 228] width 43 height 13
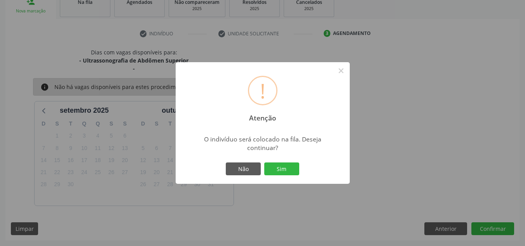
click at [284, 161] on div "Não Sim" at bounding box center [262, 169] width 77 height 16
click at [288, 164] on button "Sim" at bounding box center [281, 169] width 35 height 13
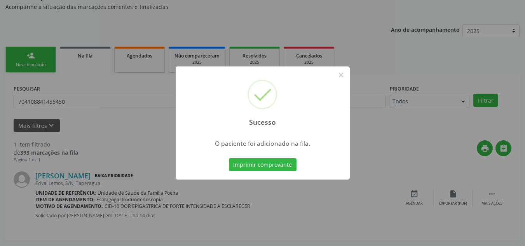
scroll to position [21, 0]
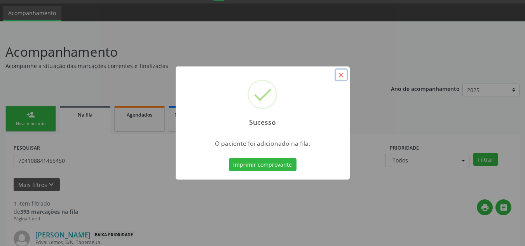
click at [340, 77] on button "×" at bounding box center [341, 74] width 13 height 13
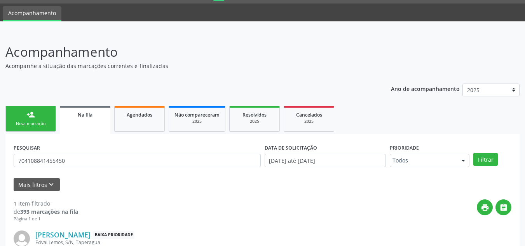
click at [33, 122] on div "Nova marcação" at bounding box center [30, 124] width 39 height 6
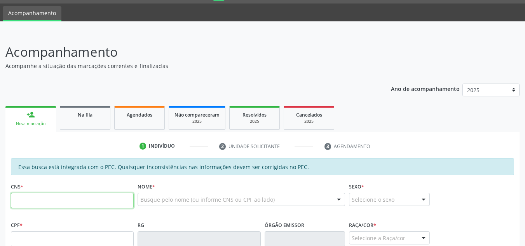
click at [54, 204] on input "text" at bounding box center [72, 201] width 123 height 16
type input "700 5077 0958 3059"
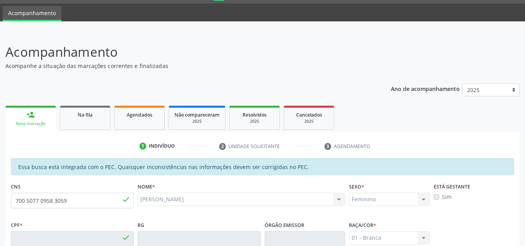
type input "788.172.344-00"
type input "08/12/1969"
type input "Rosa Clarinda dos Santos"
type input "(82) 99192-6941"
type input "118"
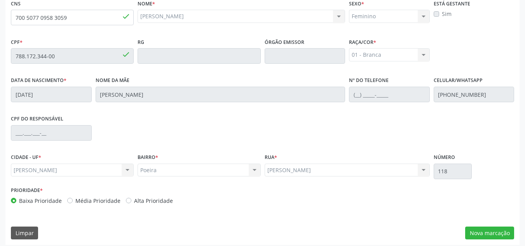
scroll to position [209, 0]
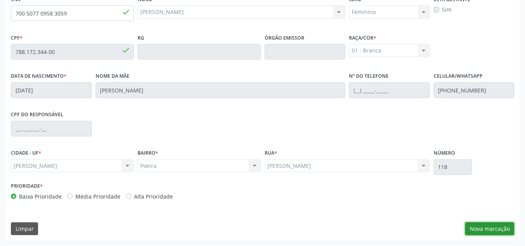
click at [492, 230] on button "Nova marcação" at bounding box center [489, 228] width 49 height 13
click at [0, 0] on div "Requerente * Profissional de Saúde Profissional de Saúde Paciente Nenhum result…" at bounding box center [0, 0] width 0 height 0
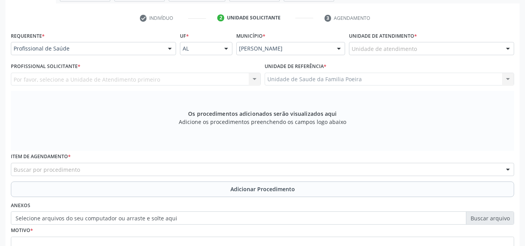
scroll to position [131, 0]
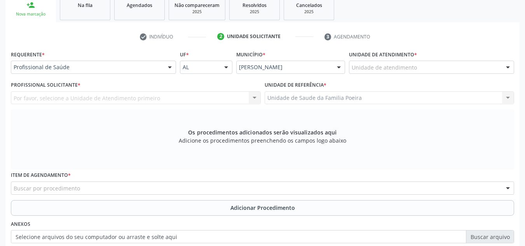
click at [424, 63] on div "Unidade de atendimento" at bounding box center [431, 67] width 165 height 13
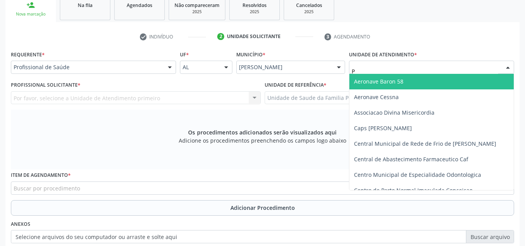
type input "PO"
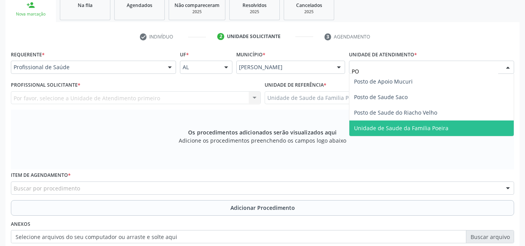
click at [416, 126] on span "Unidade de Saude da Familia Poeira" at bounding box center [401, 127] width 94 height 7
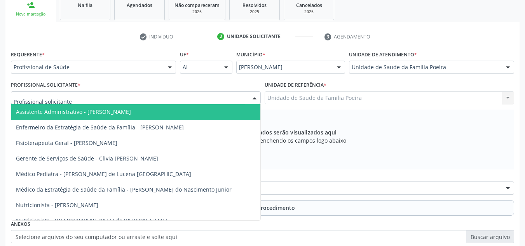
click at [122, 99] on div at bounding box center [136, 97] width 250 height 13
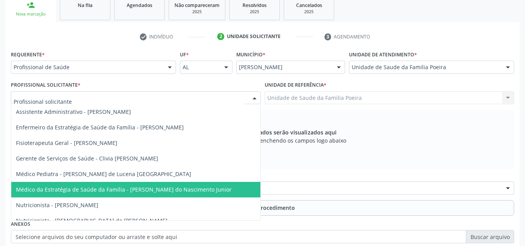
click at [115, 187] on span "Médico da Estratégia de Saúde da Família - Cosmo Faustino do Nascimento Junior" at bounding box center [124, 189] width 216 height 7
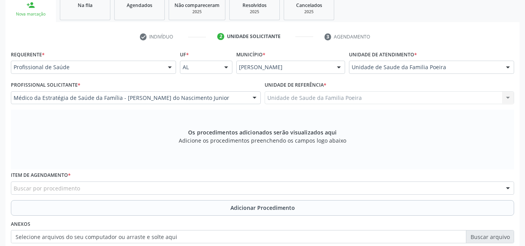
click at [115, 187] on div "Buscar por procedimento" at bounding box center [262, 188] width 503 height 13
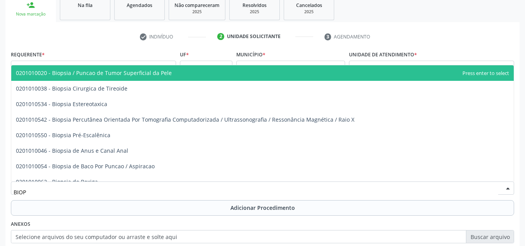
type input "BIOPS"
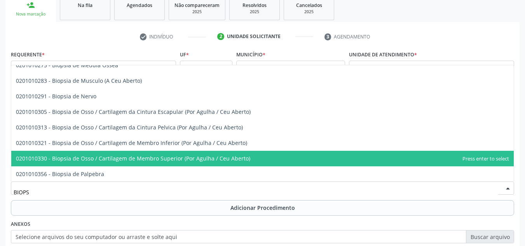
scroll to position [467, 0]
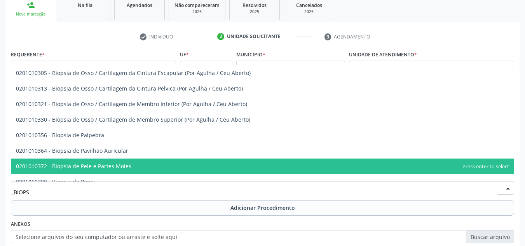
click at [105, 167] on span "0201010372 - Biopsia de Pele e Partes Moles" at bounding box center [73, 166] width 115 height 7
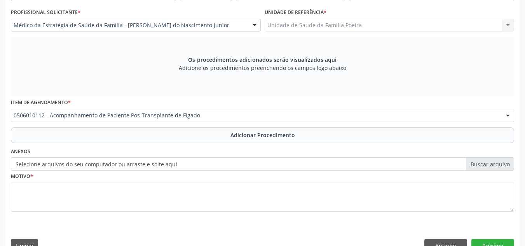
scroll to position [209, 0]
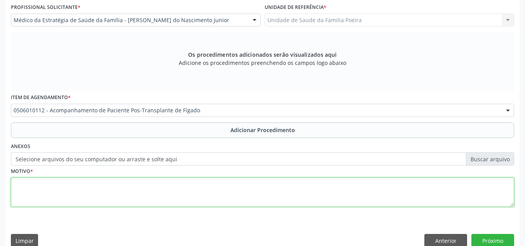
click at [112, 183] on textarea at bounding box center [262, 193] width 503 height 30
type textarea "O"
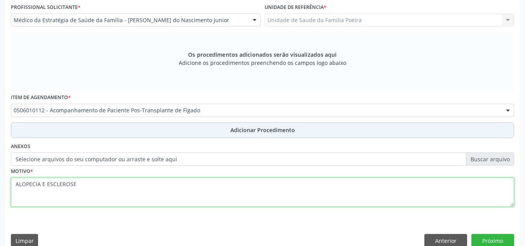
type textarea "ALOPECIA E ESCLEROSE"
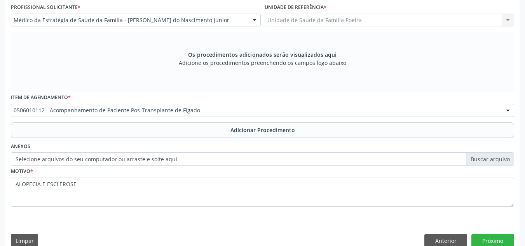
drag, startPoint x: 208, startPoint y: 124, endPoint x: 274, endPoint y: 140, distance: 68.1
click at [208, 124] on button "Adicionar Procedimento" at bounding box center [262, 130] width 503 height 16
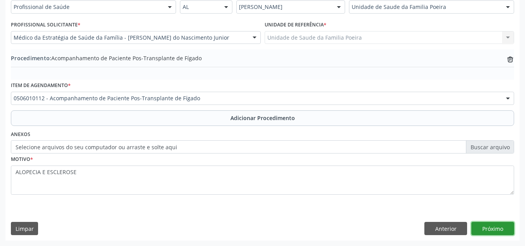
click at [490, 230] on button "Próximo" at bounding box center [493, 228] width 43 height 13
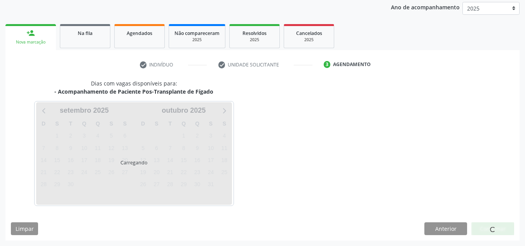
scroll to position [126, 0]
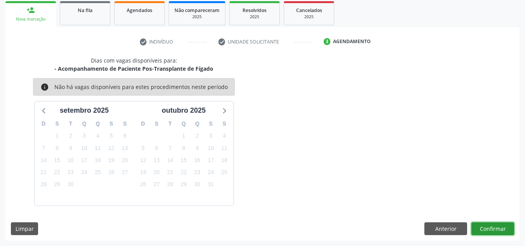
click at [493, 231] on button "Confirmar" at bounding box center [493, 228] width 43 height 13
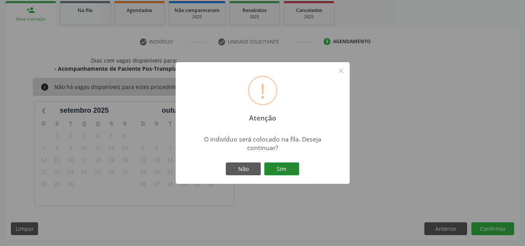
click at [281, 170] on button "Sim" at bounding box center [281, 169] width 35 height 13
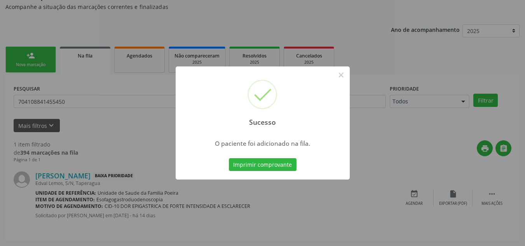
scroll to position [21, 0]
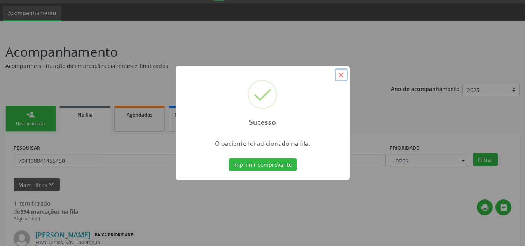
click at [339, 75] on button "×" at bounding box center [341, 74] width 13 height 13
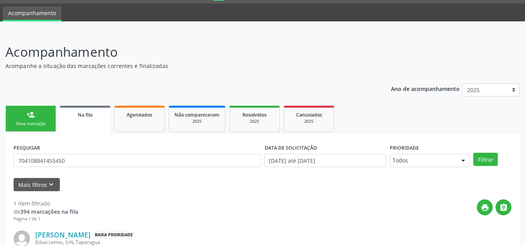
click at [34, 116] on div "person_add" at bounding box center [30, 114] width 9 height 9
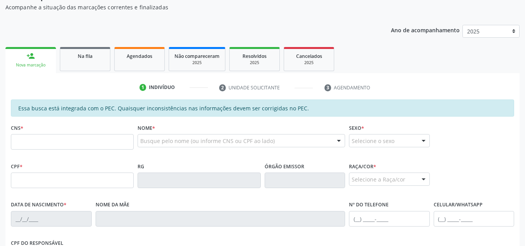
scroll to position [80, 0]
click at [112, 140] on input "text" at bounding box center [72, 142] width 123 height 16
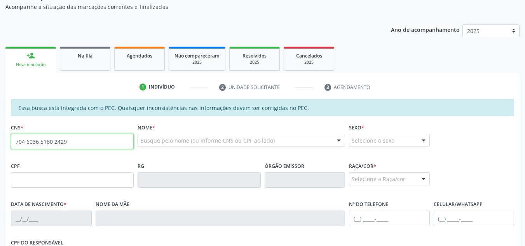
type input "704 6036 5160 2429"
type input "150.464.794-78"
type input "25/06/2010"
type input "Silvana de Paula Santos"
type input "(82) 99150-0669"
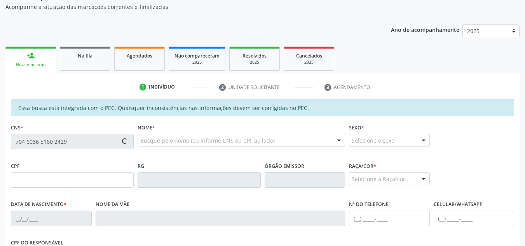
type input "S/N"
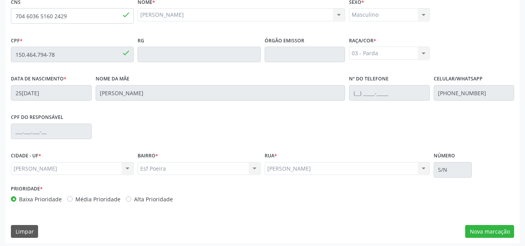
scroll to position [209, 0]
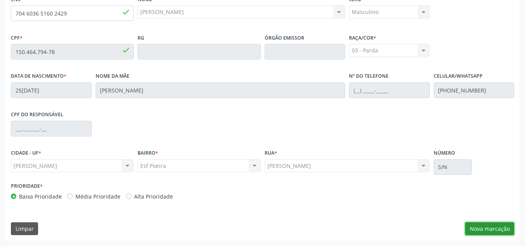
click at [494, 227] on button "Nova marcação" at bounding box center [489, 228] width 49 height 13
click at [0, 0] on div "Requerente * Profissional de Saúde Profissional de Saúde Paciente Nenhum result…" at bounding box center [0, 0] width 0 height 0
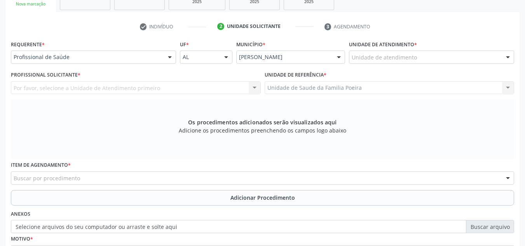
scroll to position [131, 0]
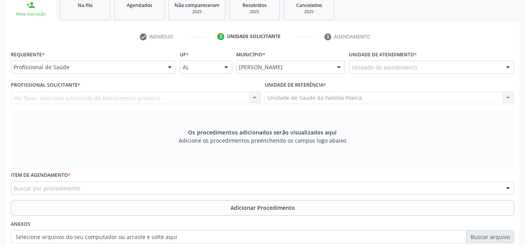
click at [492, 71] on div "Unidade de atendimento" at bounding box center [431, 67] width 165 height 13
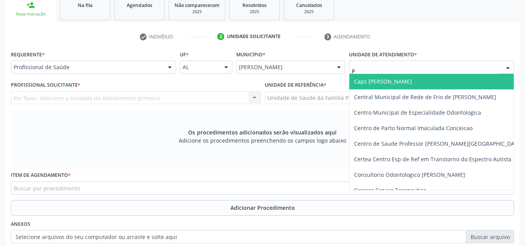
type input "PO"
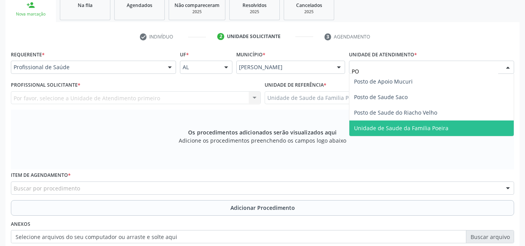
click at [432, 129] on span "Unidade de Saude da Familia Poeira" at bounding box center [401, 127] width 94 height 7
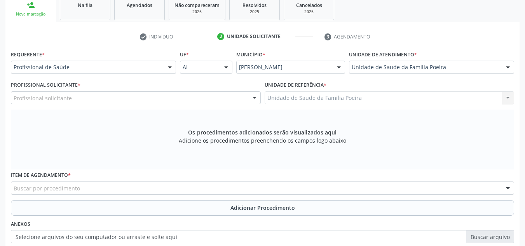
click at [103, 101] on div "Profissional solicitante" at bounding box center [136, 97] width 250 height 13
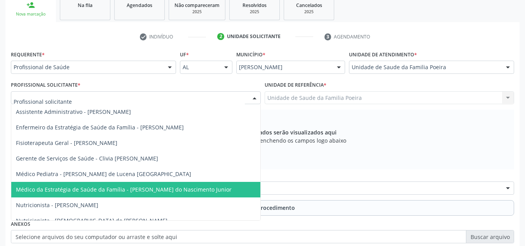
click at [88, 189] on span "Médico da Estratégia de Saúde da Família - Cosmo Faustino do Nascimento Junior" at bounding box center [124, 189] width 216 height 7
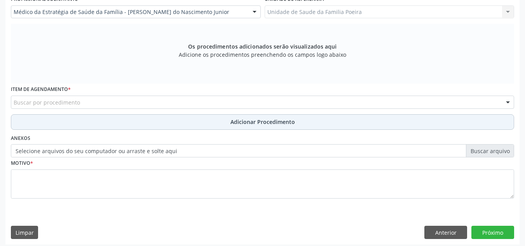
scroll to position [221, 0]
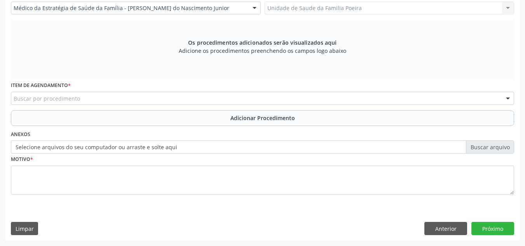
click at [159, 94] on div "Buscar por procedimento" at bounding box center [262, 98] width 503 height 13
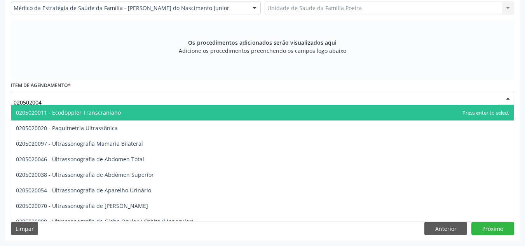
type input "0205020046"
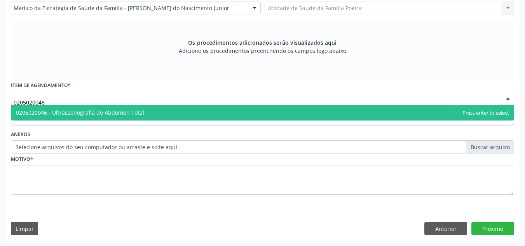
click at [134, 114] on span "0205020046 - Ultrassonografia de Abdomen Total" at bounding box center [80, 112] width 128 height 7
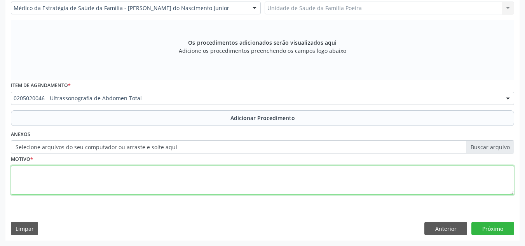
click at [125, 175] on textarea at bounding box center [262, 181] width 503 height 30
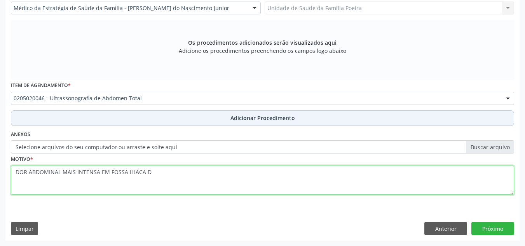
type textarea "DOR ABDOMINAL MAIS INTENSA EM FOSSA ILIACA D"
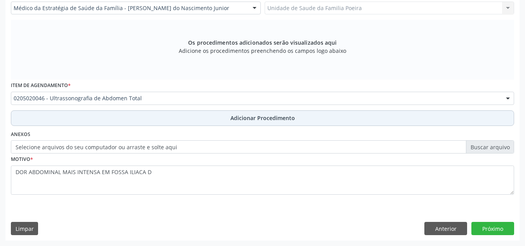
click at [216, 111] on button "Adicionar Procedimento" at bounding box center [262, 118] width 503 height 16
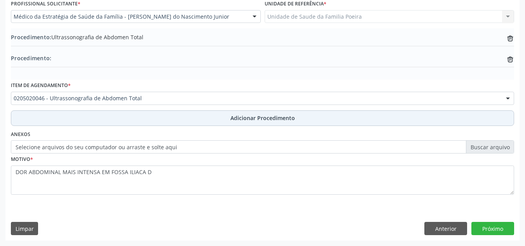
scroll to position [212, 0]
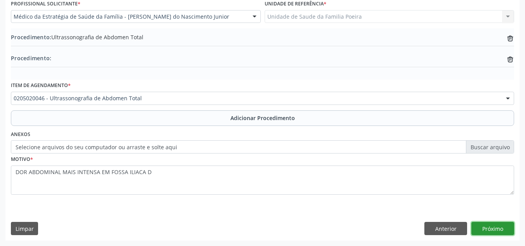
click at [503, 228] on button "Próximo" at bounding box center [493, 228] width 43 height 13
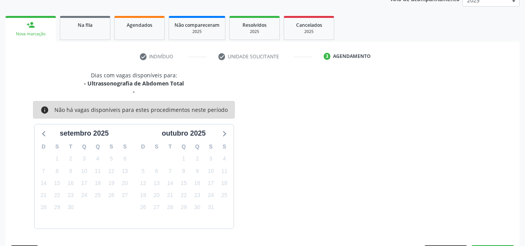
scroll to position [134, 0]
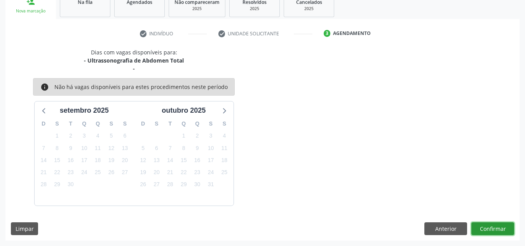
click at [497, 224] on button "Confirmar" at bounding box center [493, 228] width 43 height 13
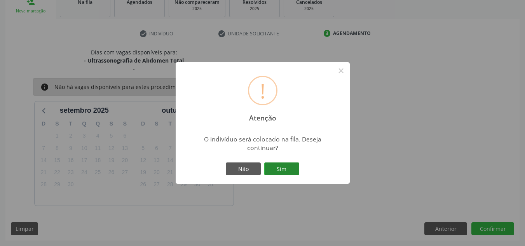
click at [286, 164] on button "Sim" at bounding box center [281, 169] width 35 height 13
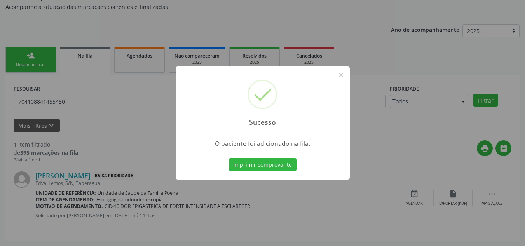
scroll to position [21, 0]
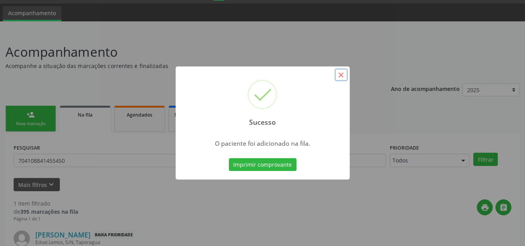
click at [344, 75] on button "×" at bounding box center [341, 74] width 13 height 13
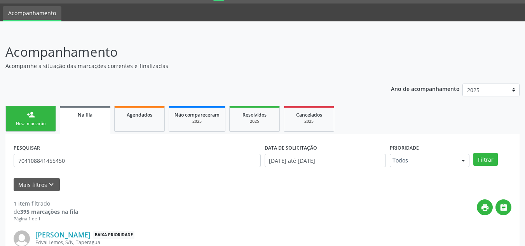
click at [29, 122] on div "Nova marcação" at bounding box center [30, 124] width 39 height 6
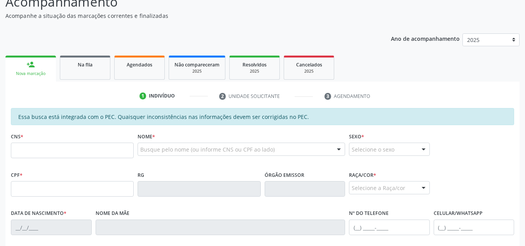
scroll to position [138, 0]
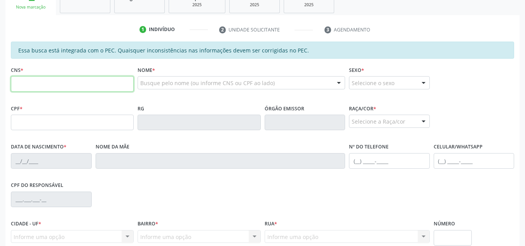
click at [49, 86] on input "text" at bounding box center [72, 84] width 123 height 16
type input "704 6036 5160 2429"
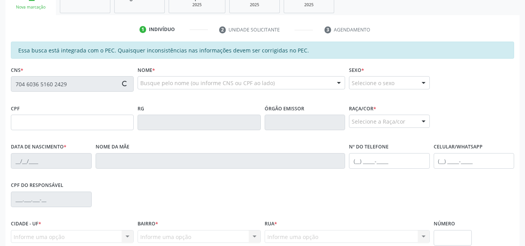
type input "150.464.794-78"
type input "25/06/2010"
type input "Silvana de Paula Santos"
type input "(82) 99150-0669"
type input "S/N"
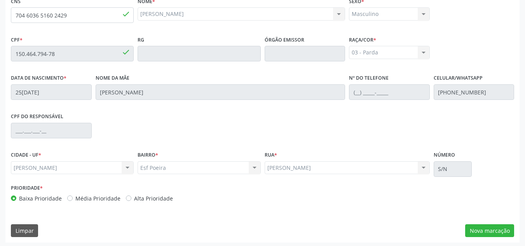
scroll to position [209, 0]
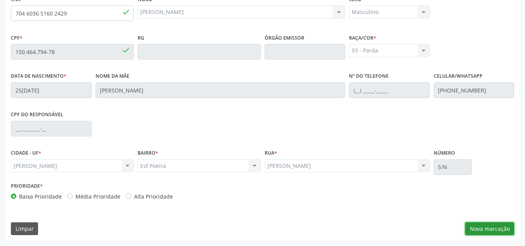
click at [485, 226] on button "Nova marcação" at bounding box center [489, 228] width 49 height 13
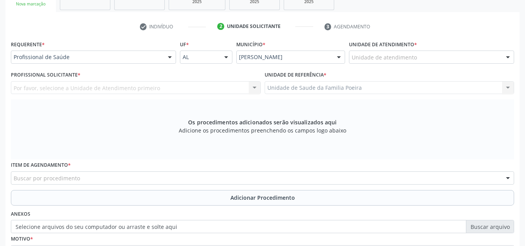
scroll to position [131, 0]
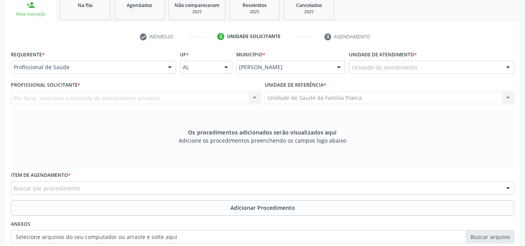
click at [441, 62] on div "Unidade de atendimento" at bounding box center [431, 67] width 165 height 13
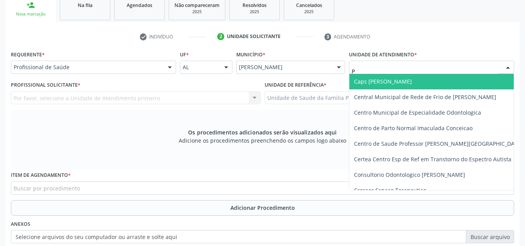
type input "PO"
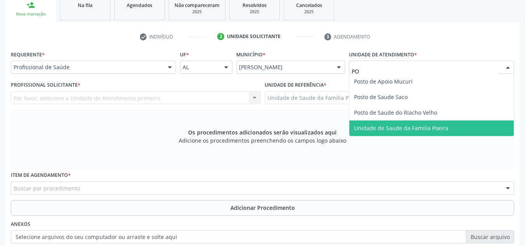
click at [422, 127] on span "Unidade de Saude da Familia Poeira" at bounding box center [401, 127] width 94 height 7
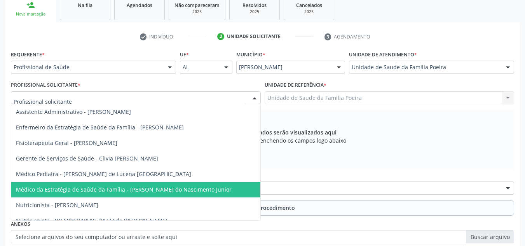
click at [84, 190] on span "Médico da Estratégia de Saúde da Família - Cosmo Faustino do Nascimento Junior" at bounding box center [124, 189] width 216 height 7
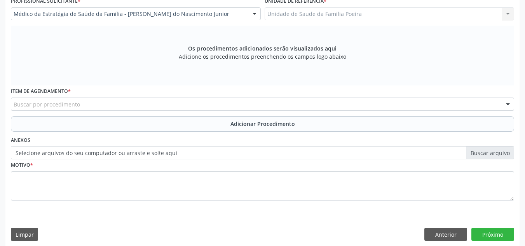
scroll to position [221, 0]
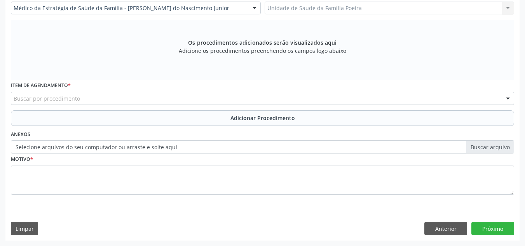
click at [98, 102] on div "Buscar por procedimento" at bounding box center [262, 98] width 503 height 13
click at [14, 102] on input "text" at bounding box center [14, 102] width 0 height 16
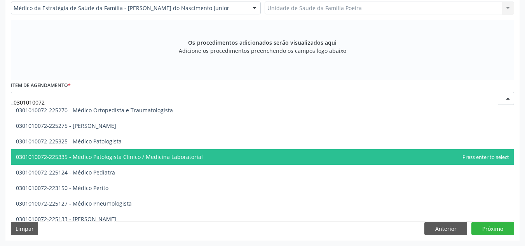
scroll to position [700, 0]
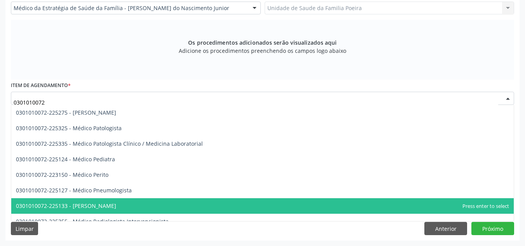
click at [110, 200] on span "0301010072-225133 - Médico Psiquiatra" at bounding box center [262, 206] width 503 height 16
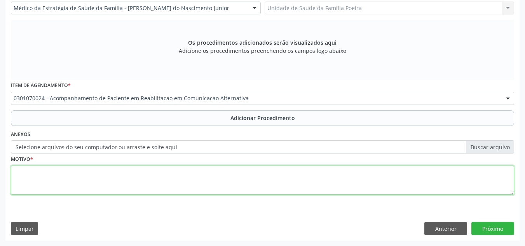
click at [110, 172] on textarea at bounding box center [262, 181] width 503 height 30
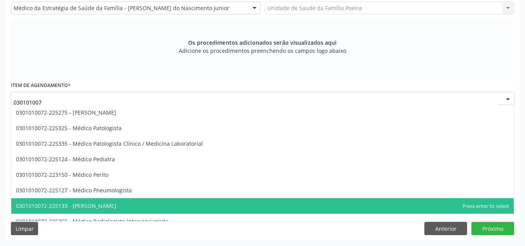
type input "0301010072"
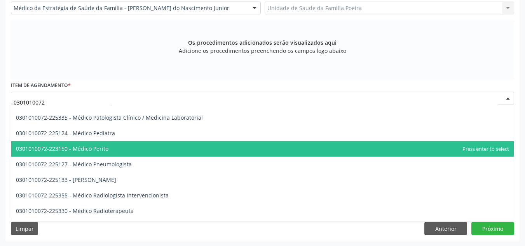
scroll to position [739, 0]
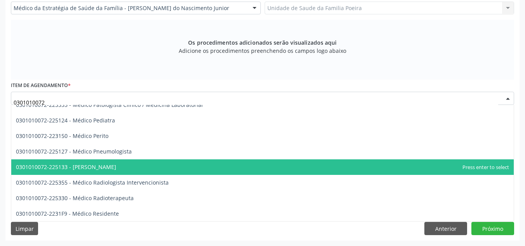
click at [99, 168] on span "0301010072-225133 - Médico Psiquiatra" at bounding box center [66, 166] width 100 height 7
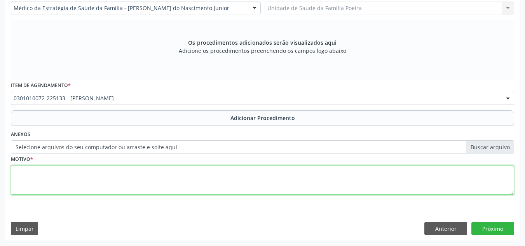
click at [96, 179] on textarea at bounding box center [262, 181] width 503 height 30
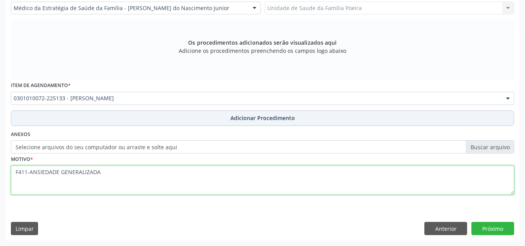
type textarea "F411-ANSIEDADE GENERALIZADA"
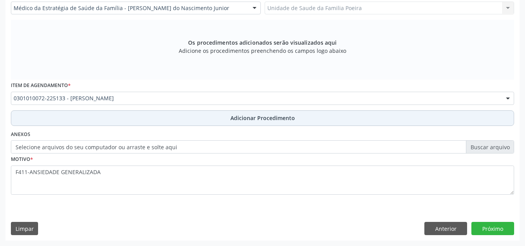
click at [271, 119] on span "Adicionar Procedimento" at bounding box center [263, 118] width 65 height 8
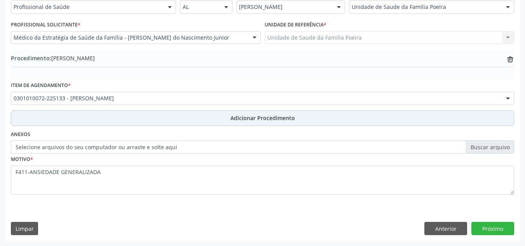
scroll to position [191, 0]
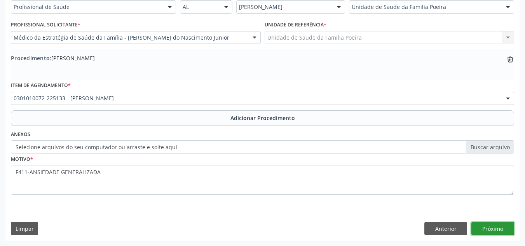
click at [484, 232] on button "Próximo" at bounding box center [493, 228] width 43 height 13
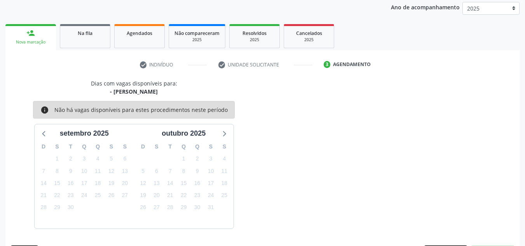
scroll to position [126, 0]
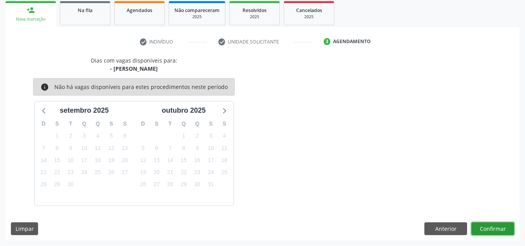
click at [488, 230] on button "Confirmar" at bounding box center [493, 228] width 43 height 13
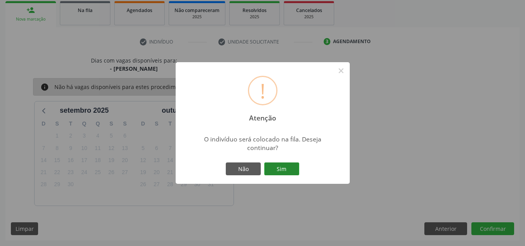
click at [283, 168] on button "Sim" at bounding box center [281, 169] width 35 height 13
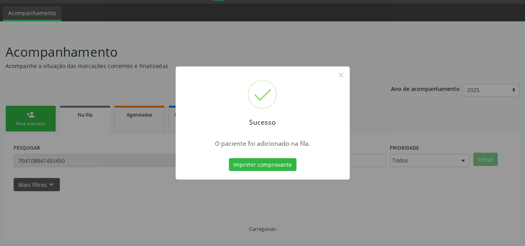
scroll to position [21, 0]
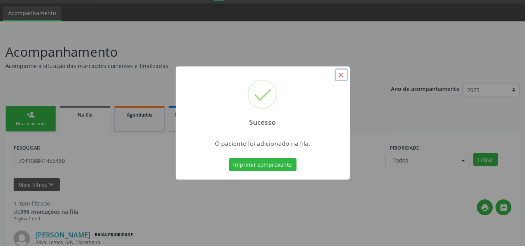
click at [342, 76] on button "×" at bounding box center [341, 74] width 13 height 13
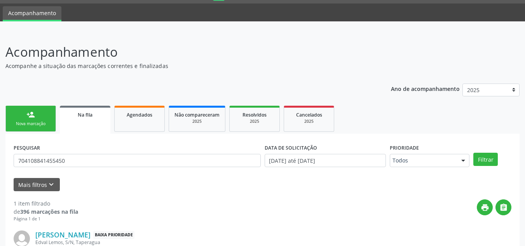
drag, startPoint x: 29, startPoint y: 125, endPoint x: 59, endPoint y: 112, distance: 33.4
click at [29, 125] on div "Nova marcação" at bounding box center [30, 124] width 39 height 6
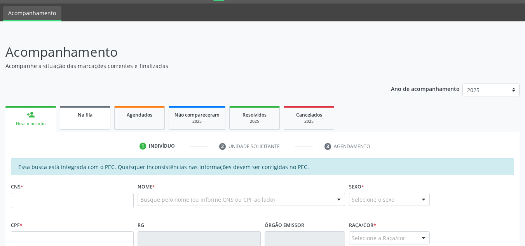
click at [84, 126] on link "Na fila" at bounding box center [85, 118] width 51 height 24
drag, startPoint x: 84, startPoint y: 126, endPoint x: 81, endPoint y: 90, distance: 35.9
click at [84, 126] on link "Na fila" at bounding box center [85, 118] width 51 height 24
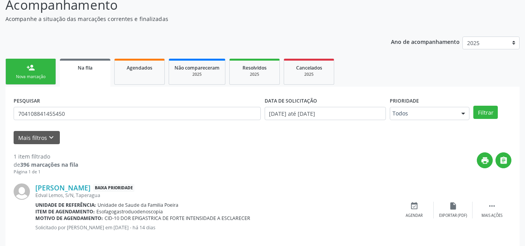
scroll to position [80, 0]
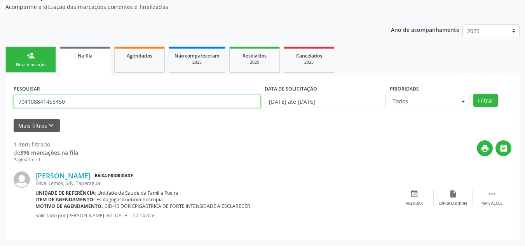
drag, startPoint x: 73, startPoint y: 98, endPoint x: 0, endPoint y: 101, distance: 73.1
click at [0, 101] on div "Acompanhamento Acompanhe a situação das marcações correntes e finalizadas Relat…" at bounding box center [262, 109] width 525 height 273
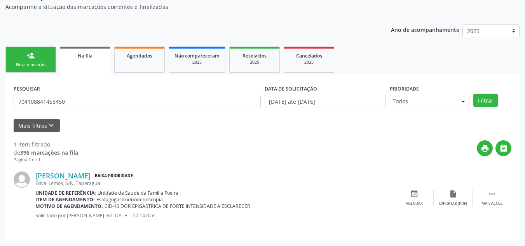
click at [0, 101] on div "Acompanhamento Acompanhe a situação das marcações correntes e finalizadas Relat…" at bounding box center [262, 109] width 525 height 273
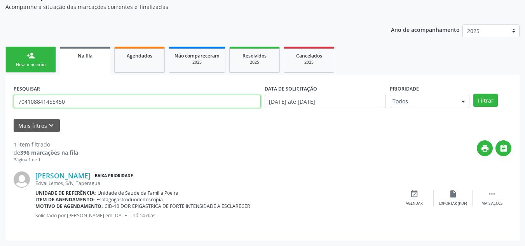
click at [75, 104] on input "704108841455450" at bounding box center [137, 101] width 247 height 13
type input "7"
type input "706409196724986"
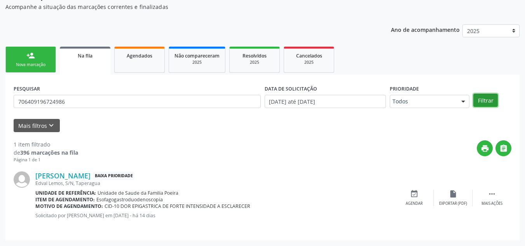
click at [481, 98] on button "Filtrar" at bounding box center [486, 100] width 24 height 13
click at [481, 75] on ul "person_add Nova marcação Na fila Agendados Não compareceram 2025 Resolvidos 202…" at bounding box center [262, 60] width 514 height 30
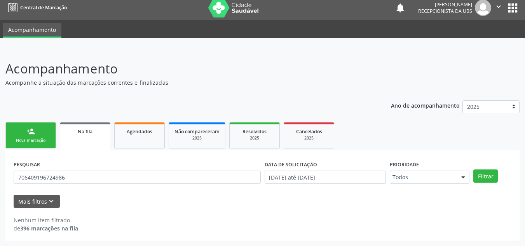
scroll to position [5, 0]
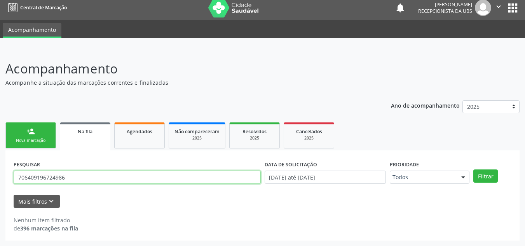
click at [82, 175] on input "706409196724986" at bounding box center [137, 177] width 247 height 13
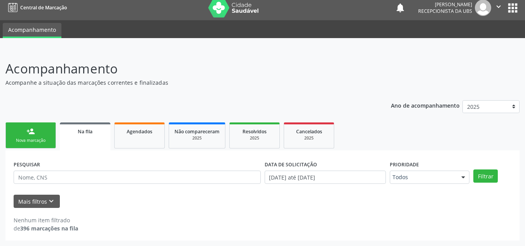
click at [28, 135] on div "person_add" at bounding box center [30, 131] width 9 height 9
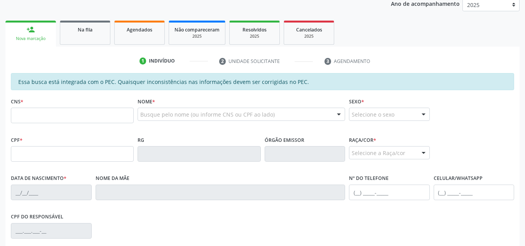
scroll to position [121, 0]
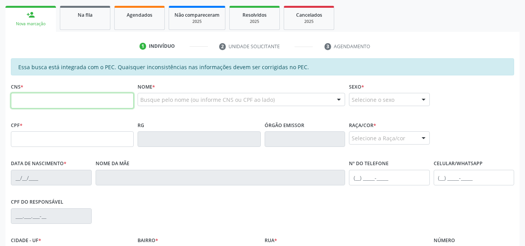
click at [44, 107] on input "text" at bounding box center [72, 101] width 123 height 16
type input "706 4091 9672 4986"
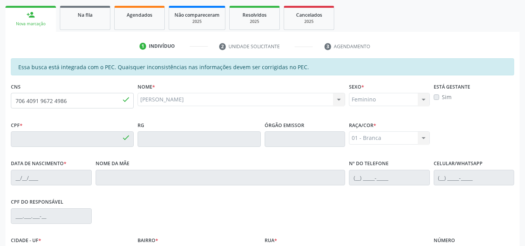
type input "105.646.534-46"
type input "14/08/1994"
type input "Claudete Machado"
type input "(82) 99184-1523"
type input "320"
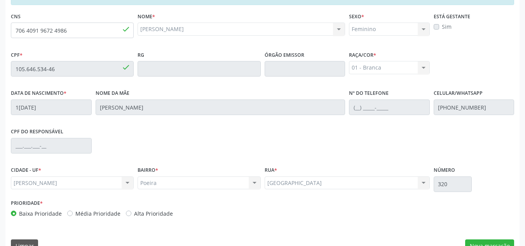
scroll to position [209, 0]
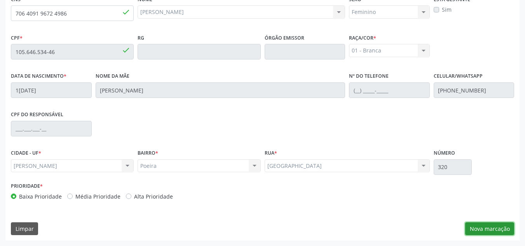
click at [492, 230] on button "Nova marcação" at bounding box center [489, 228] width 49 height 13
click at [0, 0] on div "Requerente * Profissional de Saúde Profissional de Saúde Paciente Nenhum result…" at bounding box center [0, 0] width 0 height 0
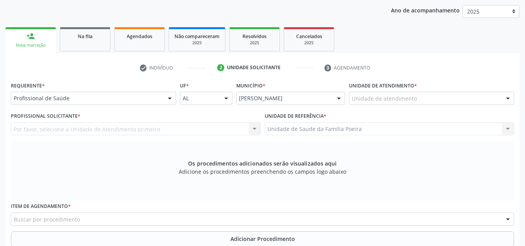
scroll to position [92, 0]
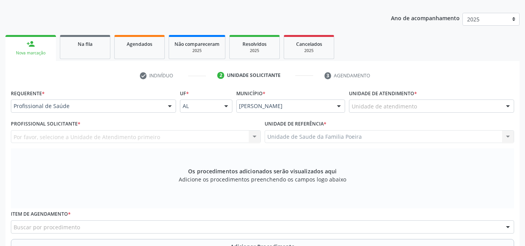
click at [492, 100] on div "Unidade de atendimento" at bounding box center [431, 106] width 165 height 13
click at [492, 100] on div at bounding box center [431, 106] width 165 height 13
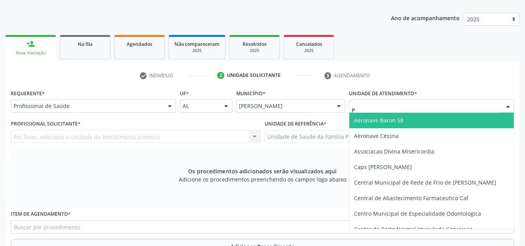
type input "PO"
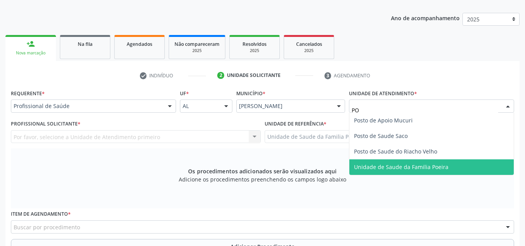
click at [445, 166] on span "Unidade de Saude da Familia Poeira" at bounding box center [401, 166] width 94 height 7
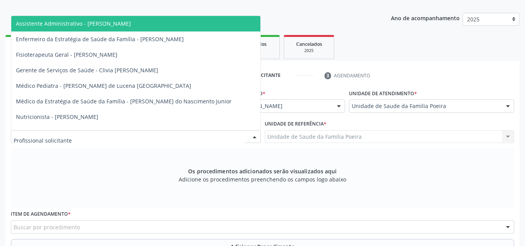
click at [92, 137] on div at bounding box center [136, 136] width 250 height 13
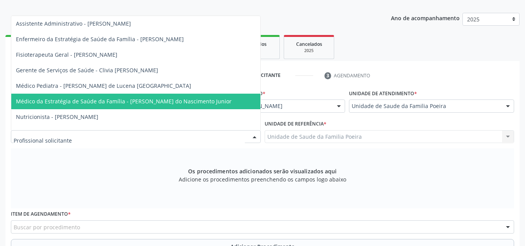
click at [110, 103] on span "Médico da Estratégia de Saúde da Família - Cosmo Faustino do Nascimento Junior" at bounding box center [124, 101] width 216 height 7
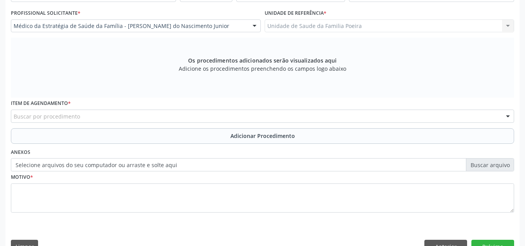
scroll to position [221, 0]
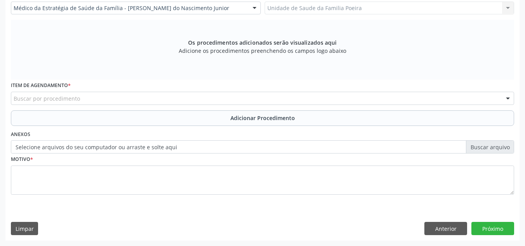
click at [14, 98] on input "text" at bounding box center [14, 102] width 0 height 16
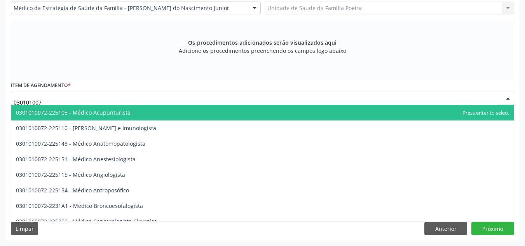
type input "0301010072"
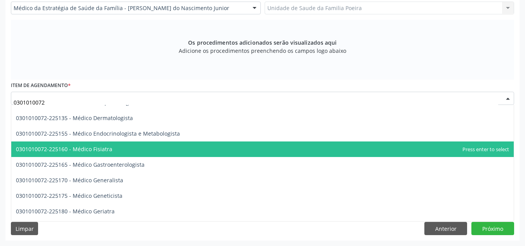
scroll to position [350, 0]
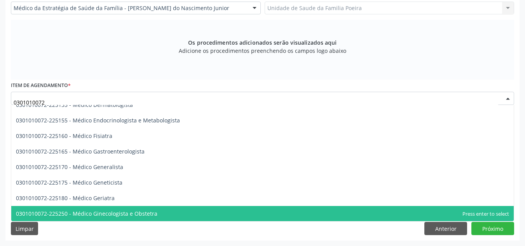
click at [121, 214] on span "0301010072-225250 - Médico Ginecologista e Obstetra" at bounding box center [87, 213] width 142 height 7
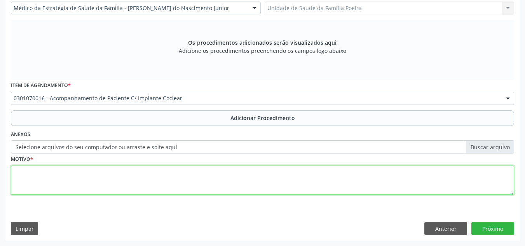
click at [51, 167] on textarea at bounding box center [262, 181] width 503 height 30
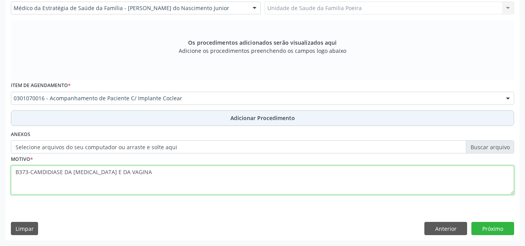
type textarea "B373-CAMDIDIASE DA VULVA E DA VAGINA"
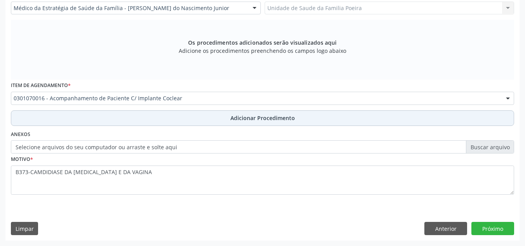
click at [247, 114] on span "Adicionar Procedimento" at bounding box center [263, 118] width 65 height 8
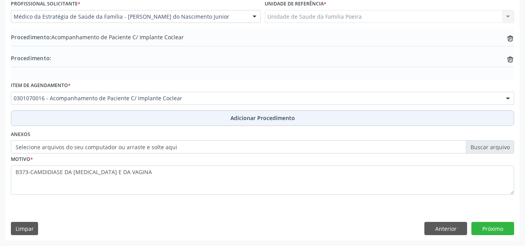
scroll to position [212, 0]
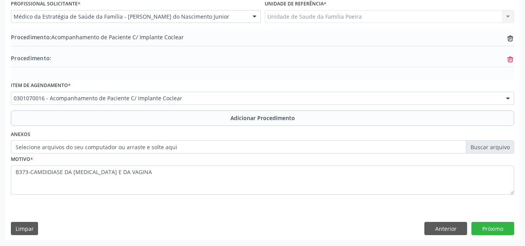
click at [511, 59] on icon at bounding box center [511, 59] width 6 height 3
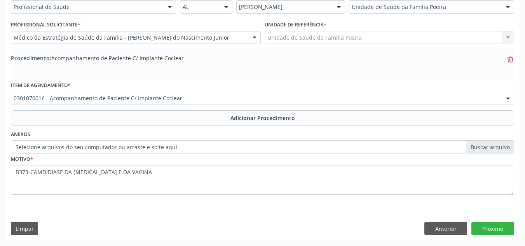
click at [513, 60] on icon at bounding box center [510, 60] width 5 height 5
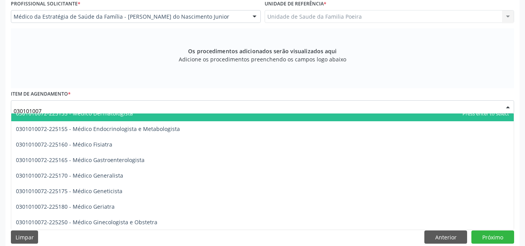
type input "0301010072"
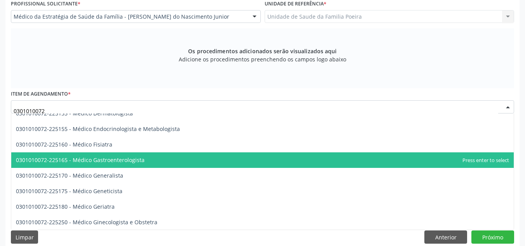
scroll to position [389, 0]
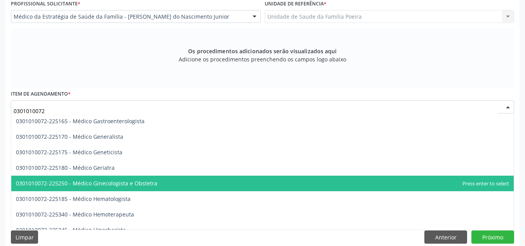
click at [152, 181] on span "0301010072-225250 - Médico Ginecologista e Obstetra" at bounding box center [87, 183] width 142 height 7
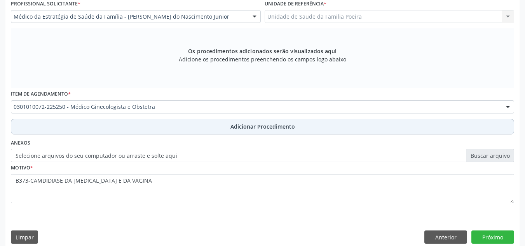
click at [247, 126] on span "Adicionar Procedimento" at bounding box center [263, 126] width 65 height 8
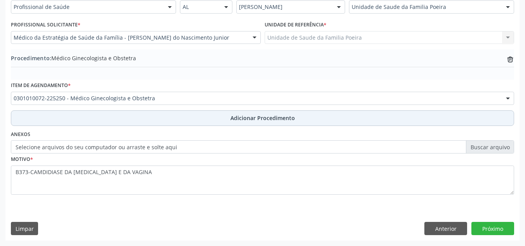
scroll to position [191, 0]
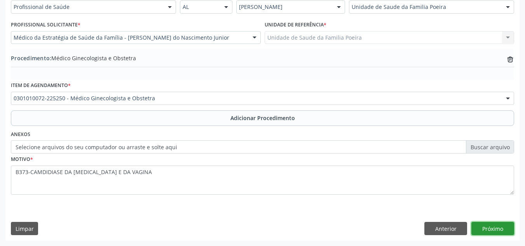
click at [498, 227] on button "Próximo" at bounding box center [493, 228] width 43 height 13
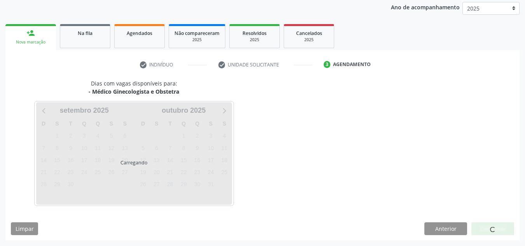
scroll to position [126, 0]
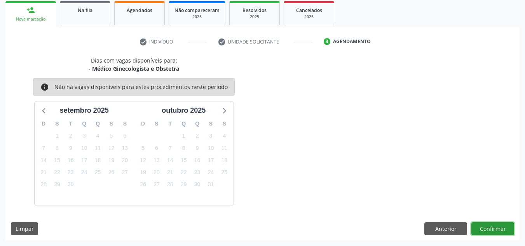
click at [497, 229] on button "Confirmar" at bounding box center [493, 228] width 43 height 13
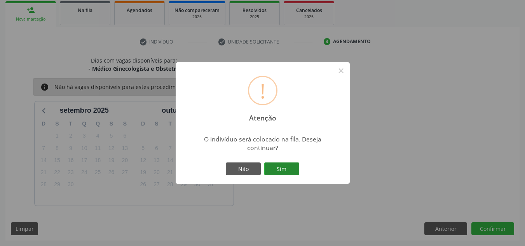
click at [288, 164] on button "Sim" at bounding box center [281, 169] width 35 height 13
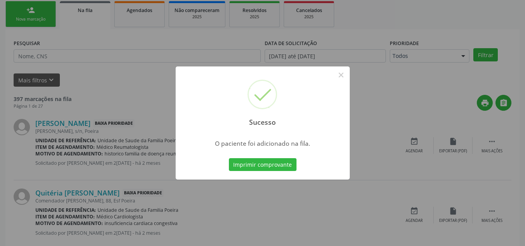
scroll to position [21, 0]
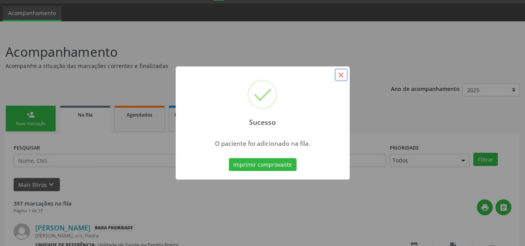
click at [344, 78] on button "×" at bounding box center [341, 74] width 13 height 13
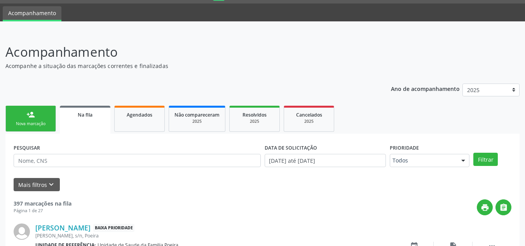
click at [38, 127] on div "Nova marcação" at bounding box center [30, 124] width 39 height 6
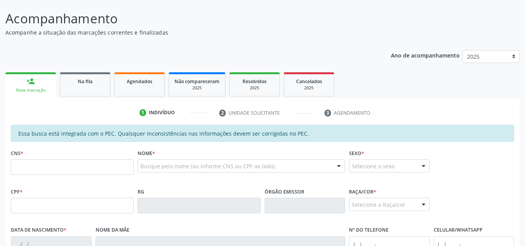
scroll to position [99, 0]
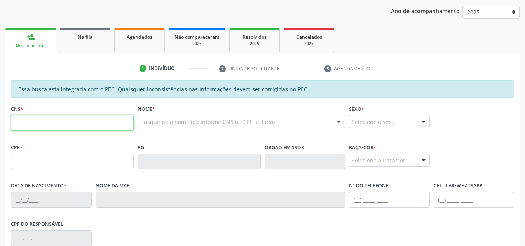
click at [36, 122] on input "text" at bounding box center [72, 123] width 123 height 16
type input "898"
click at [101, 35] on div "Na fila" at bounding box center [85, 37] width 39 height 8
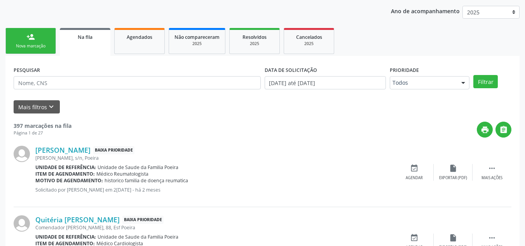
click at [55, 155] on div "[PERSON_NAME], s/n, Poeira" at bounding box center [215, 158] width 360 height 7
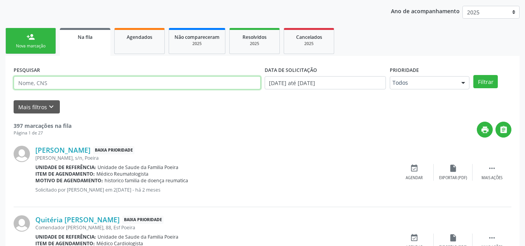
click at [78, 84] on input "text" at bounding box center [137, 82] width 247 height 13
type input "898006252673783"
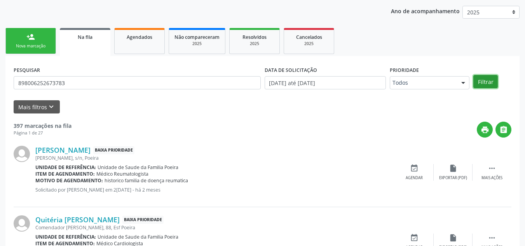
click at [487, 77] on button "Filtrar" at bounding box center [486, 81] width 24 height 13
click at [488, 19] on select "2025" at bounding box center [491, 12] width 57 height 13
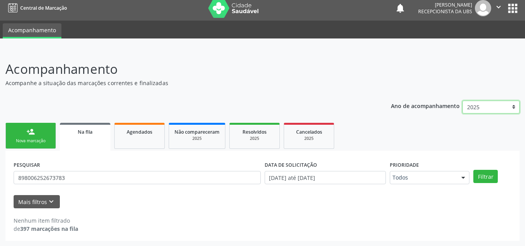
scroll to position [5, 0]
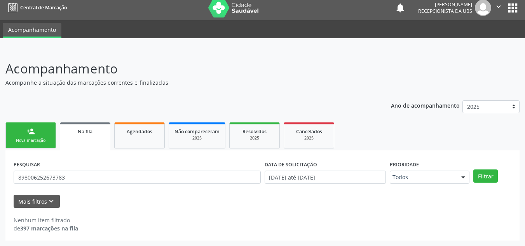
click at [46, 134] on link "person_add Nova marcação" at bounding box center [30, 135] width 51 height 26
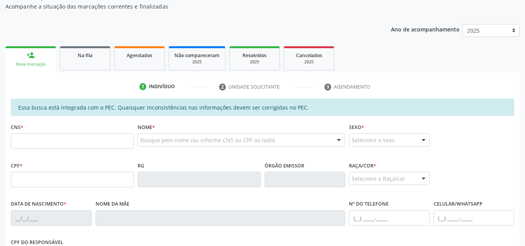
scroll to position [82, 0]
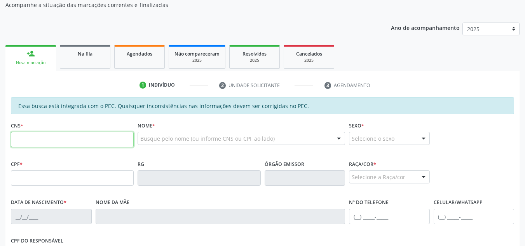
click at [48, 140] on input "text" at bounding box center [72, 140] width 123 height 16
type input "898 0062 5267 3783"
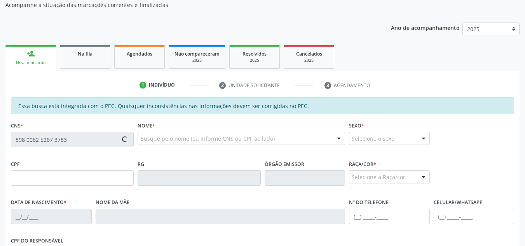
type input "125.528.835-32"
type input "09/08/2021"
type input "Cassia Soares da Silva"
type input "(82) 99307-7924"
type input "S/N"
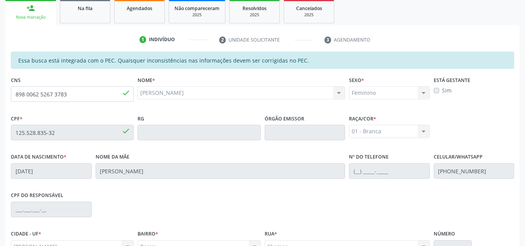
scroll to position [209, 0]
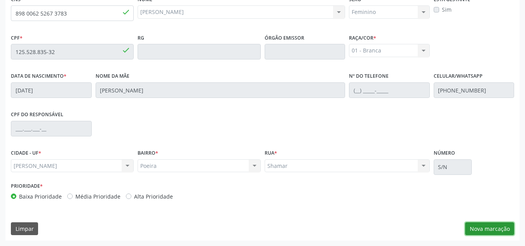
click at [494, 227] on button "Nova marcação" at bounding box center [489, 228] width 49 height 13
click at [0, 0] on div "Requerente * Profissional de Saúde Profissional de Saúde Paciente Nenhum result…" at bounding box center [0, 0] width 0 height 0
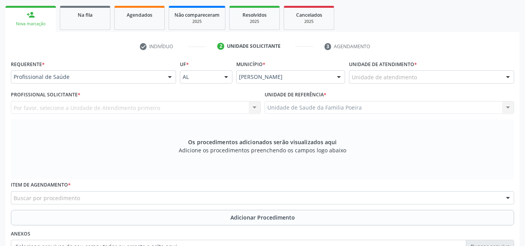
scroll to position [53, 0]
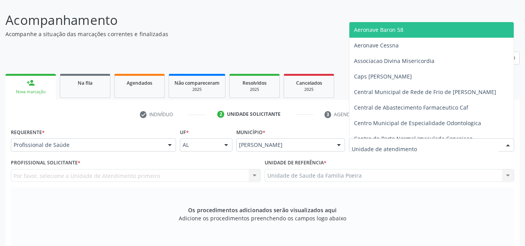
click at [487, 146] on div at bounding box center [431, 144] width 165 height 13
click at [487, 146] on input "text" at bounding box center [425, 149] width 147 height 16
type input "PO"
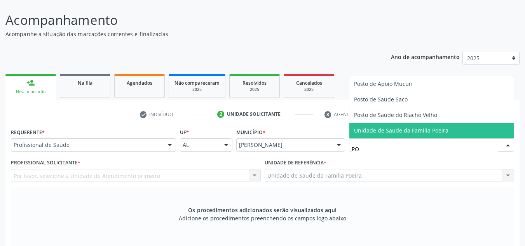
click at [456, 129] on span "Unidade de Saude da Familia Poeira" at bounding box center [431, 131] width 164 height 16
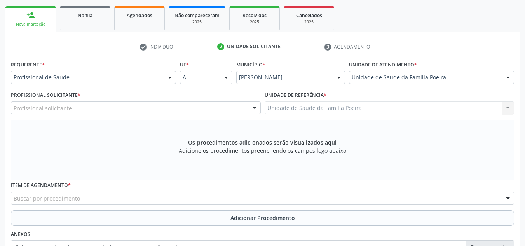
scroll to position [131, 0]
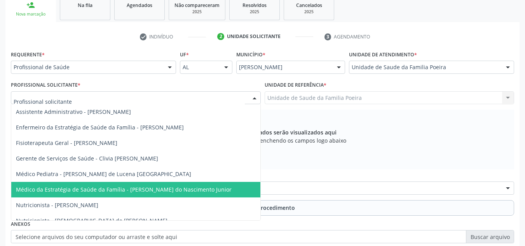
click at [63, 189] on span "Médico da Estratégia de Saúde da Família - Cosmo Faustino do Nascimento Junior" at bounding box center [124, 189] width 216 height 7
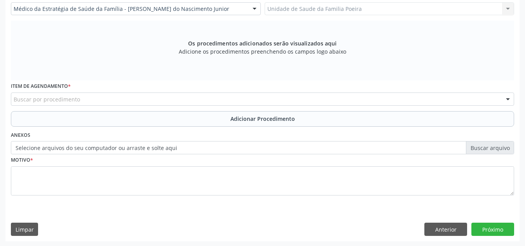
scroll to position [221, 0]
click at [14, 96] on input "text" at bounding box center [14, 102] width 0 height 16
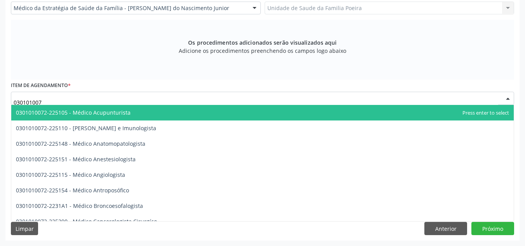
type input "0301010072"
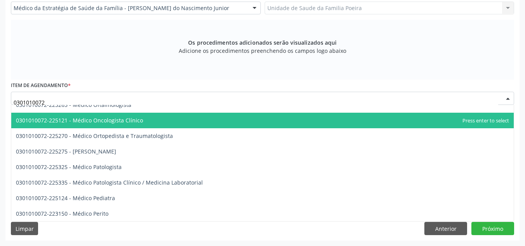
scroll to position [700, 0]
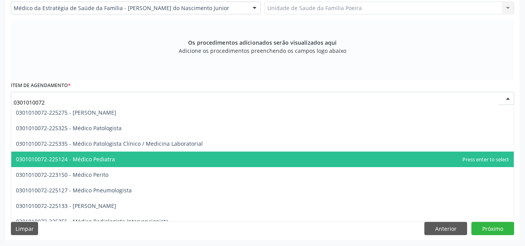
click at [82, 164] on span "0301010072-225124 - Médico Pediatra" at bounding box center [262, 160] width 503 height 16
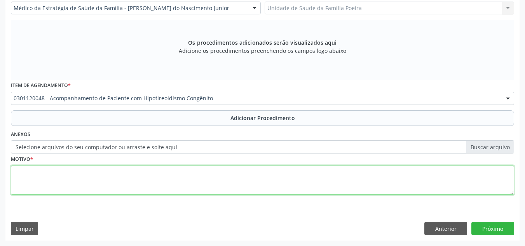
click at [85, 176] on textarea at bounding box center [262, 181] width 503 height 30
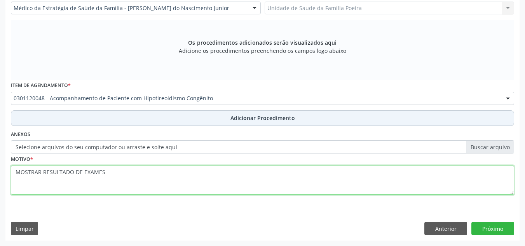
type textarea "MOSTRAR RESULTADO DE EXAMES"
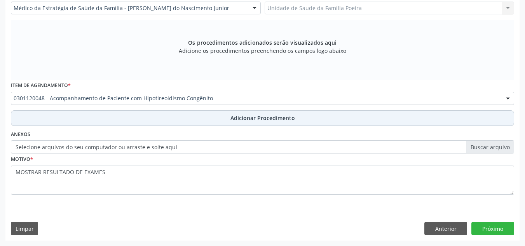
click at [225, 120] on button "Adicionar Procedimento" at bounding box center [262, 118] width 503 height 16
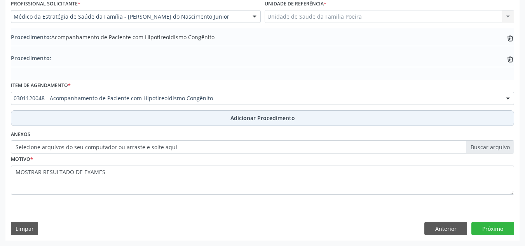
scroll to position [212, 0]
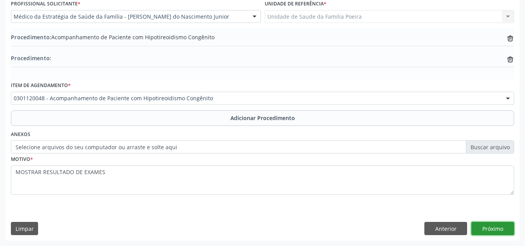
click at [483, 231] on button "Próximo" at bounding box center [493, 228] width 43 height 13
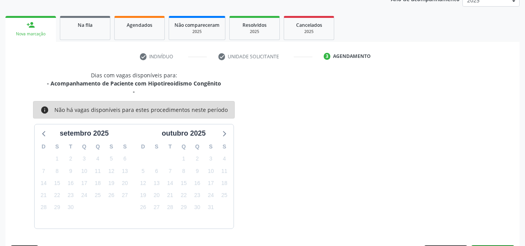
scroll to position [134, 0]
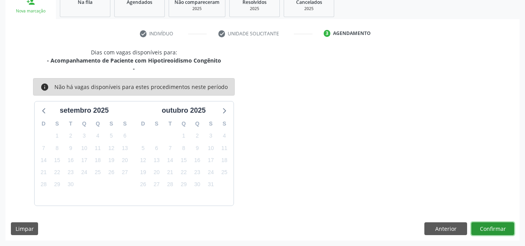
click at [499, 226] on button "Confirmar" at bounding box center [493, 228] width 43 height 13
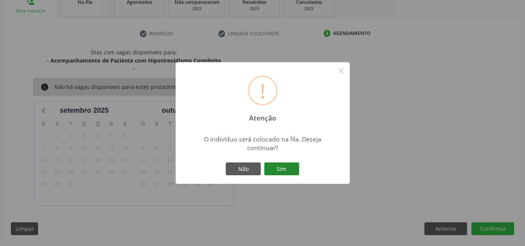
click at [279, 166] on button "Sim" at bounding box center [281, 169] width 35 height 13
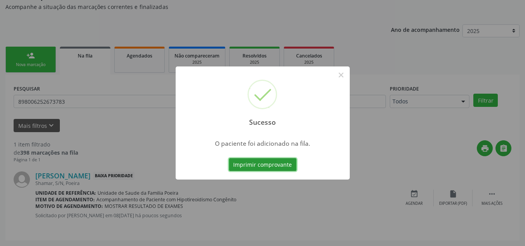
scroll to position [21, 0]
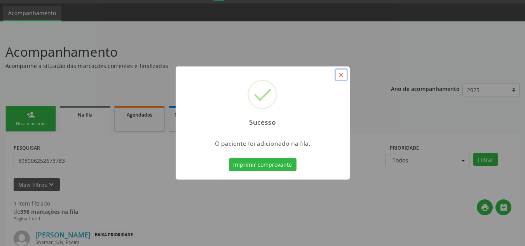
click at [338, 75] on button "×" at bounding box center [341, 74] width 13 height 13
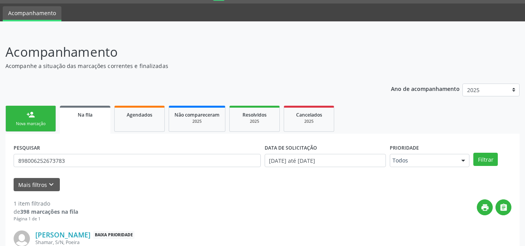
click at [29, 123] on div "Nova marcação" at bounding box center [30, 124] width 39 height 6
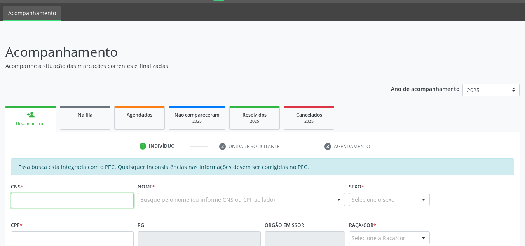
click at [32, 197] on input "text" at bounding box center [72, 201] width 123 height 16
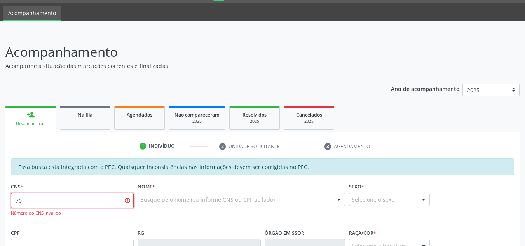
type input "7"
type input "898 0062 5257 3783"
drag, startPoint x: 81, startPoint y: 201, endPoint x: 8, endPoint y: 203, distance: 72.7
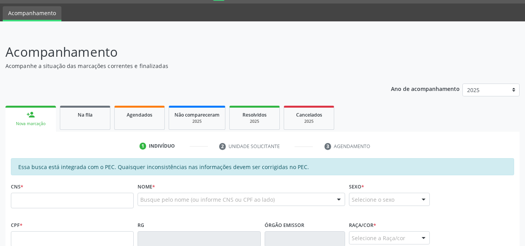
scroll to position [21, 0]
click at [77, 119] on link "Na fila" at bounding box center [85, 118] width 51 height 24
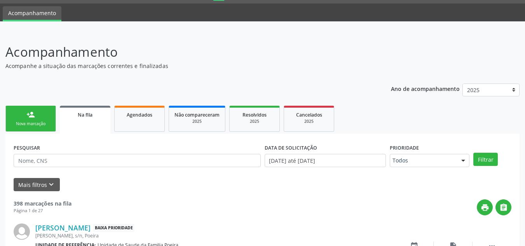
click at [77, 126] on link "Na fila" at bounding box center [85, 120] width 51 height 28
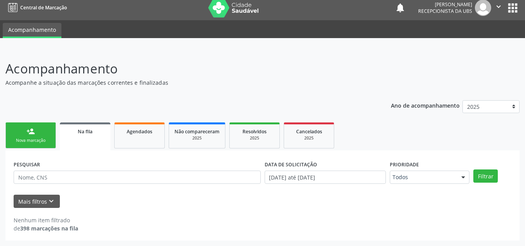
scroll to position [5, 0]
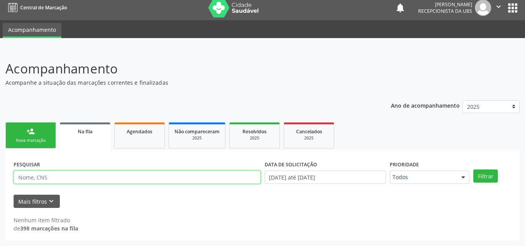
click at [77, 171] on input "text" at bounding box center [137, 177] width 247 height 13
type input "700008752468601"
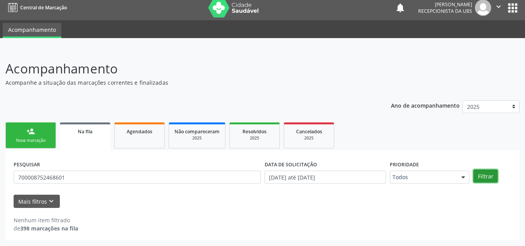
click at [479, 170] on button "Filtrar" at bounding box center [486, 175] width 24 height 13
click at [499, 0] on button "" at bounding box center [498, 8] width 15 height 16
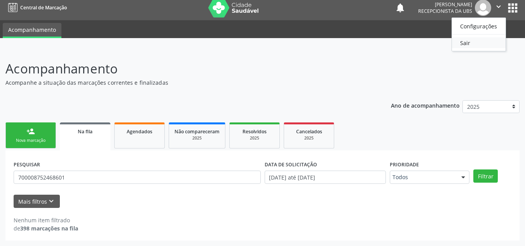
click at [474, 38] on link "Sair" at bounding box center [479, 42] width 54 height 11
